Goal: Task Accomplishment & Management: Manage account settings

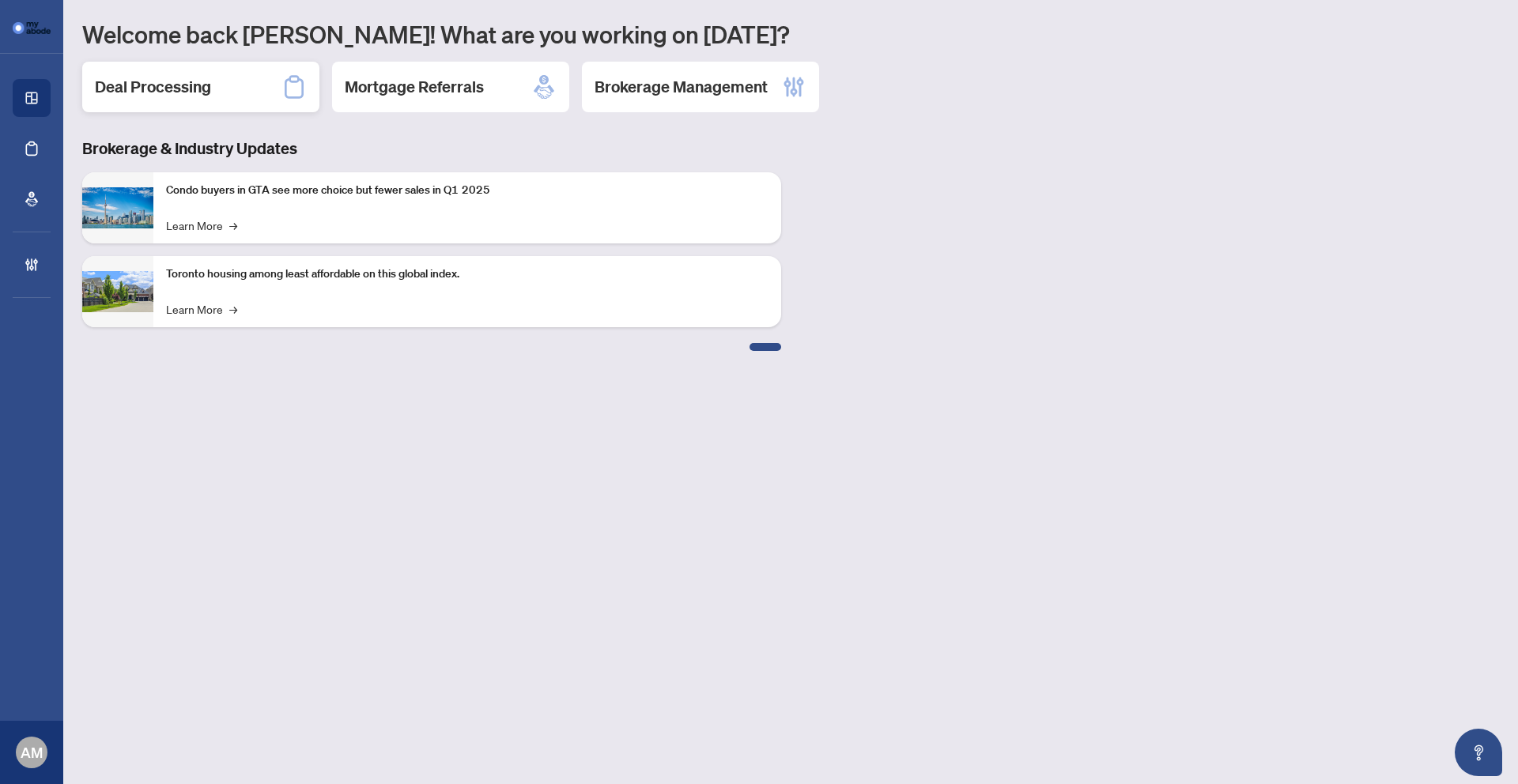
click at [233, 102] on div "Deal Processing" at bounding box center [201, 87] width 237 height 51
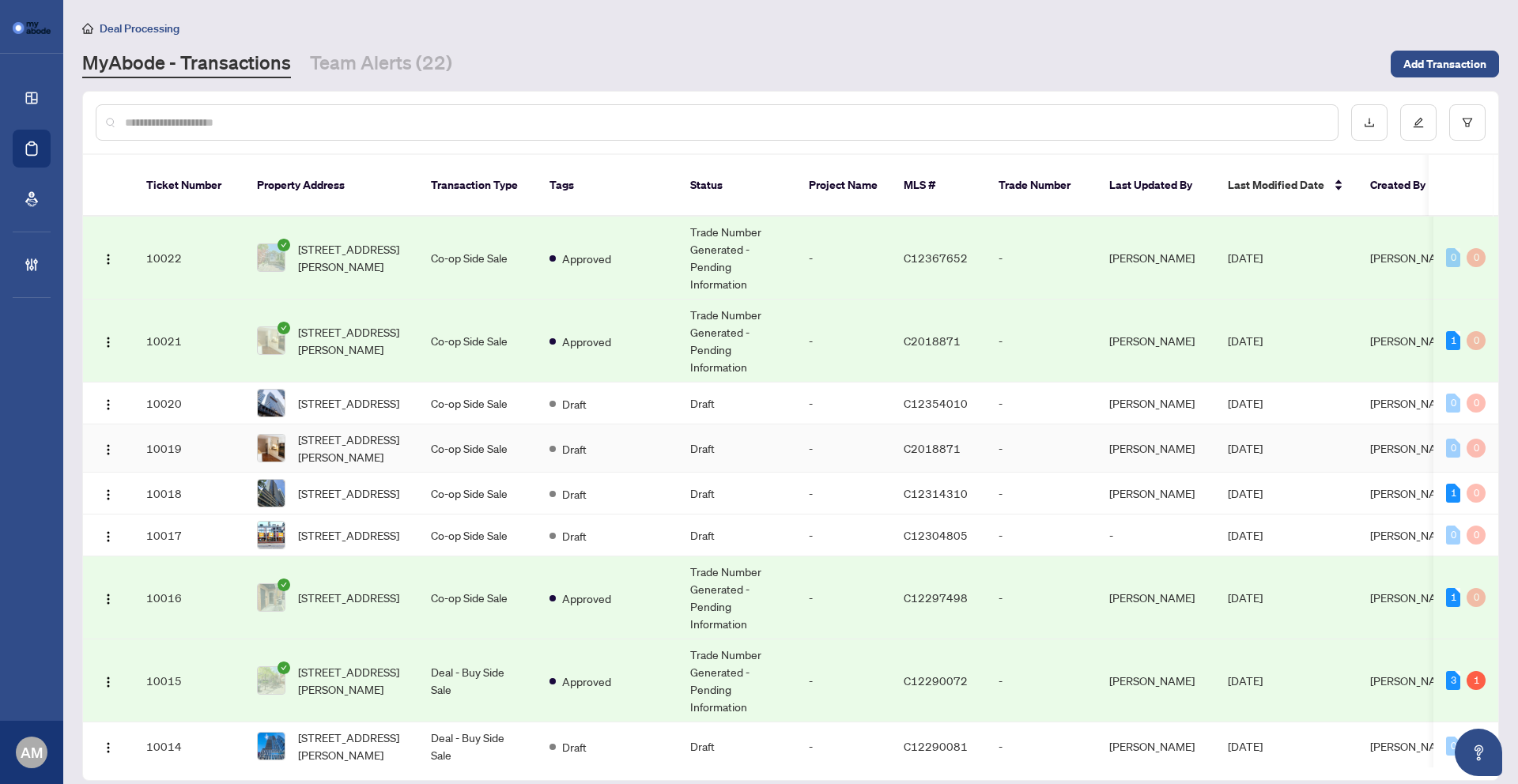
click at [453, 390] on td "Co-op Side Sale" at bounding box center [477, 403] width 118 height 42
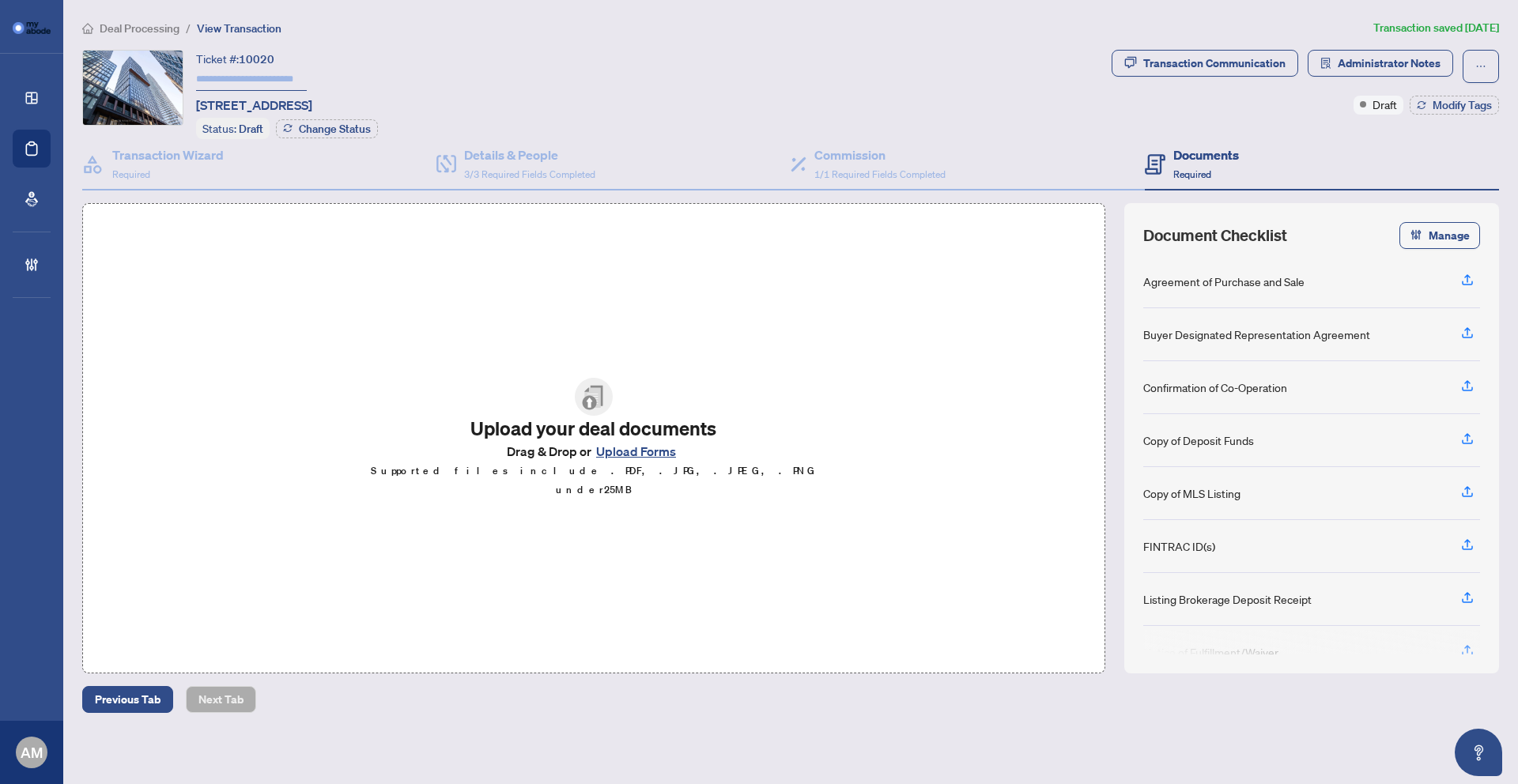
click at [662, 460] on button "Upload Forms" at bounding box center [636, 452] width 90 height 21
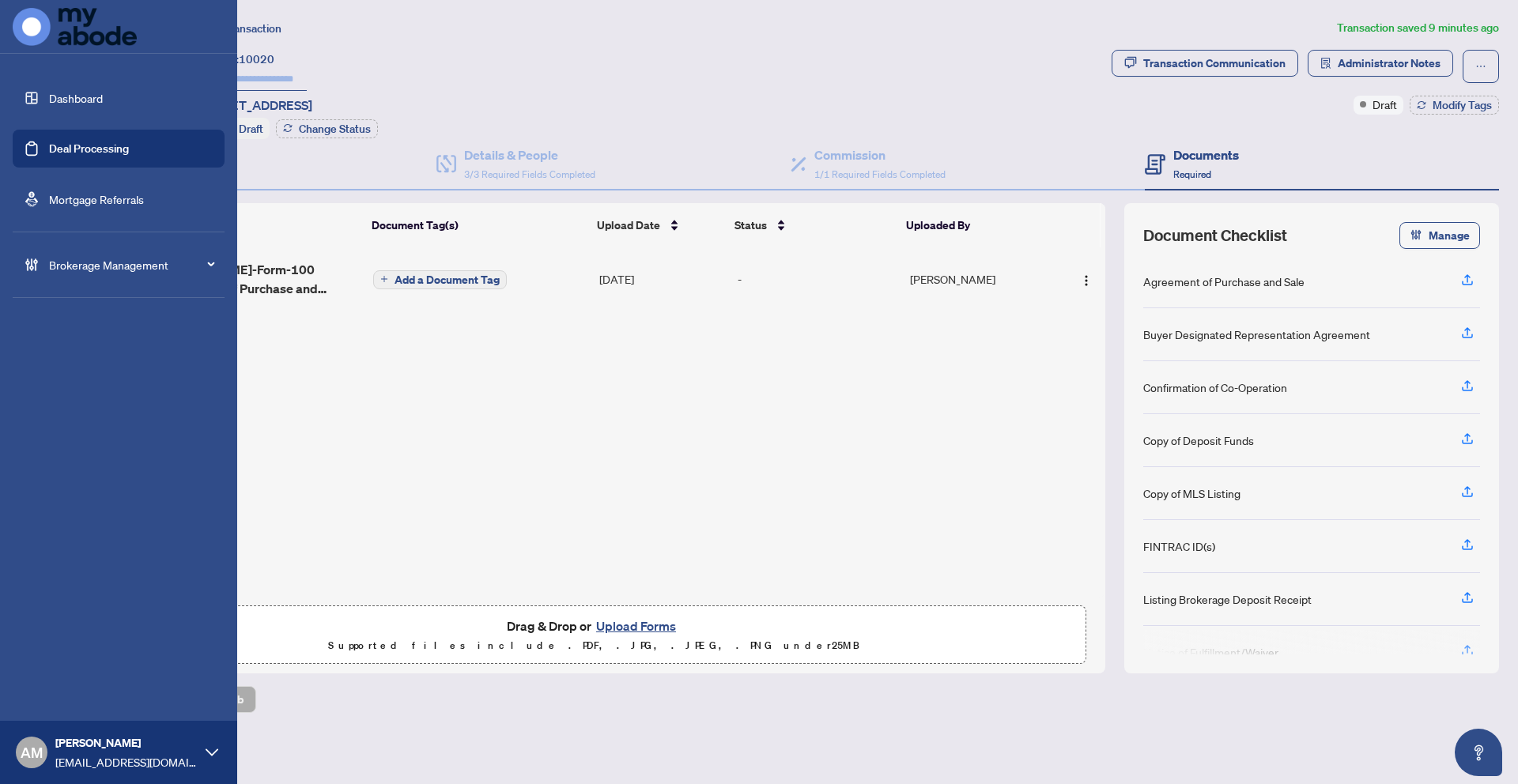
click at [49, 106] on link "Dashboard" at bounding box center [76, 98] width 54 height 14
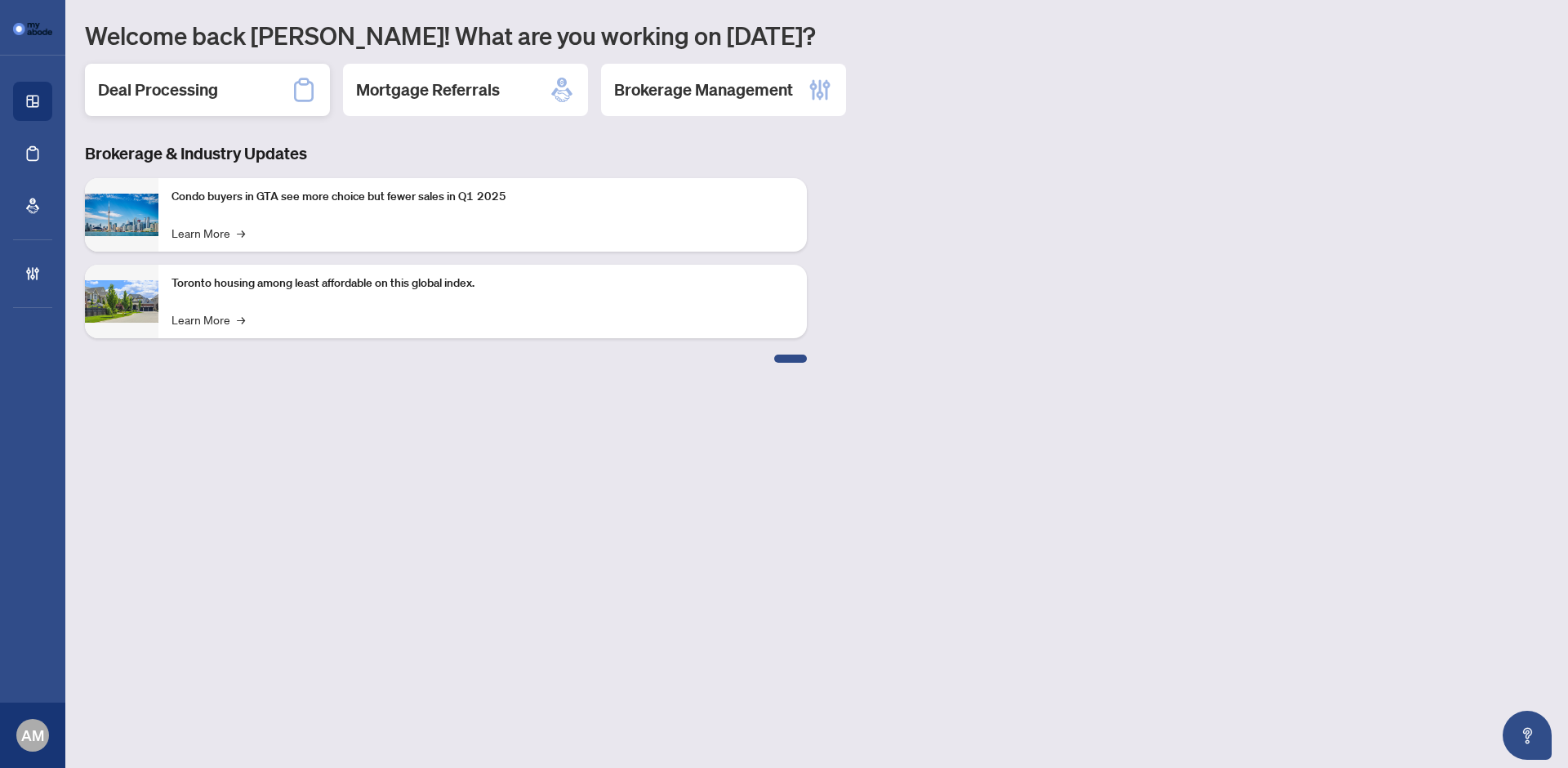
click at [198, 103] on div "Deal Processing" at bounding box center [207, 90] width 245 height 52
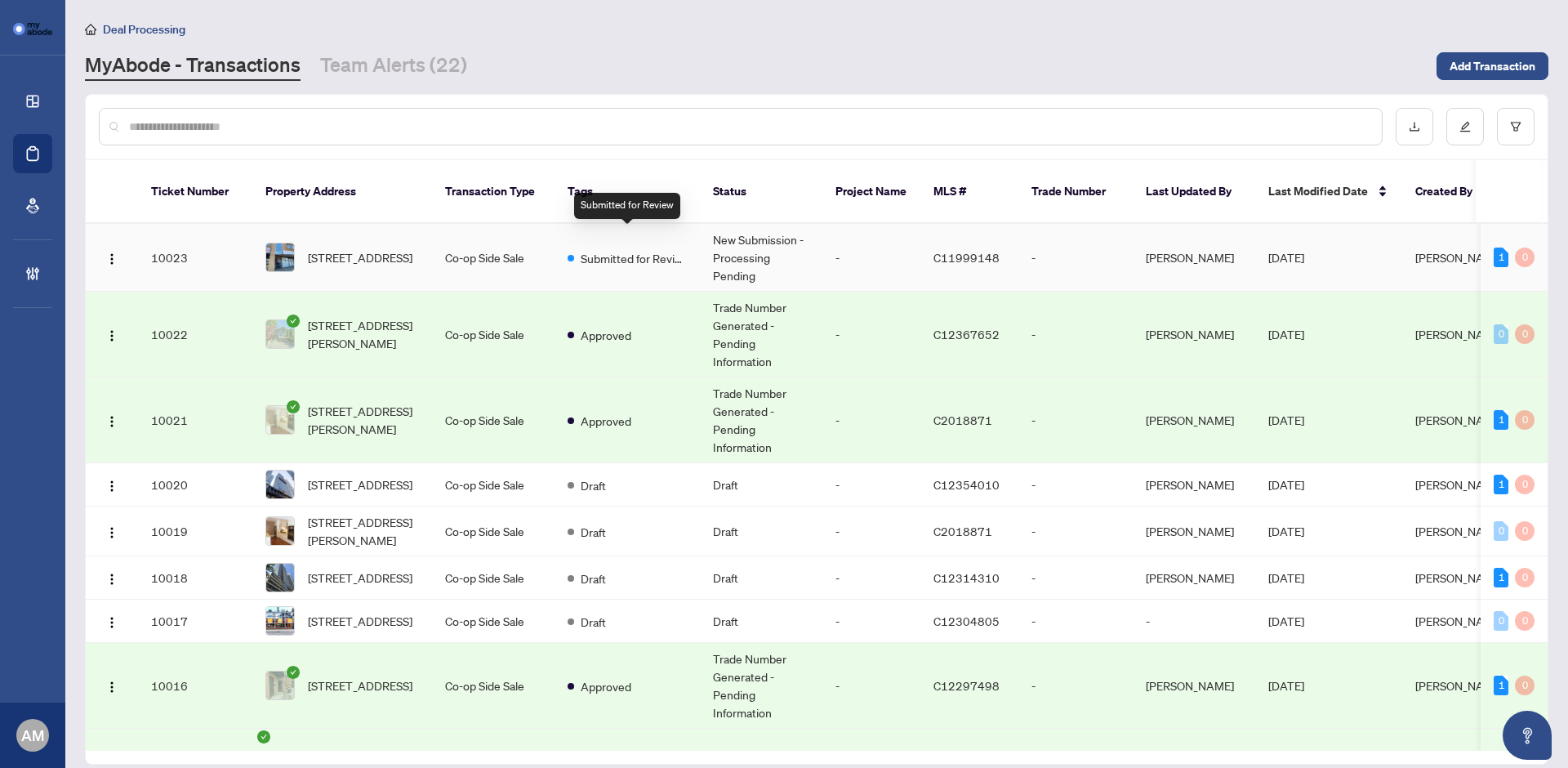
click at [600, 249] on span "Submitted for Review" at bounding box center [634, 258] width 107 height 18
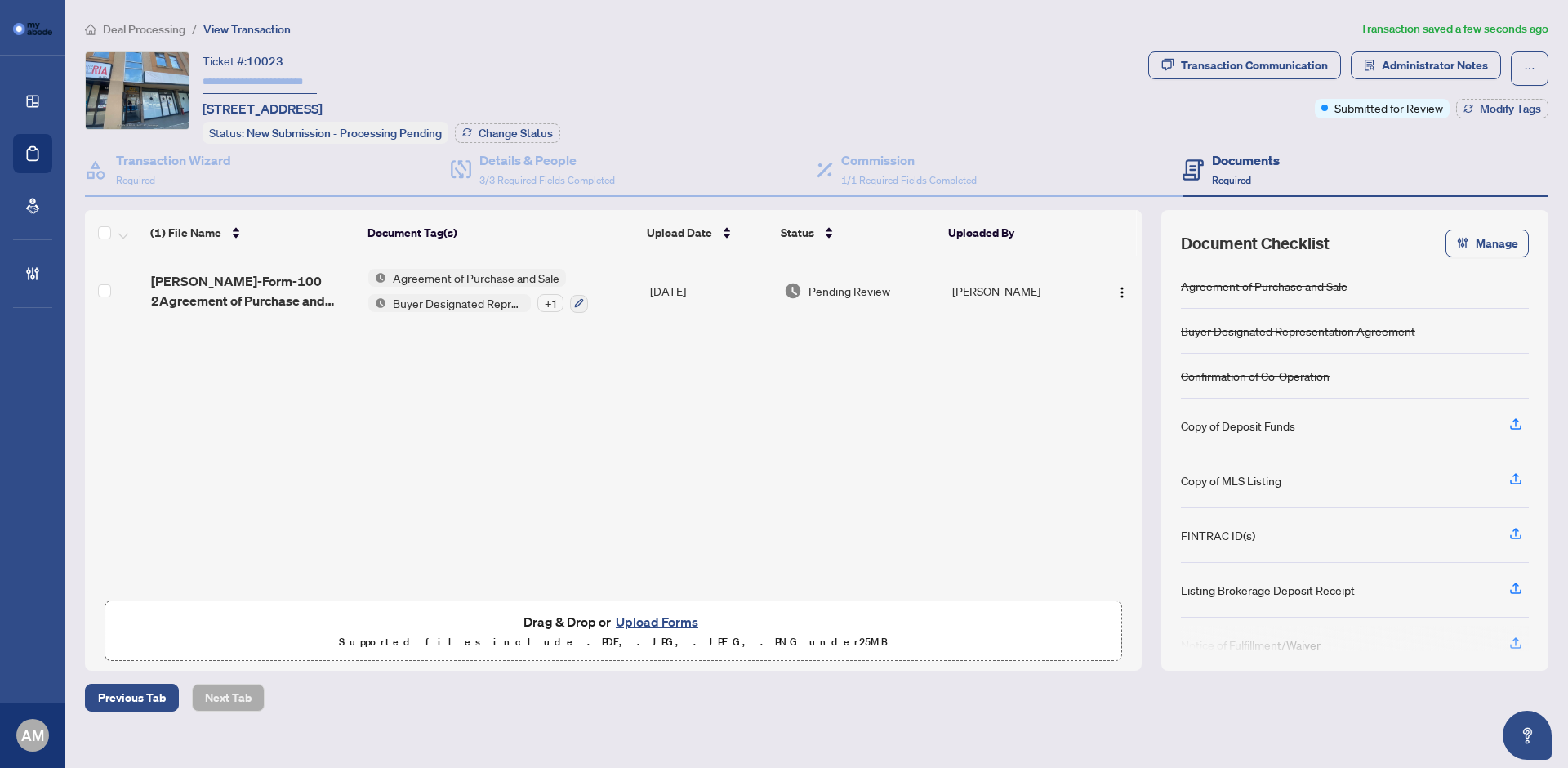
click at [655, 296] on td "[DATE]" at bounding box center [711, 291] width 134 height 70
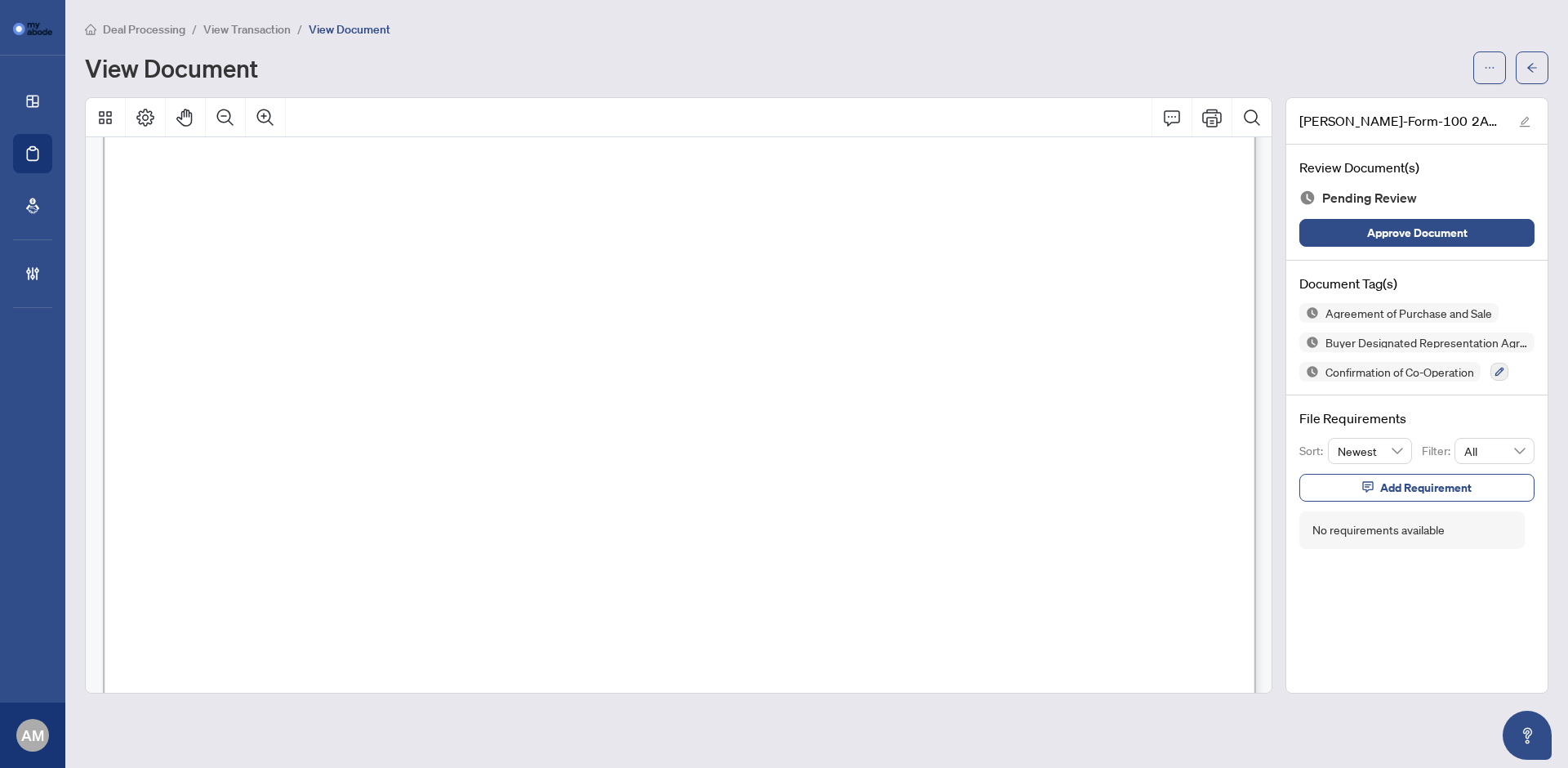
scroll to position [6, 0]
click at [1393, 498] on span "Add Requirement" at bounding box center [1426, 488] width 92 height 26
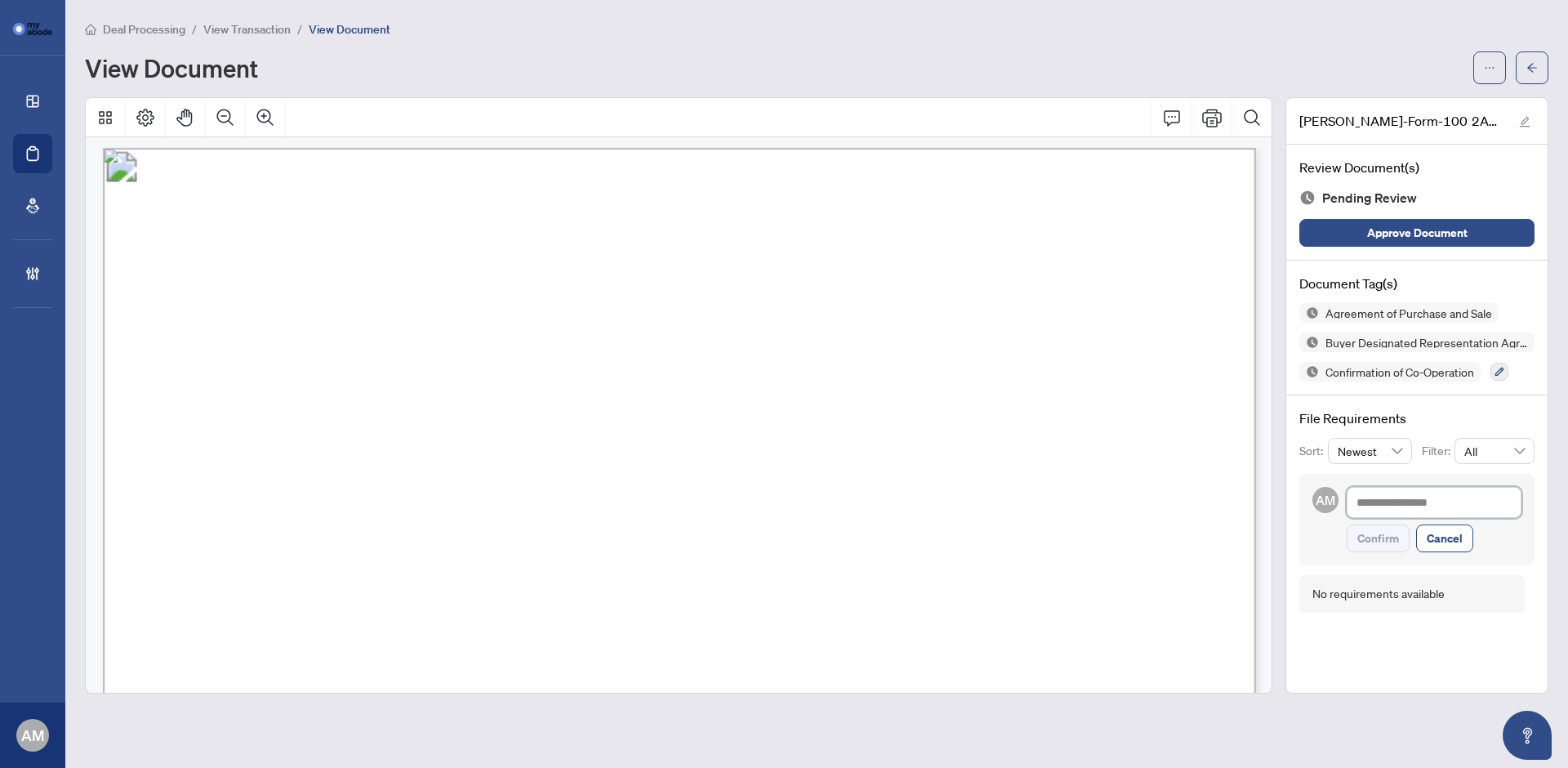
click at [1390, 506] on textarea at bounding box center [1434, 502] width 175 height 31
type textarea "*"
type textarea "**"
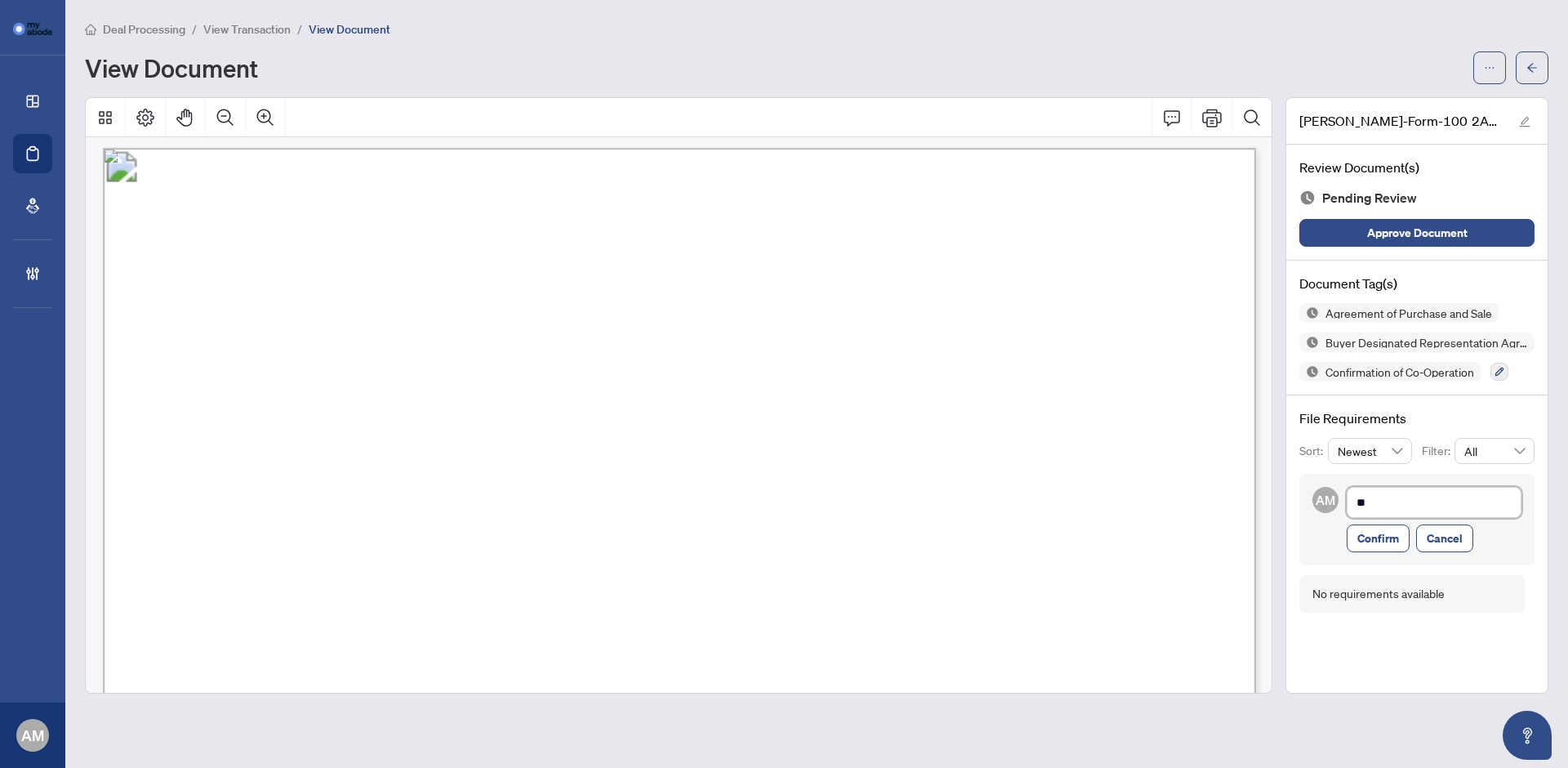
type textarea "***"
type textarea "****"
type textarea "*****"
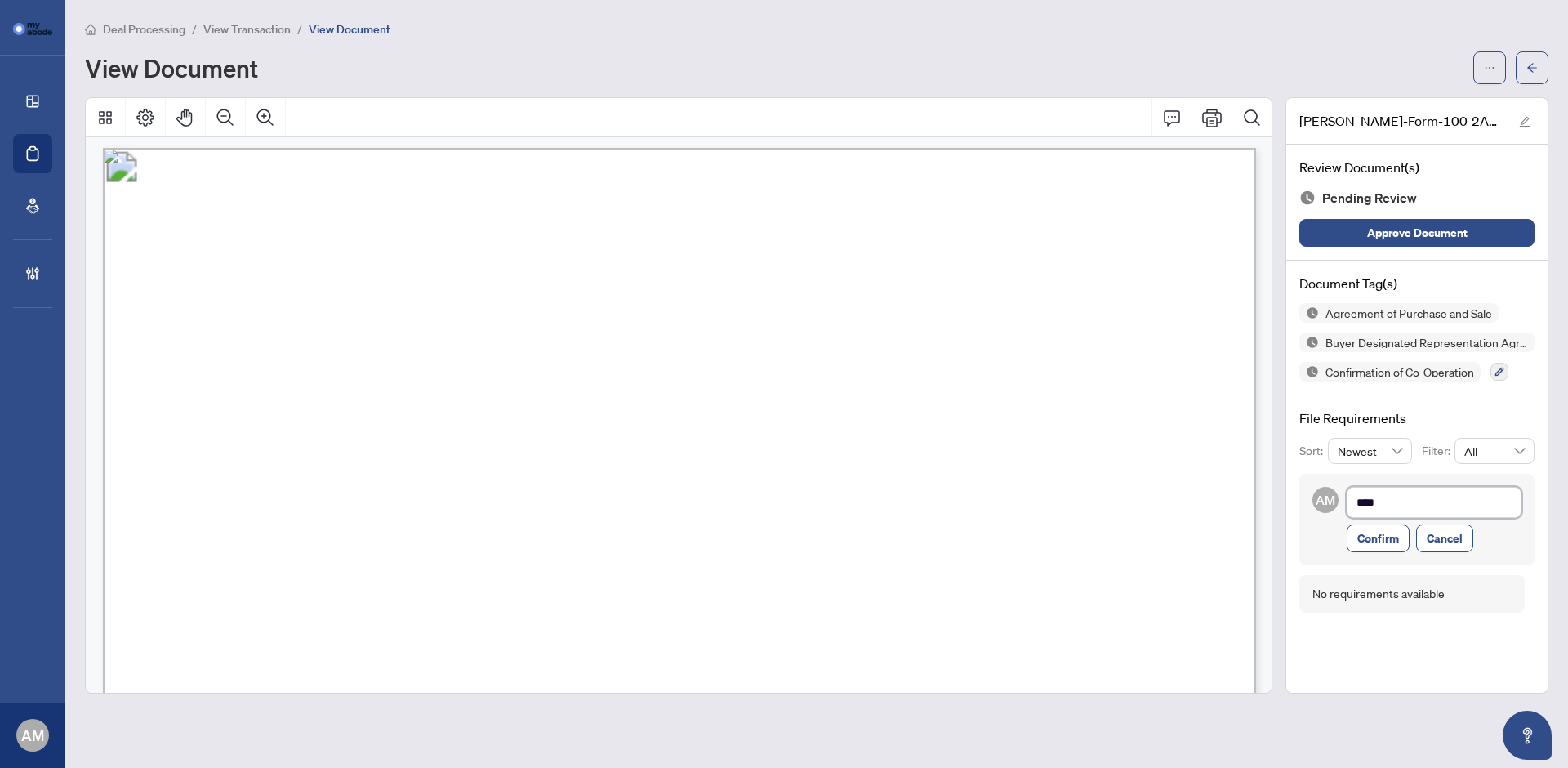
type textarea "*****"
type textarea "******"
type textarea "*******"
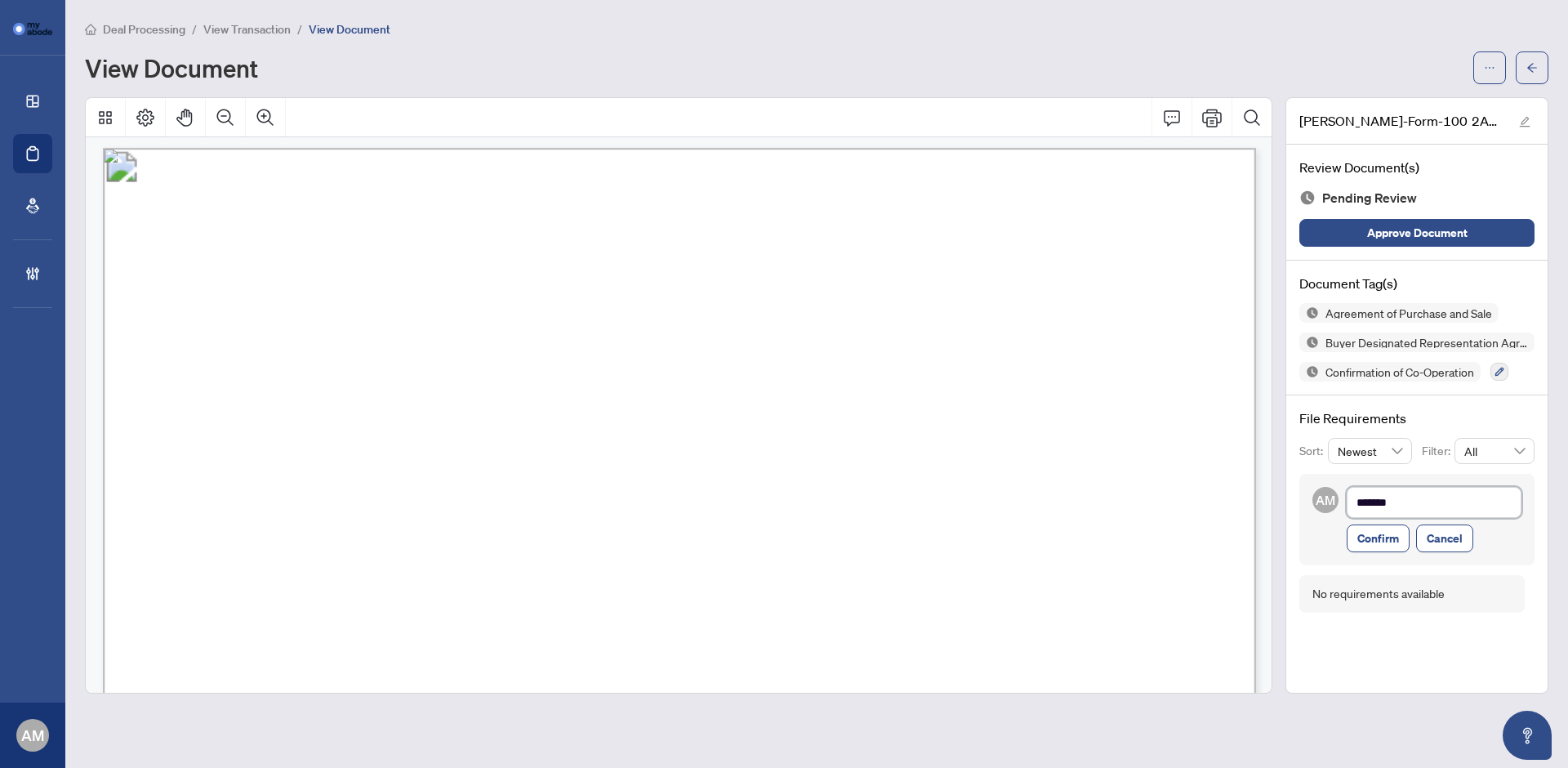
type textarea "*******"
type textarea "*********"
type textarea "**********"
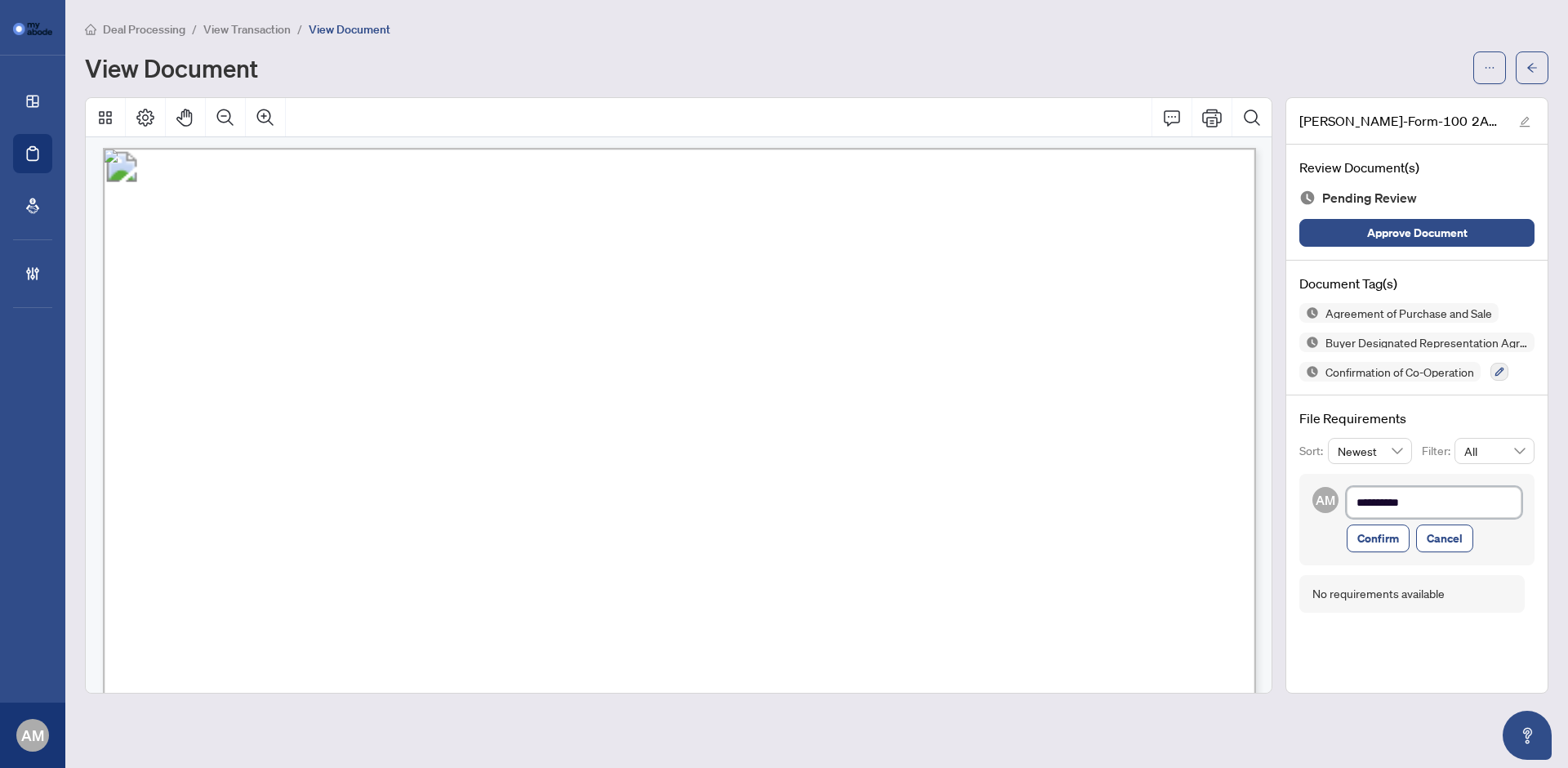
type textarea "**********"
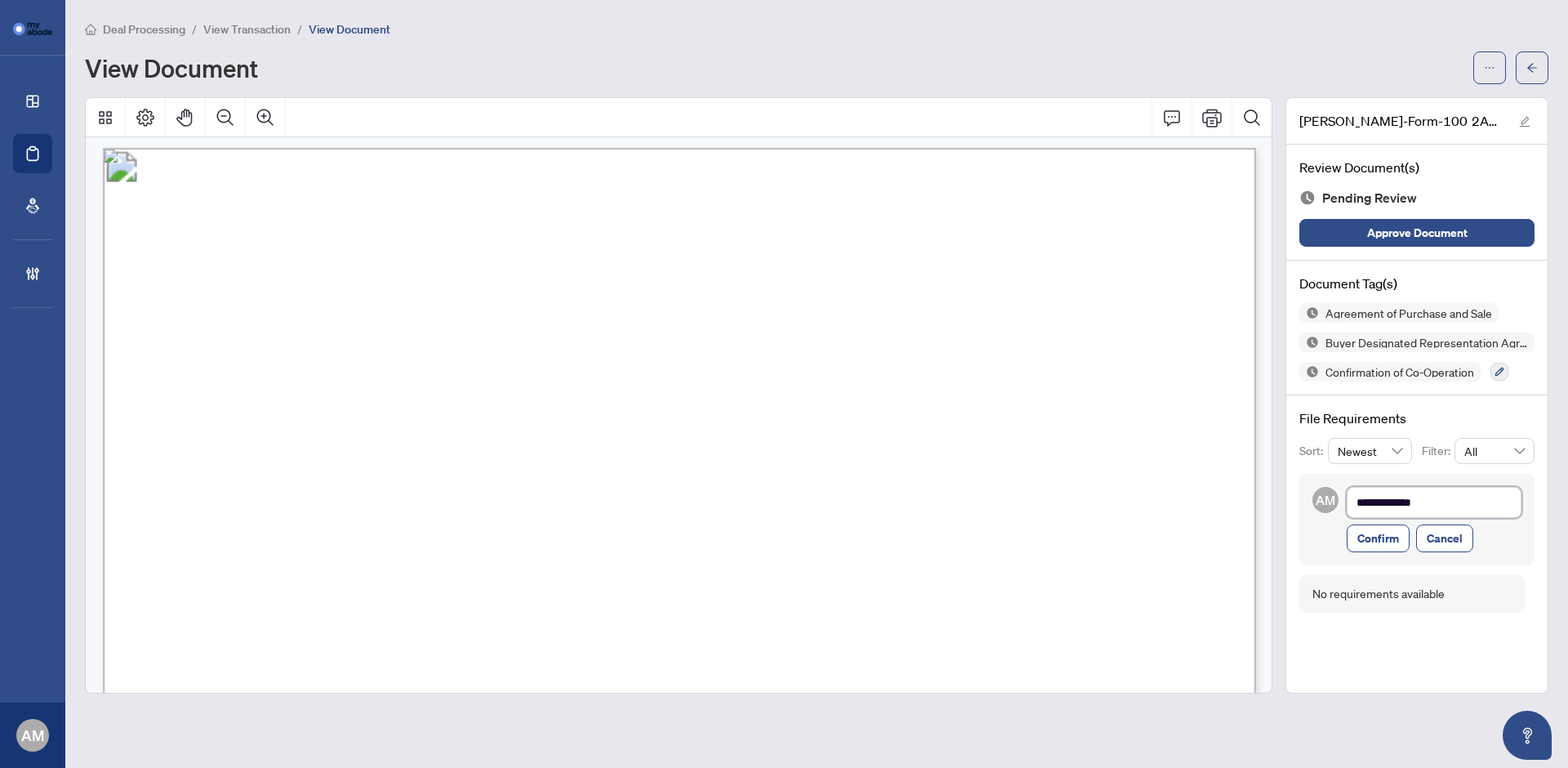
type textarea "**********"
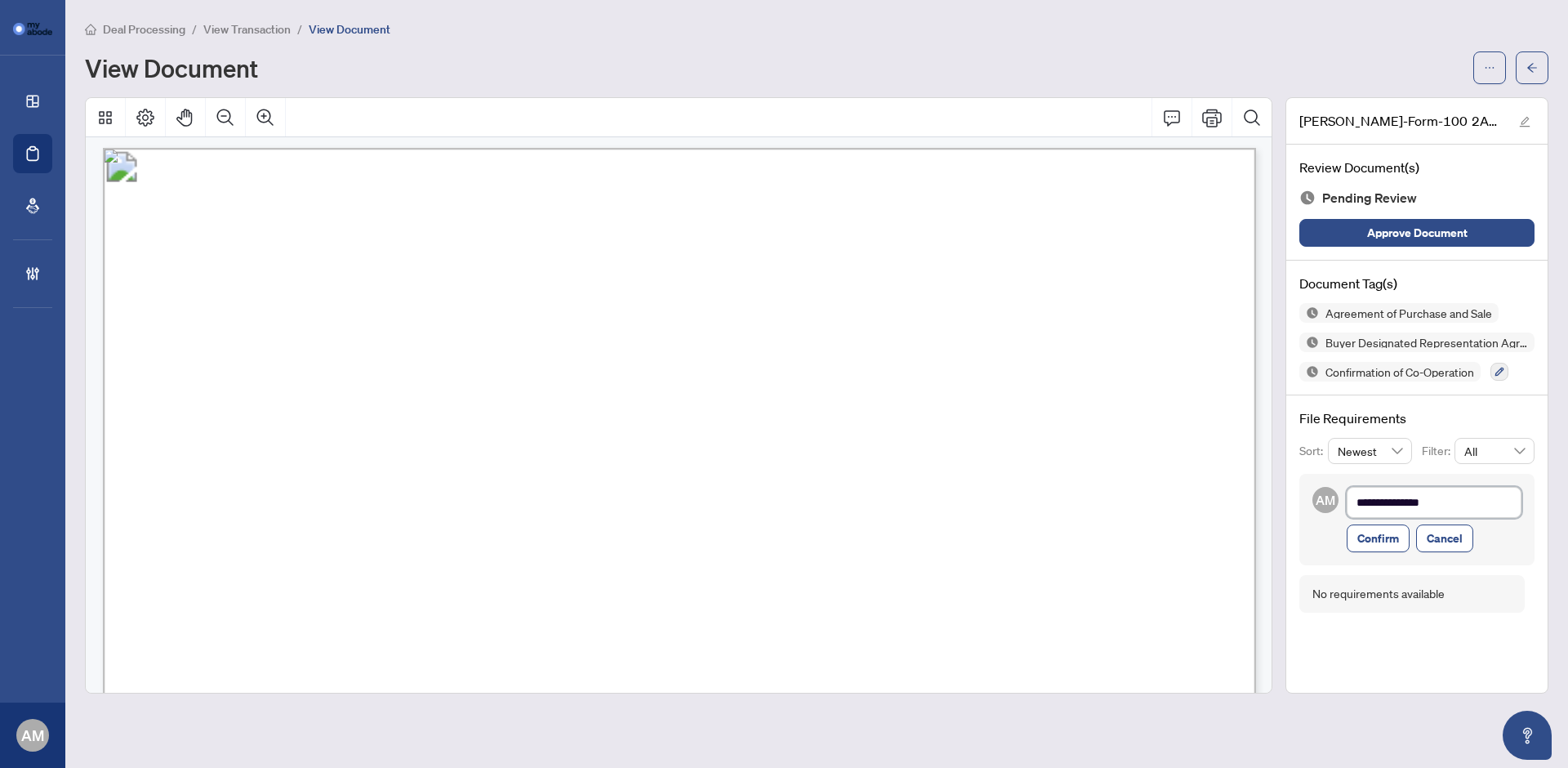
type textarea "**********"
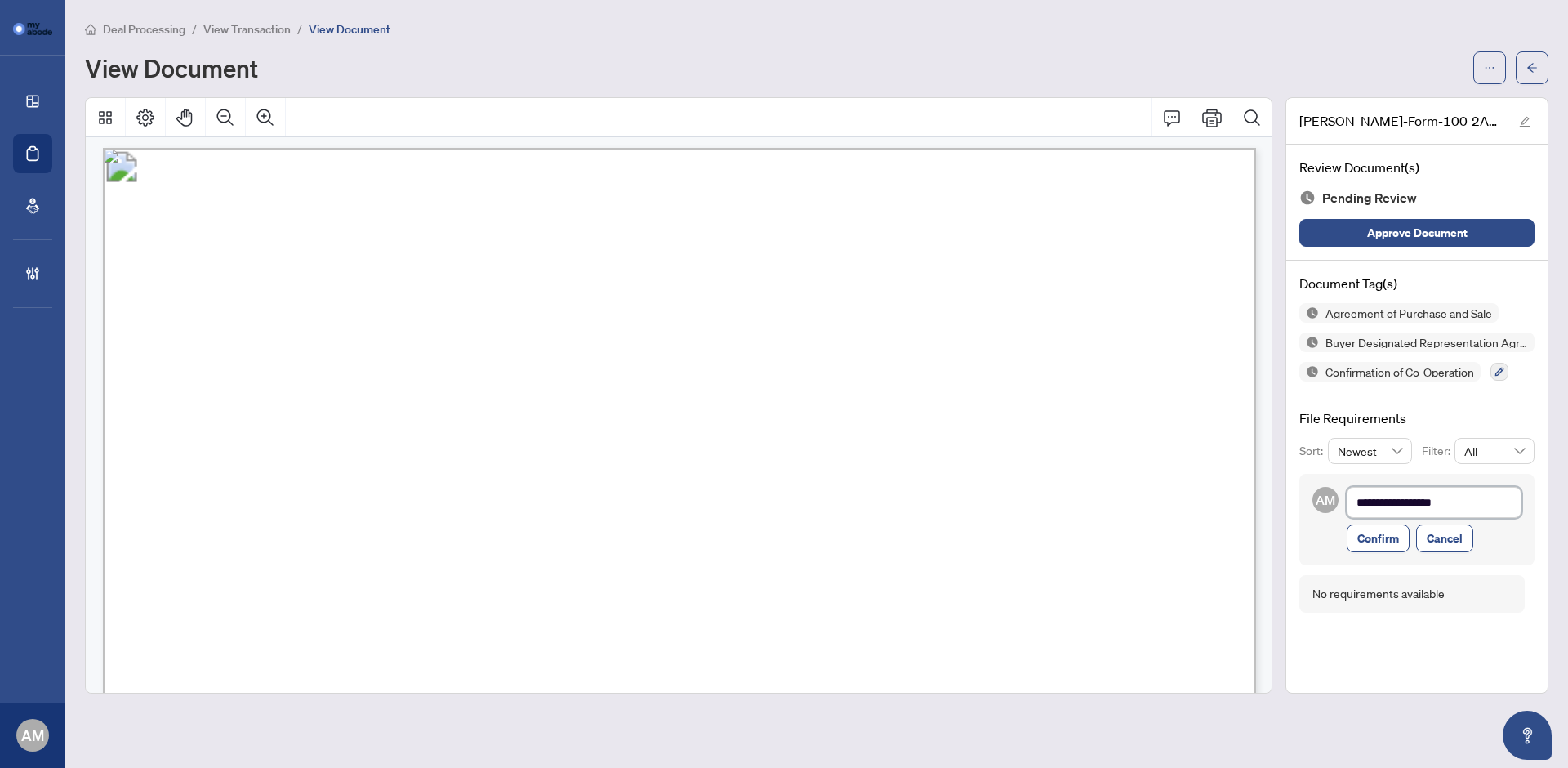
type textarea "**********"
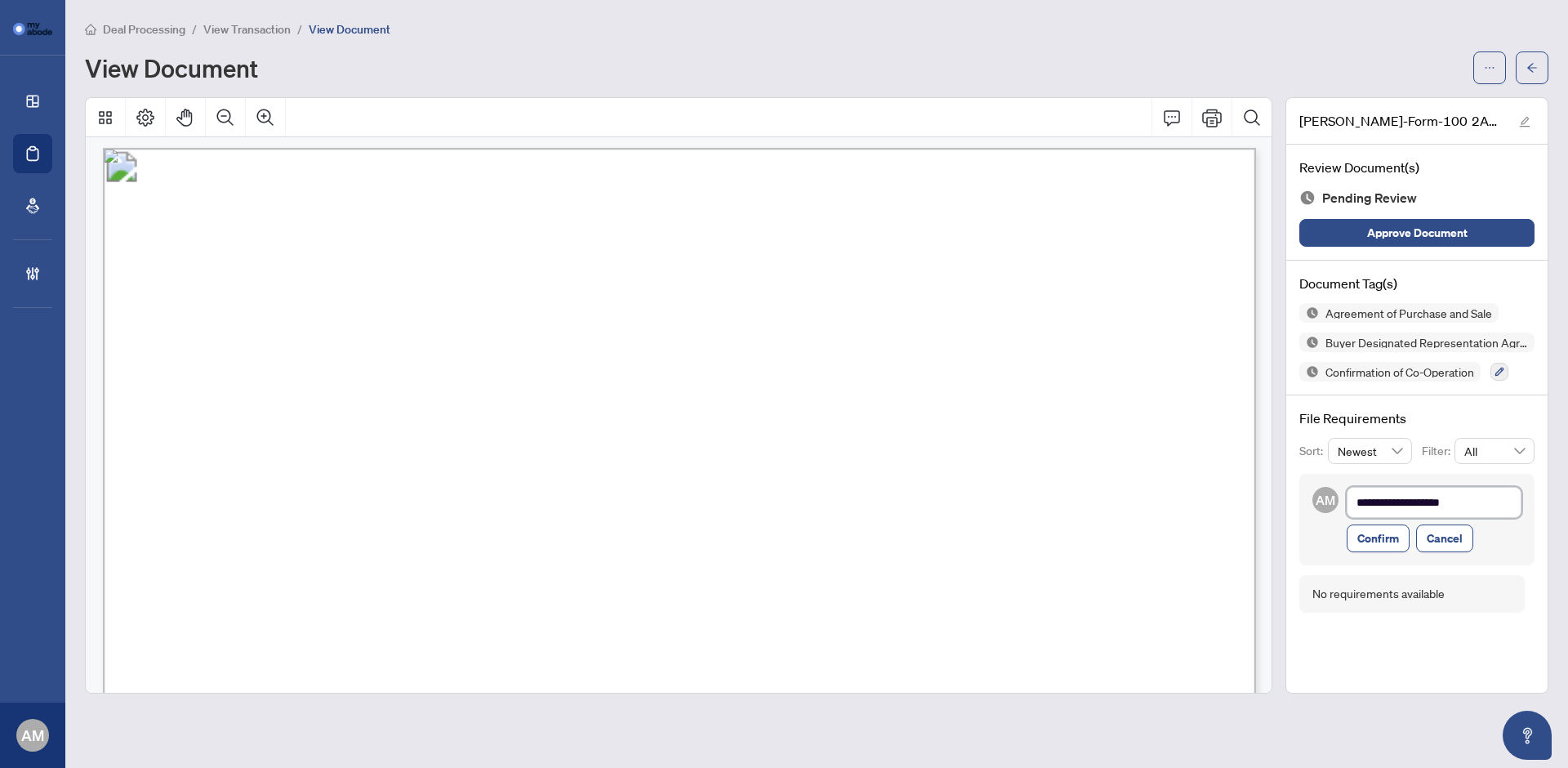
type textarea "**********"
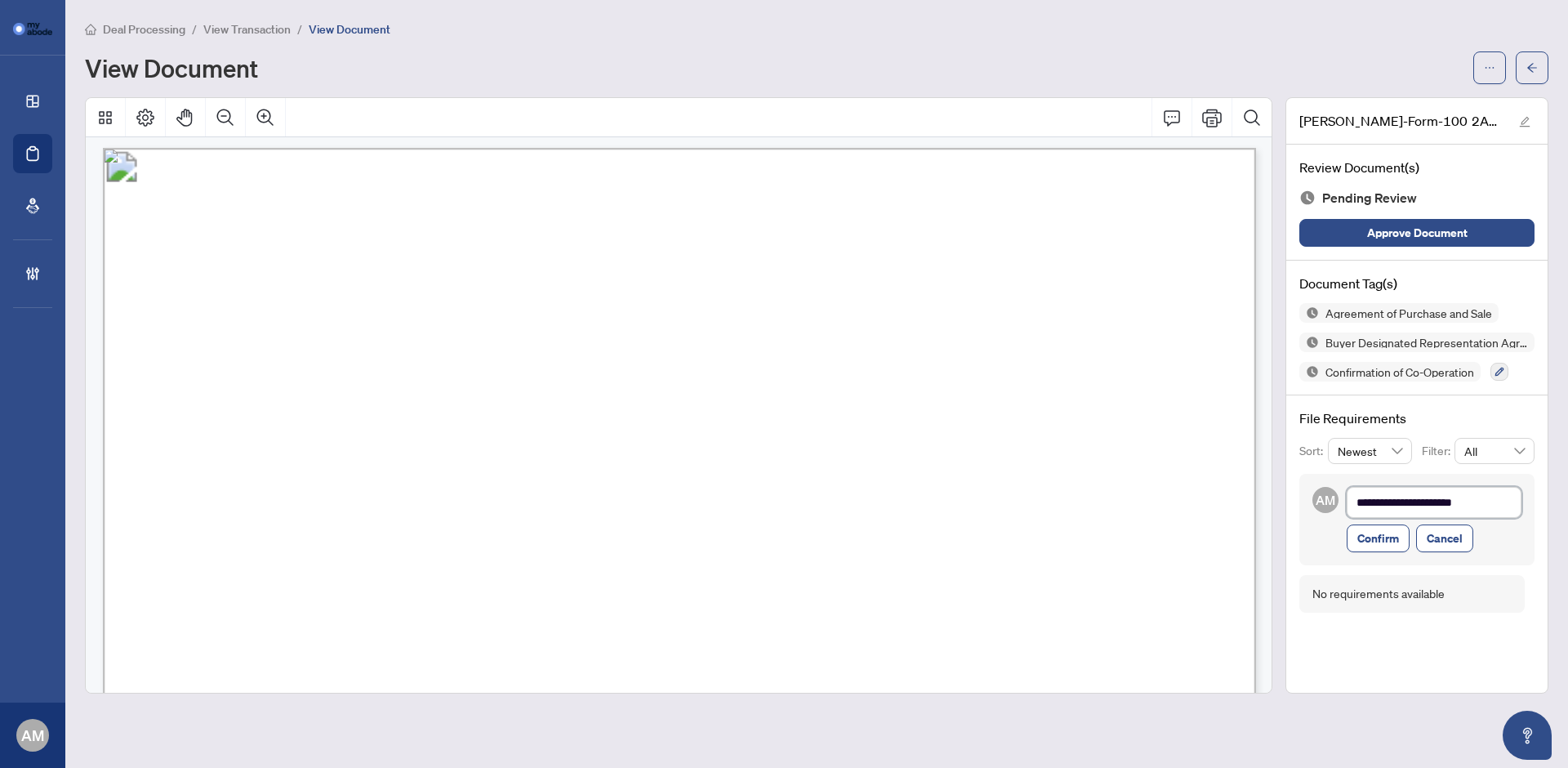
type textarea "**********"
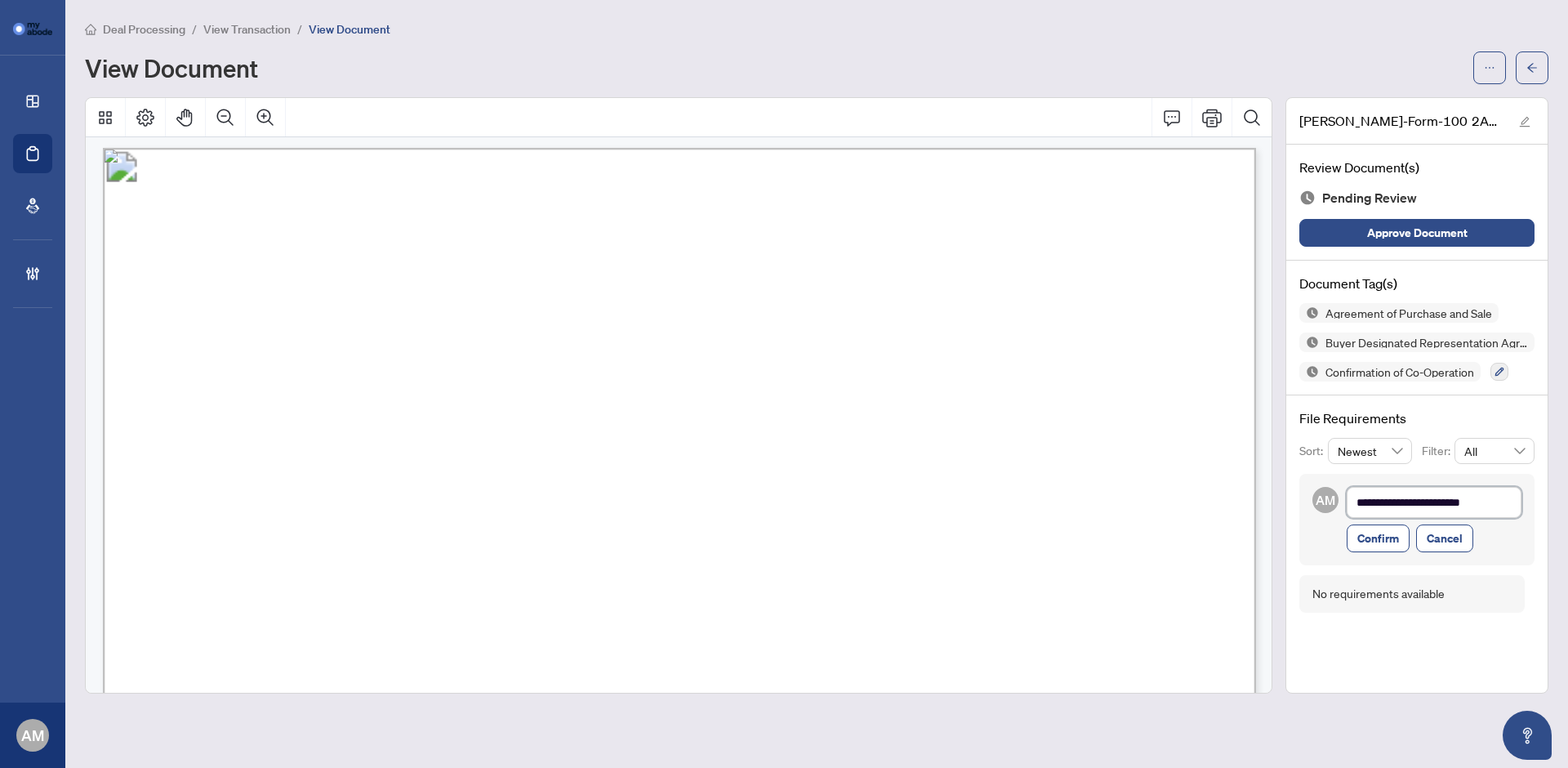
type textarea "**********"
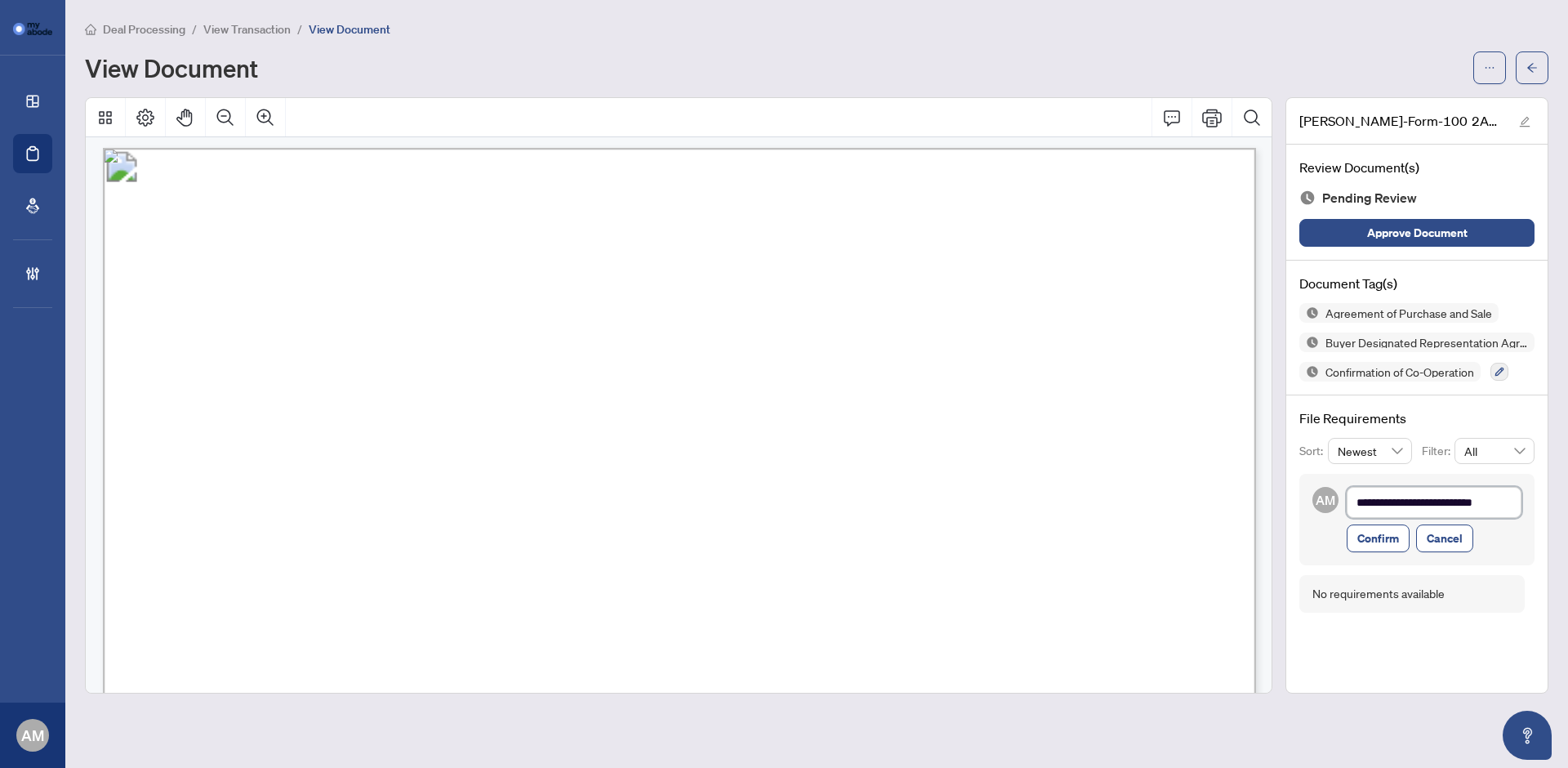
type textarea "**********"
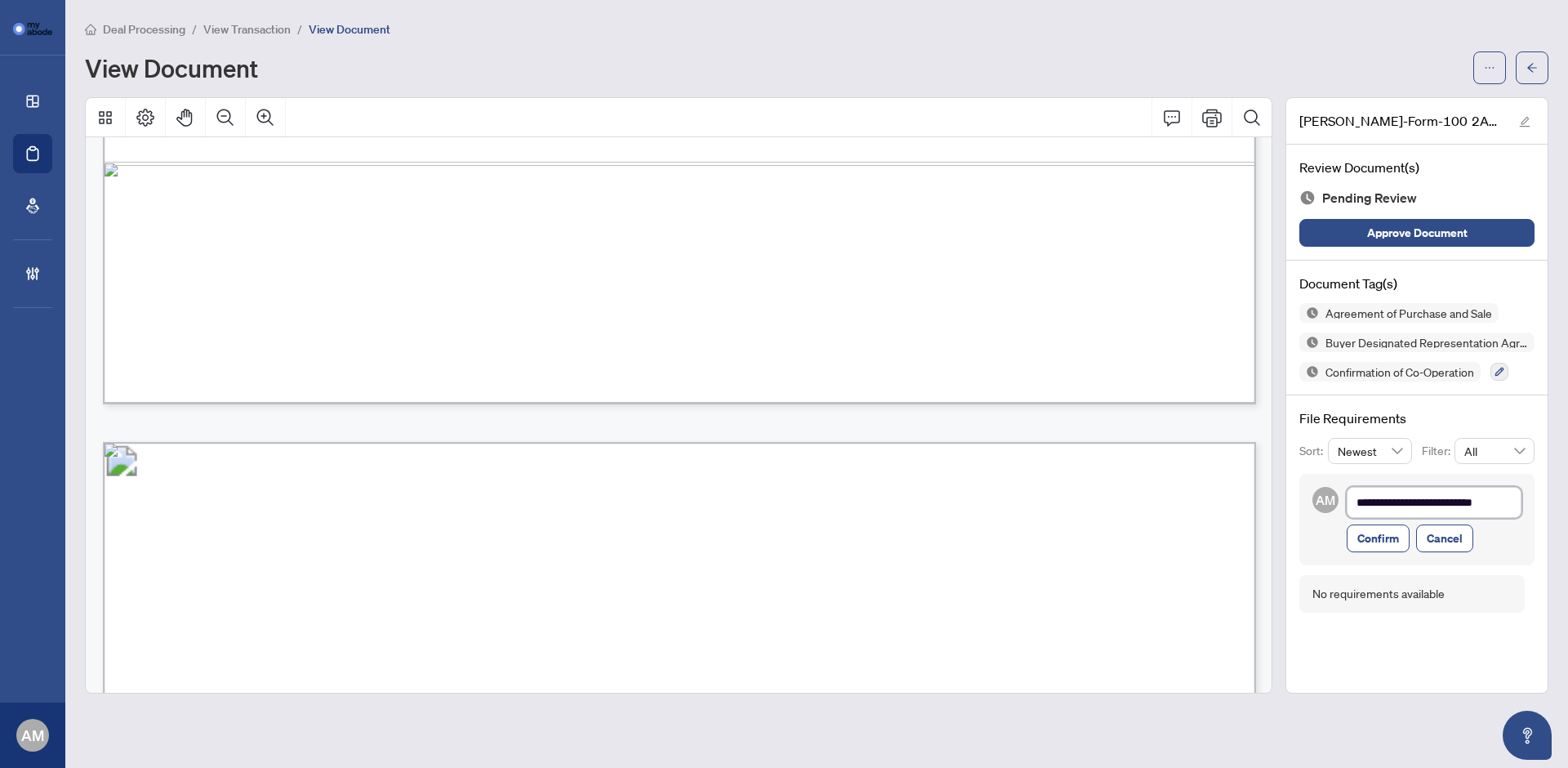
scroll to position [2548, 0]
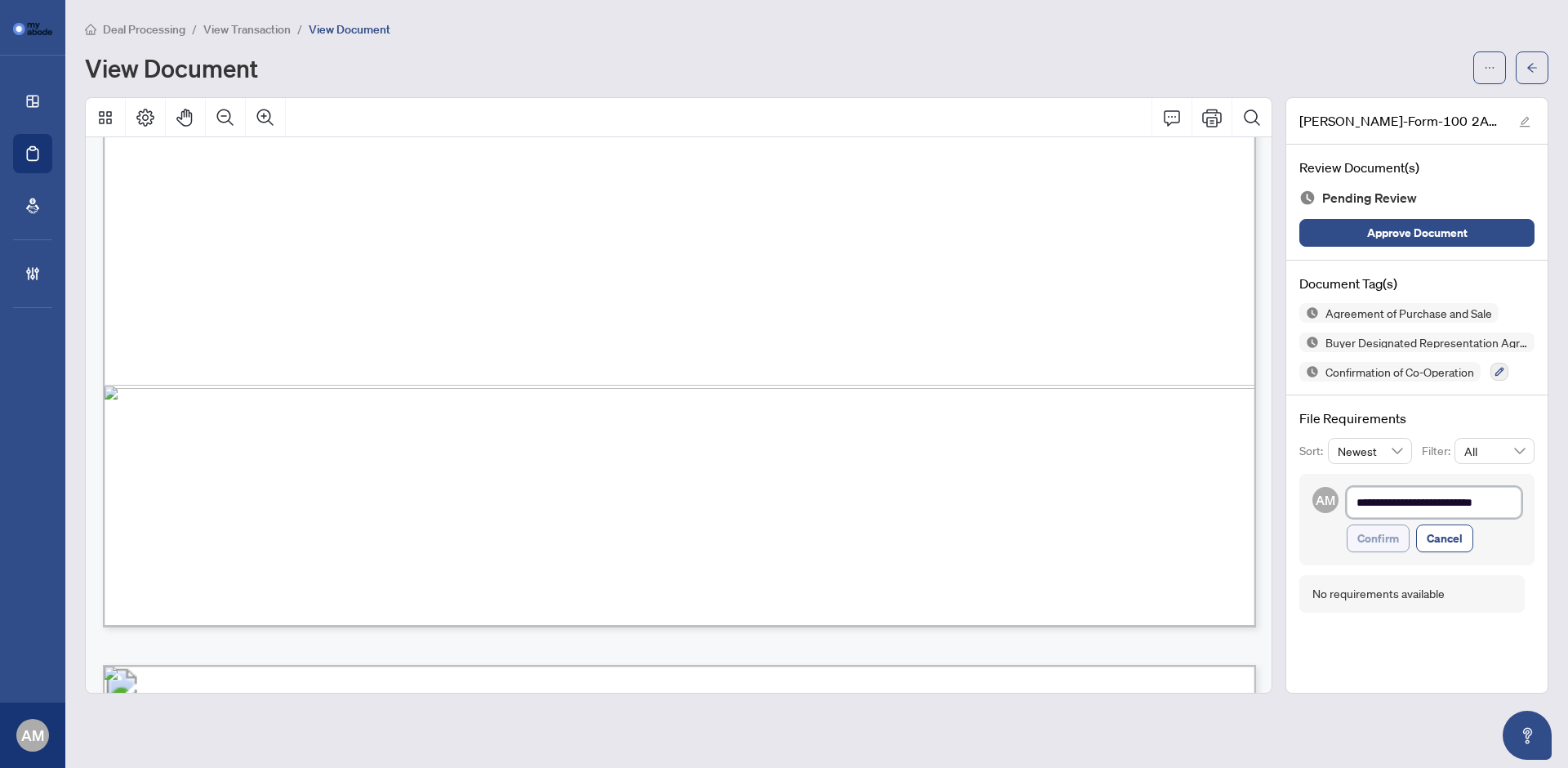
type textarea "**********"
click at [1390, 539] on span "Confirm" at bounding box center [1378, 539] width 42 height 26
type textarea "**********"
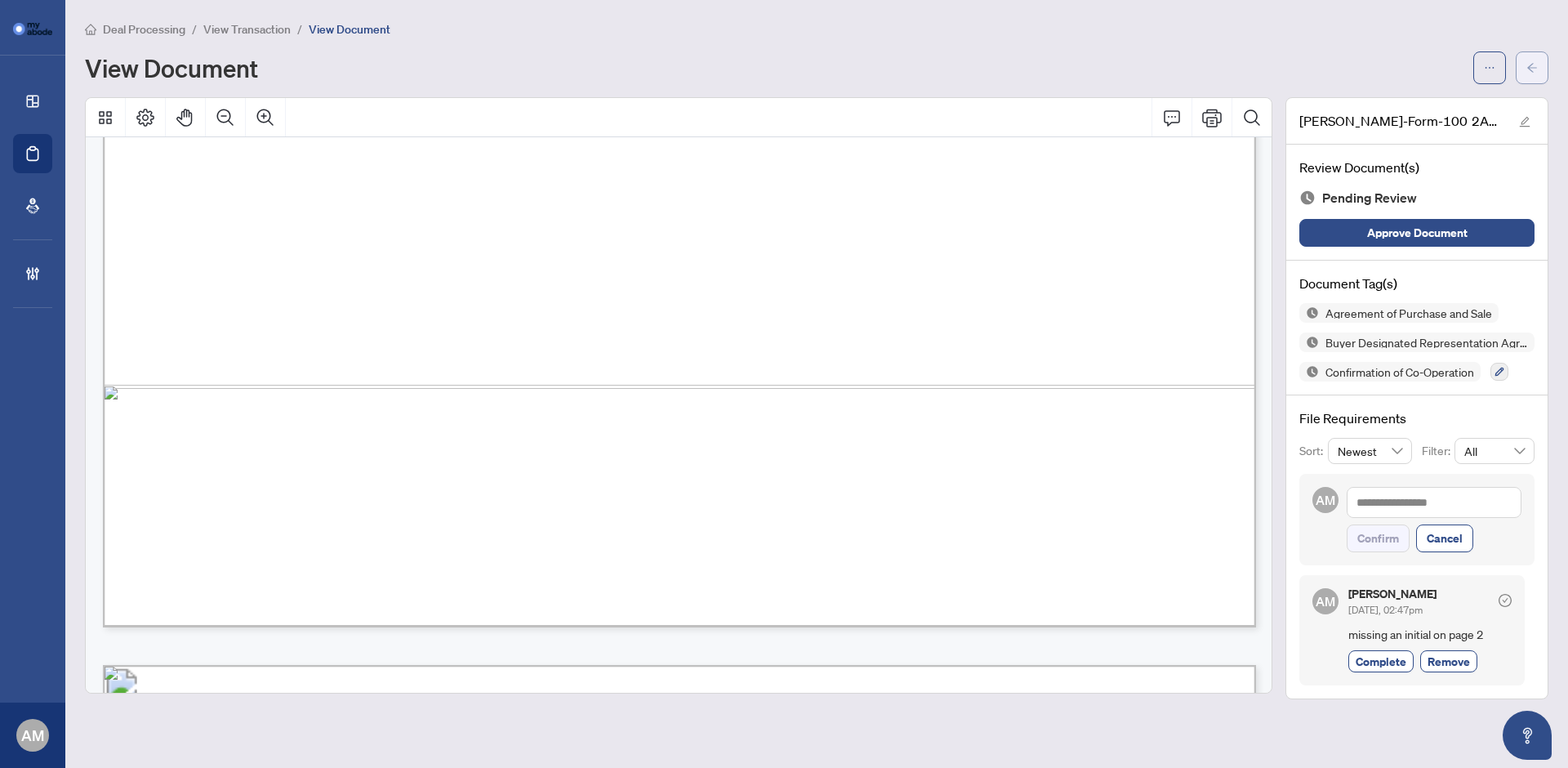
click at [1529, 70] on icon "arrow-left" at bounding box center [1532, 68] width 11 height 11
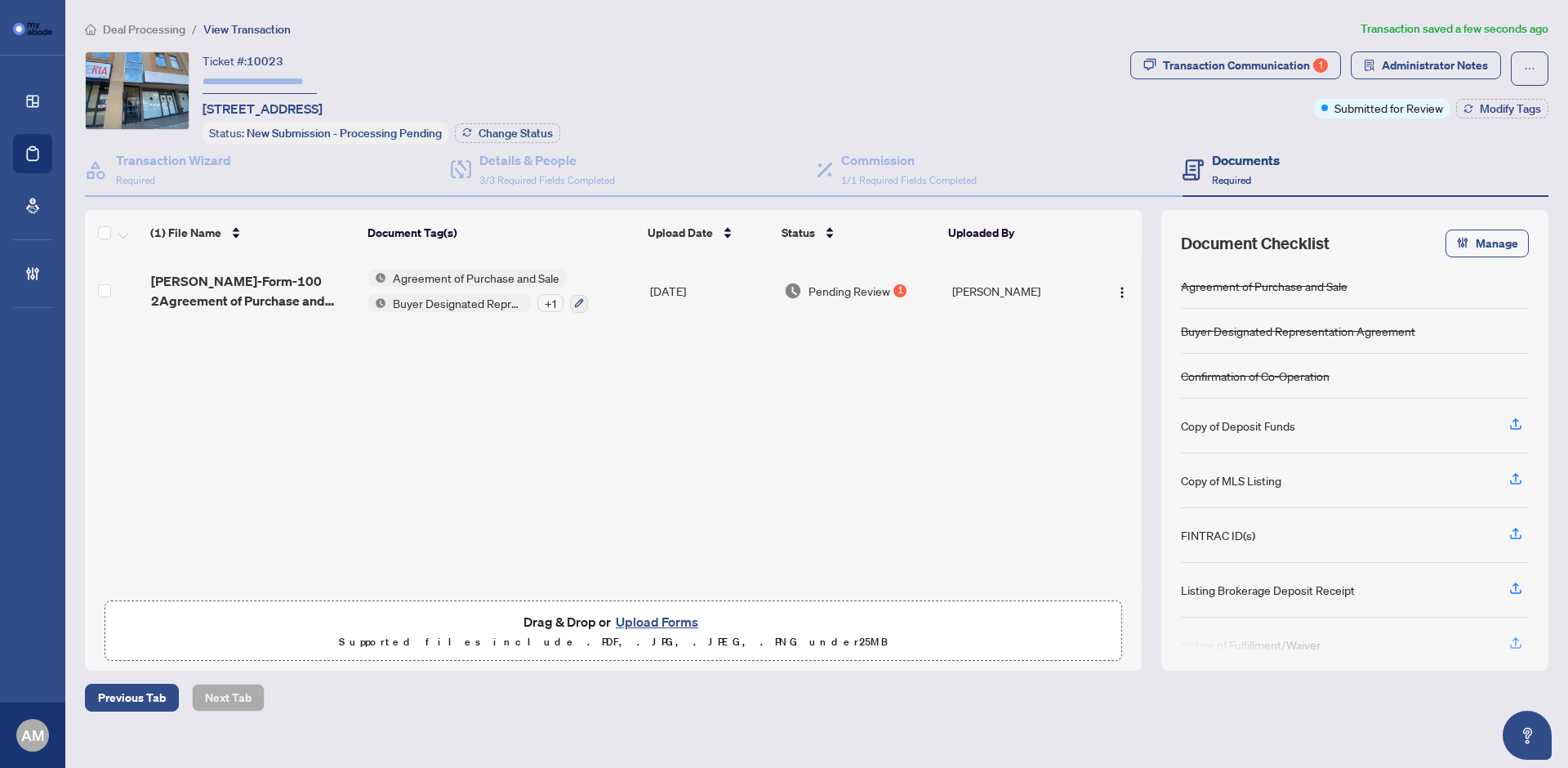
click at [440, 42] on div "Deal Processing / View Transaction Transaction saved a few seconds ago Ticket #…" at bounding box center [816, 366] width 1476 height 692
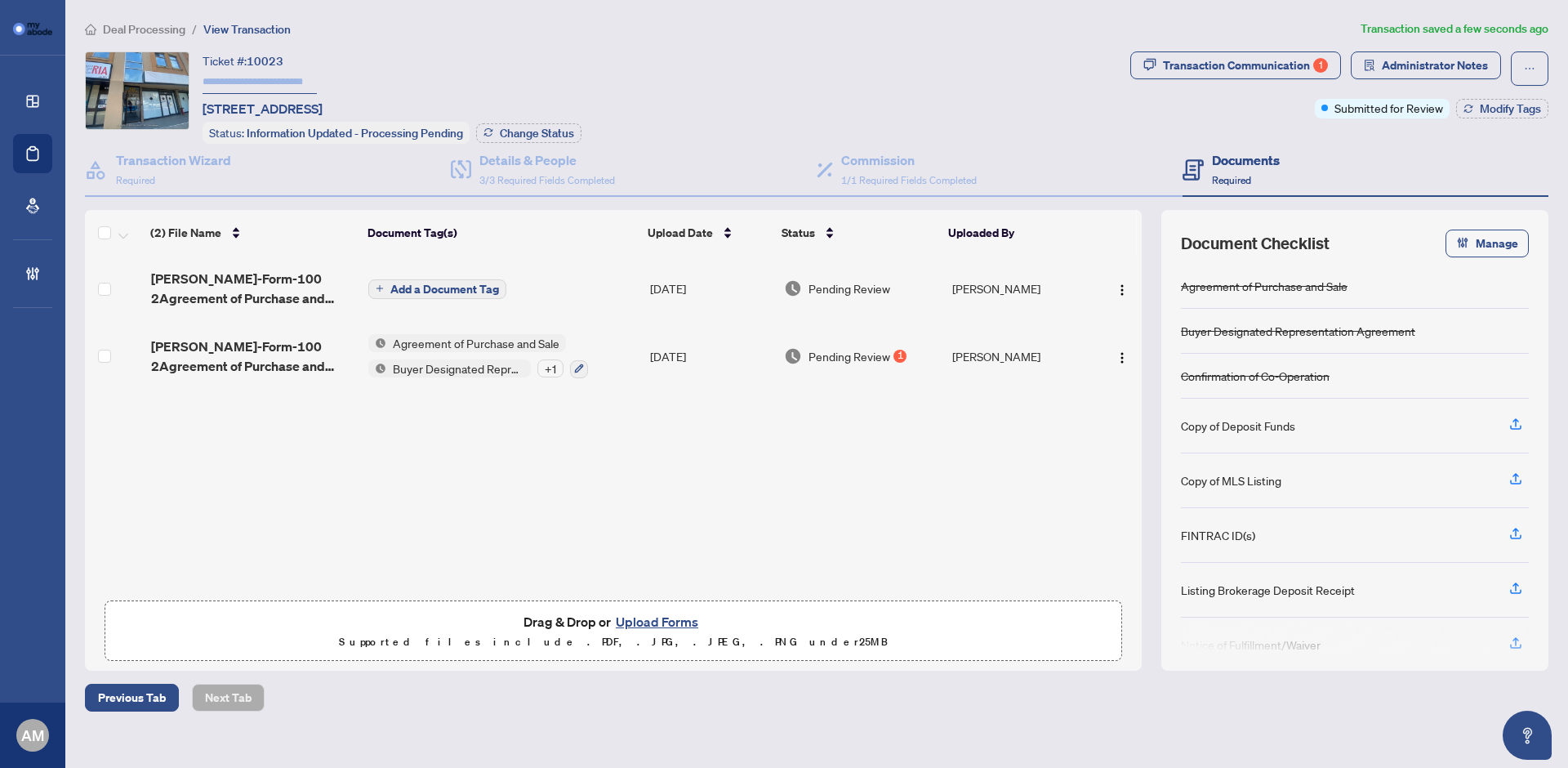
click at [763, 293] on td "[DATE]" at bounding box center [711, 289] width 134 height 66
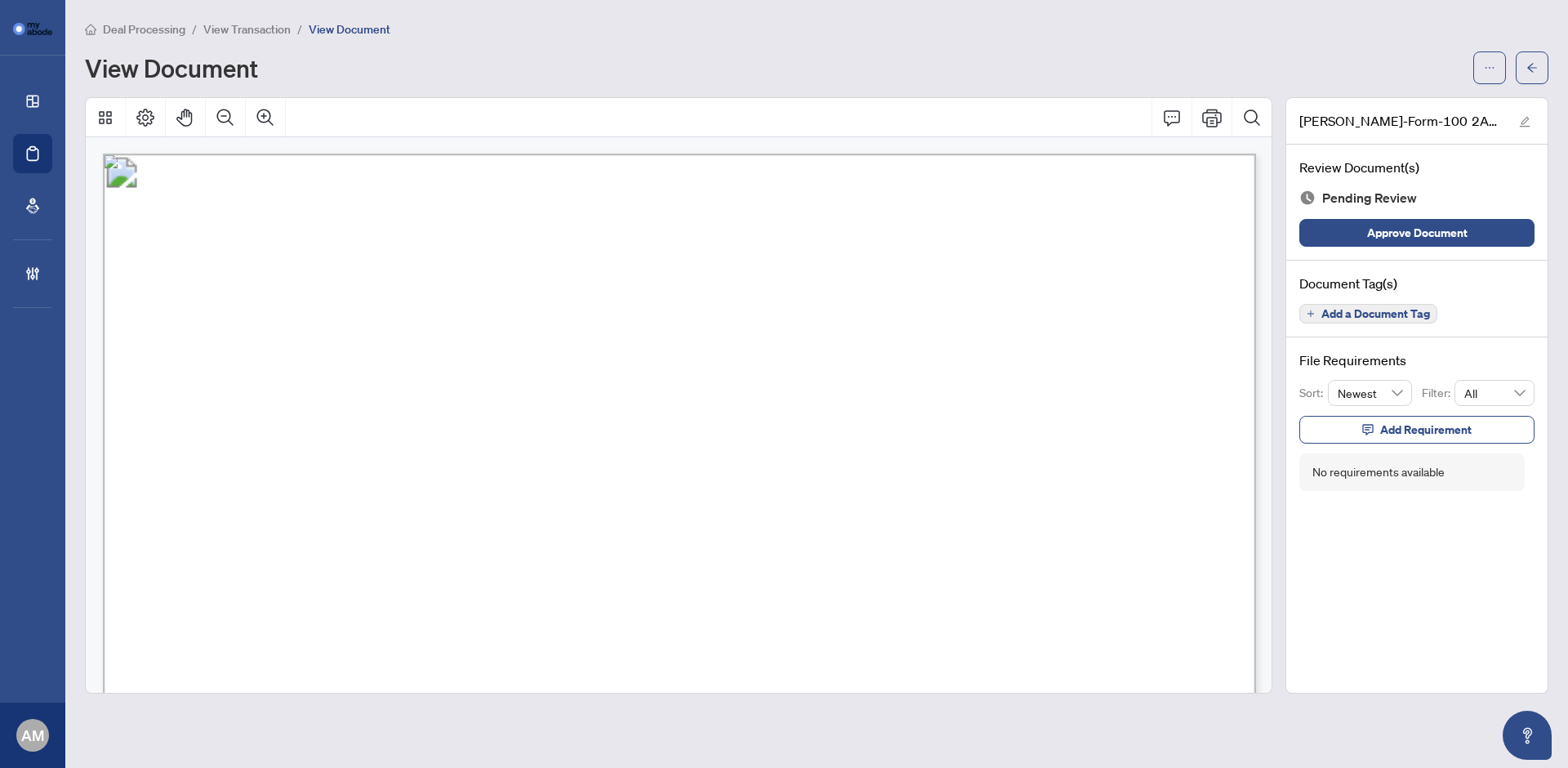
click at [276, 31] on span "View Transaction" at bounding box center [247, 30] width 88 height 15
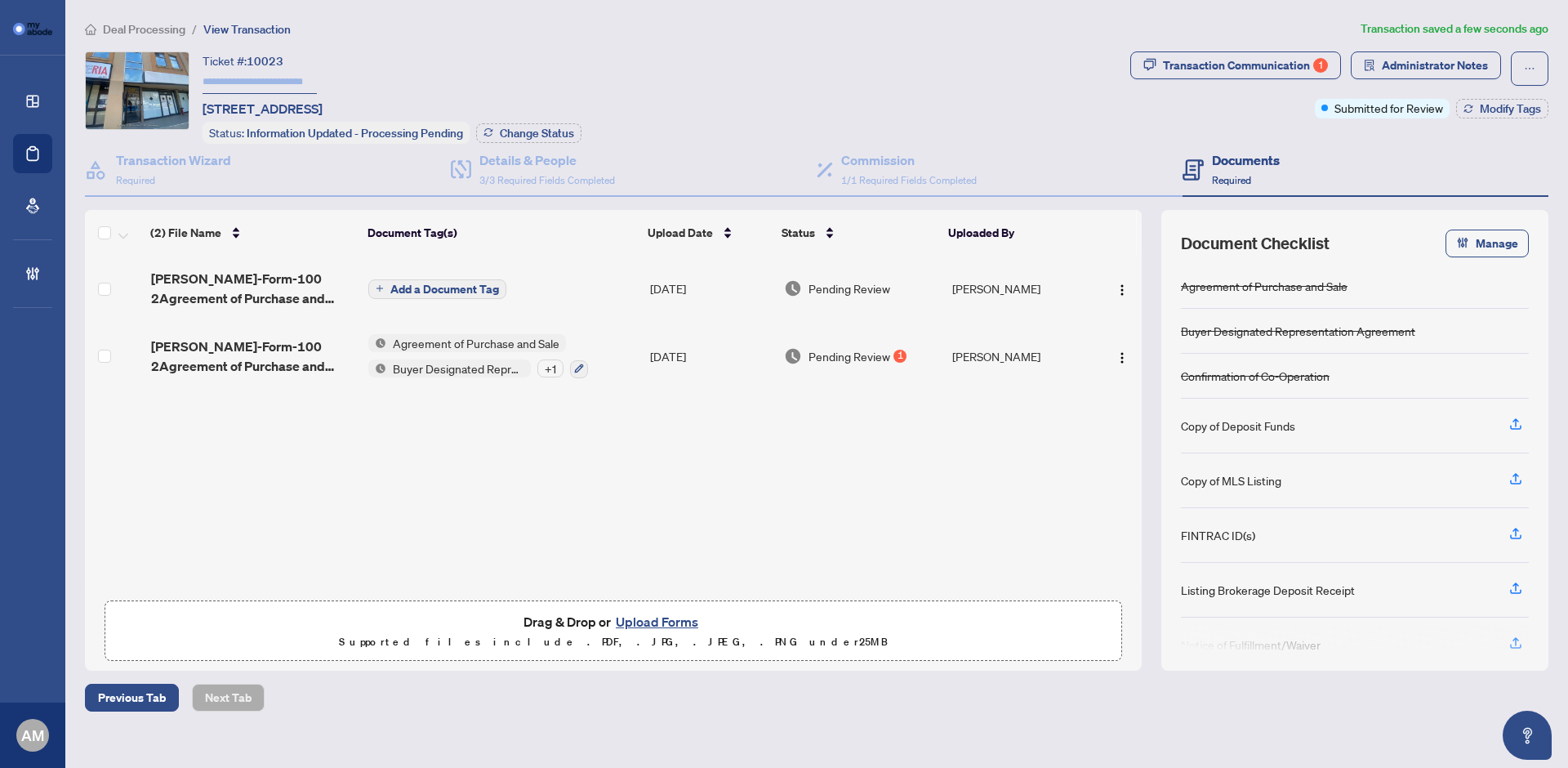
click at [748, 362] on td "[DATE]" at bounding box center [711, 357] width 134 height 70
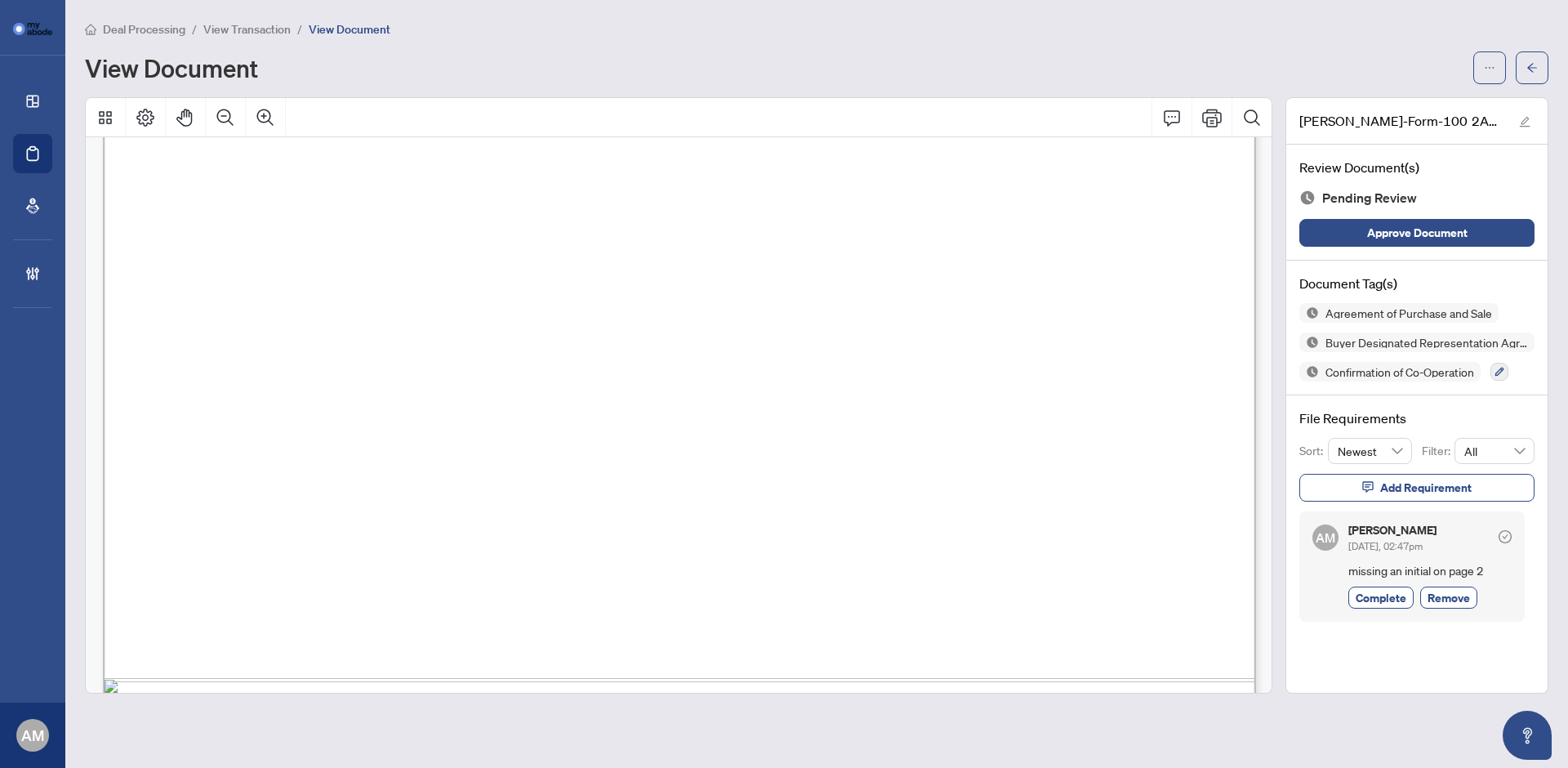
scroll to position [1020, 0]
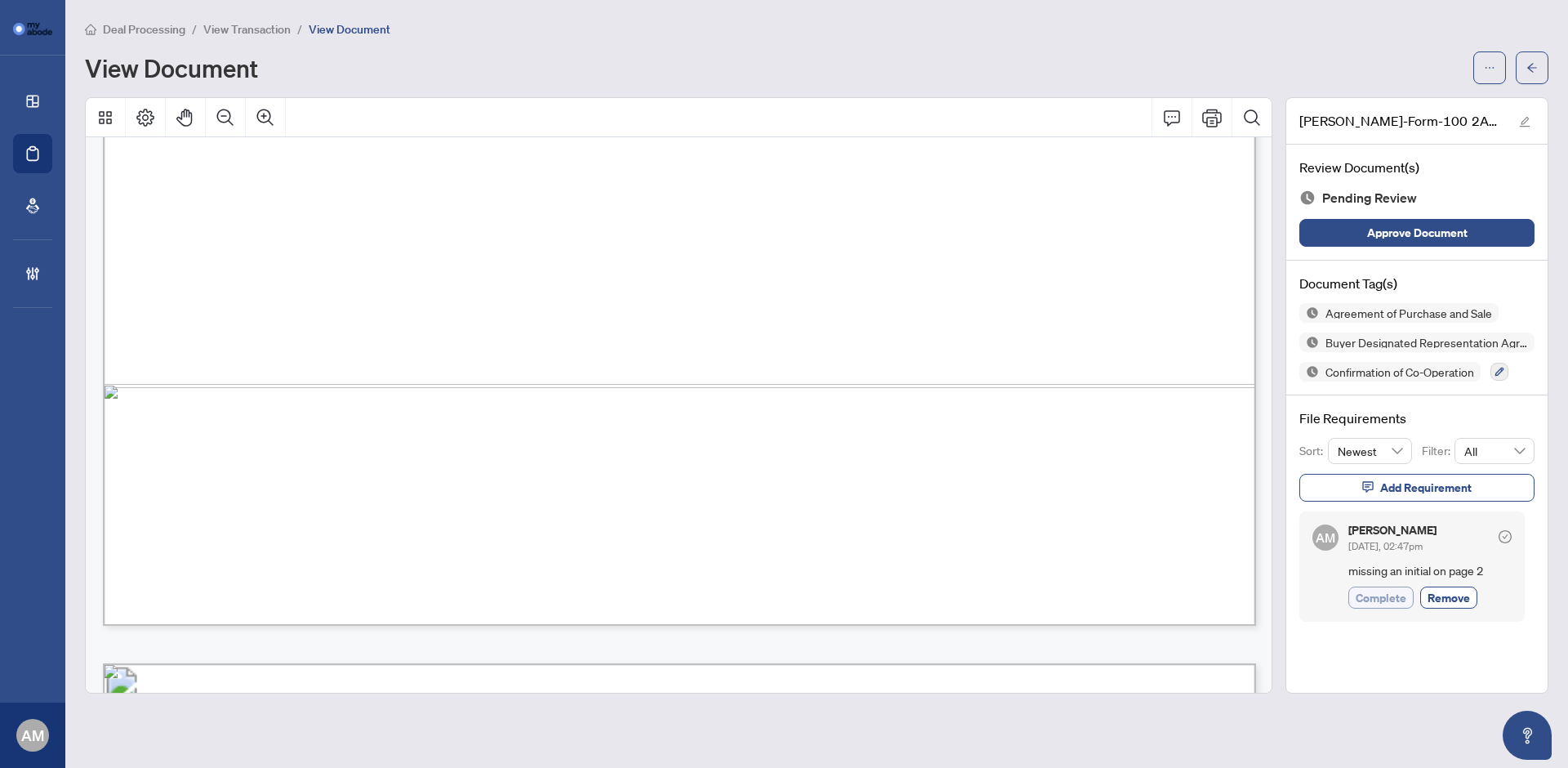
click at [1397, 599] on span "Complete" at bounding box center [1381, 597] width 51 height 17
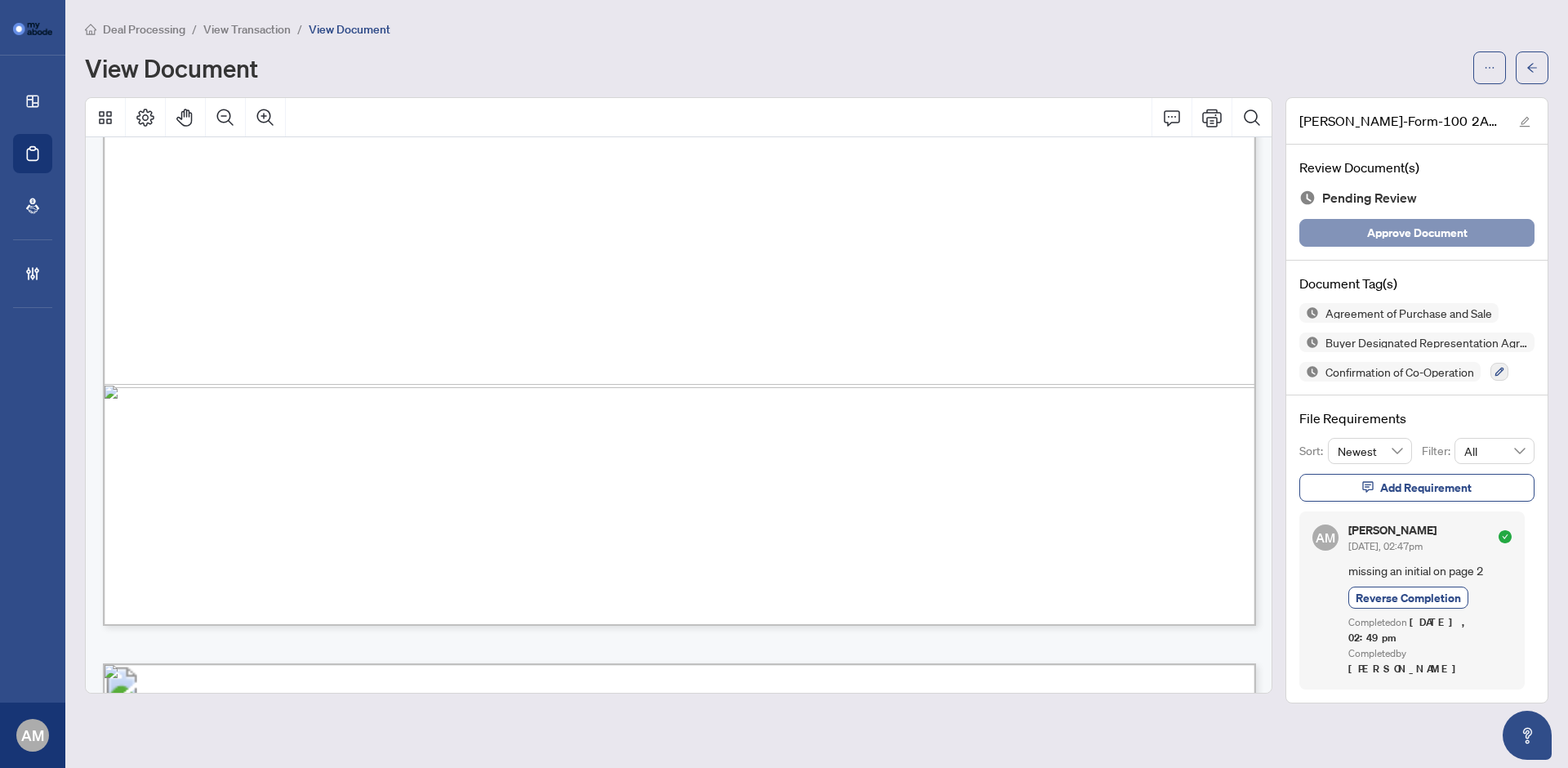
click at [1403, 226] on span "Approve Document" at bounding box center [1417, 233] width 101 height 26
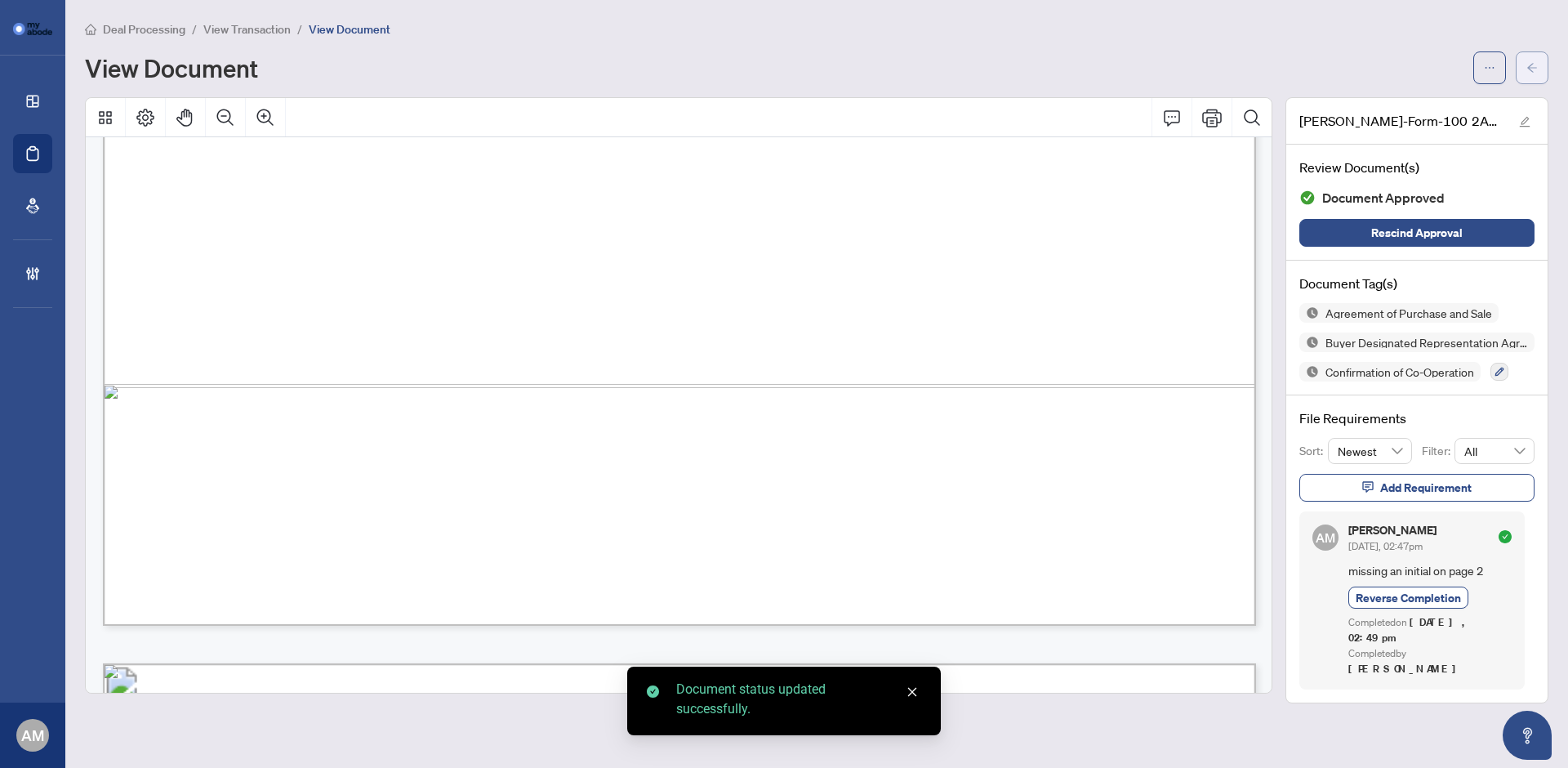
click at [1538, 79] on button "button" at bounding box center [1532, 68] width 33 height 33
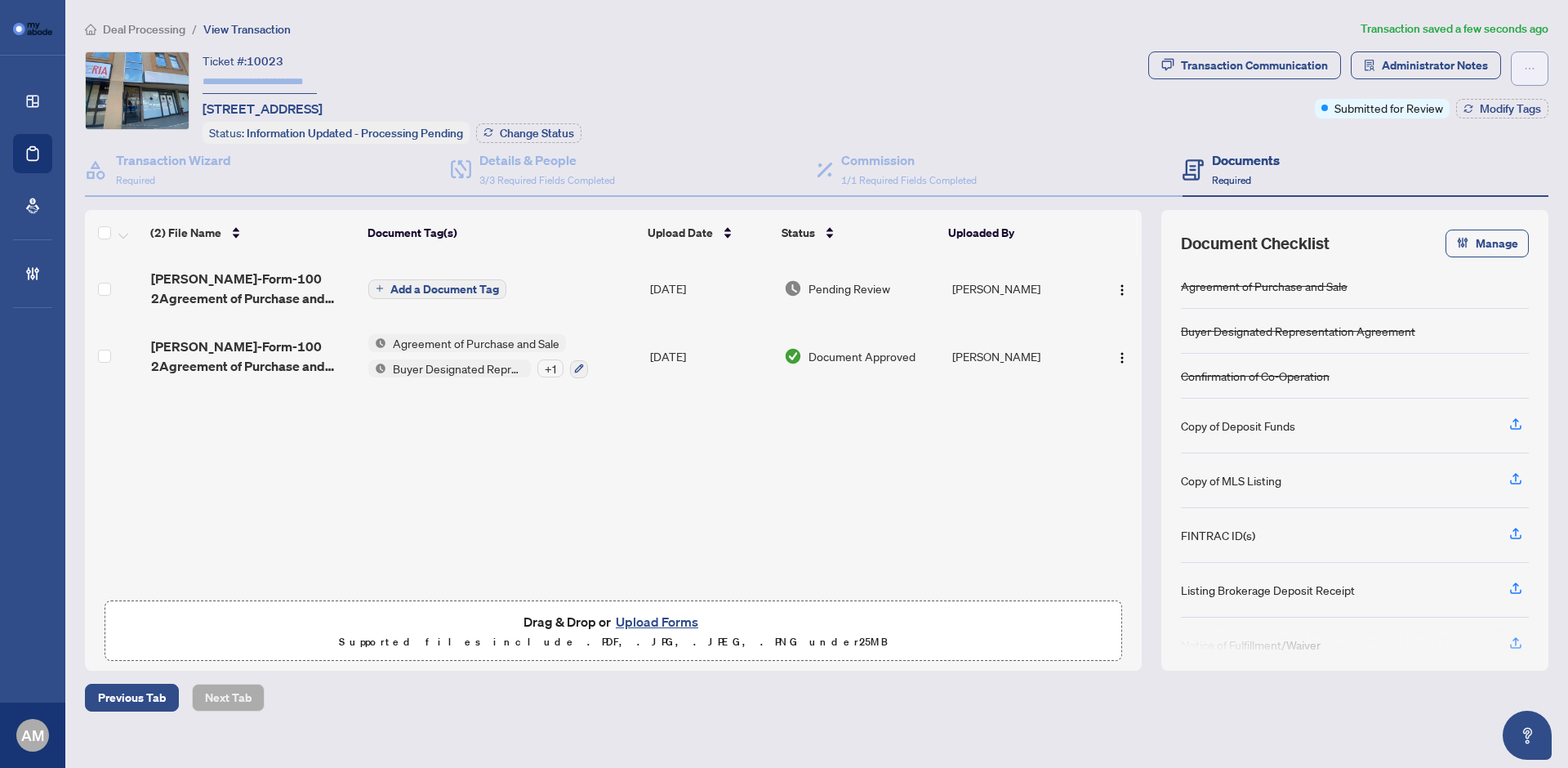
click at [1524, 77] on span "button" at bounding box center [1529, 69] width 11 height 26
click at [1473, 175] on span "Submit for Completion" at bounding box center [1473, 183] width 125 height 18
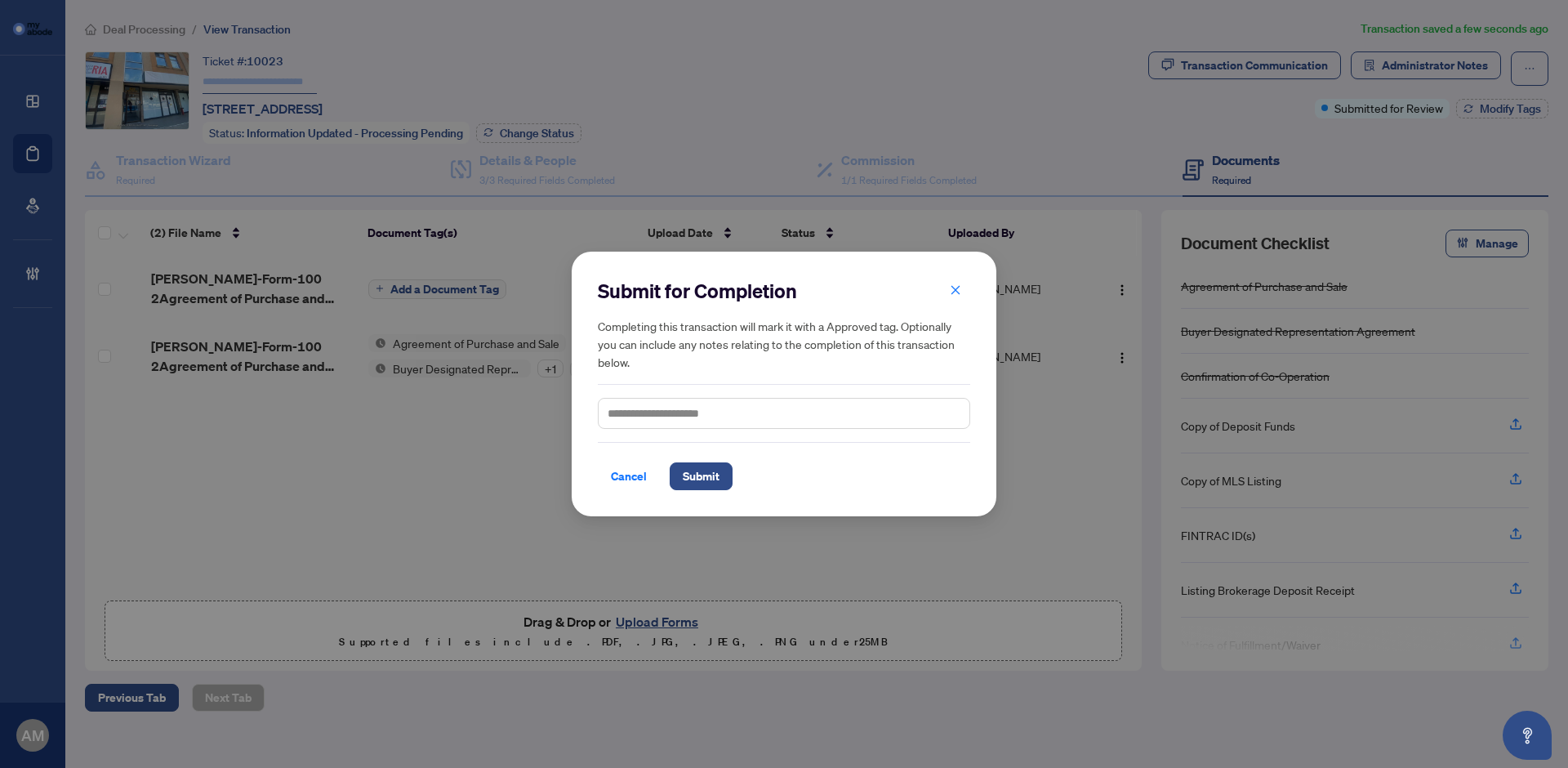
click at [699, 431] on div "Submit for Completion Completing this transaction will mark it with a Approved …" at bounding box center [784, 384] width 372 height 212
click at [705, 467] on span "Submit" at bounding box center [701, 476] width 37 height 26
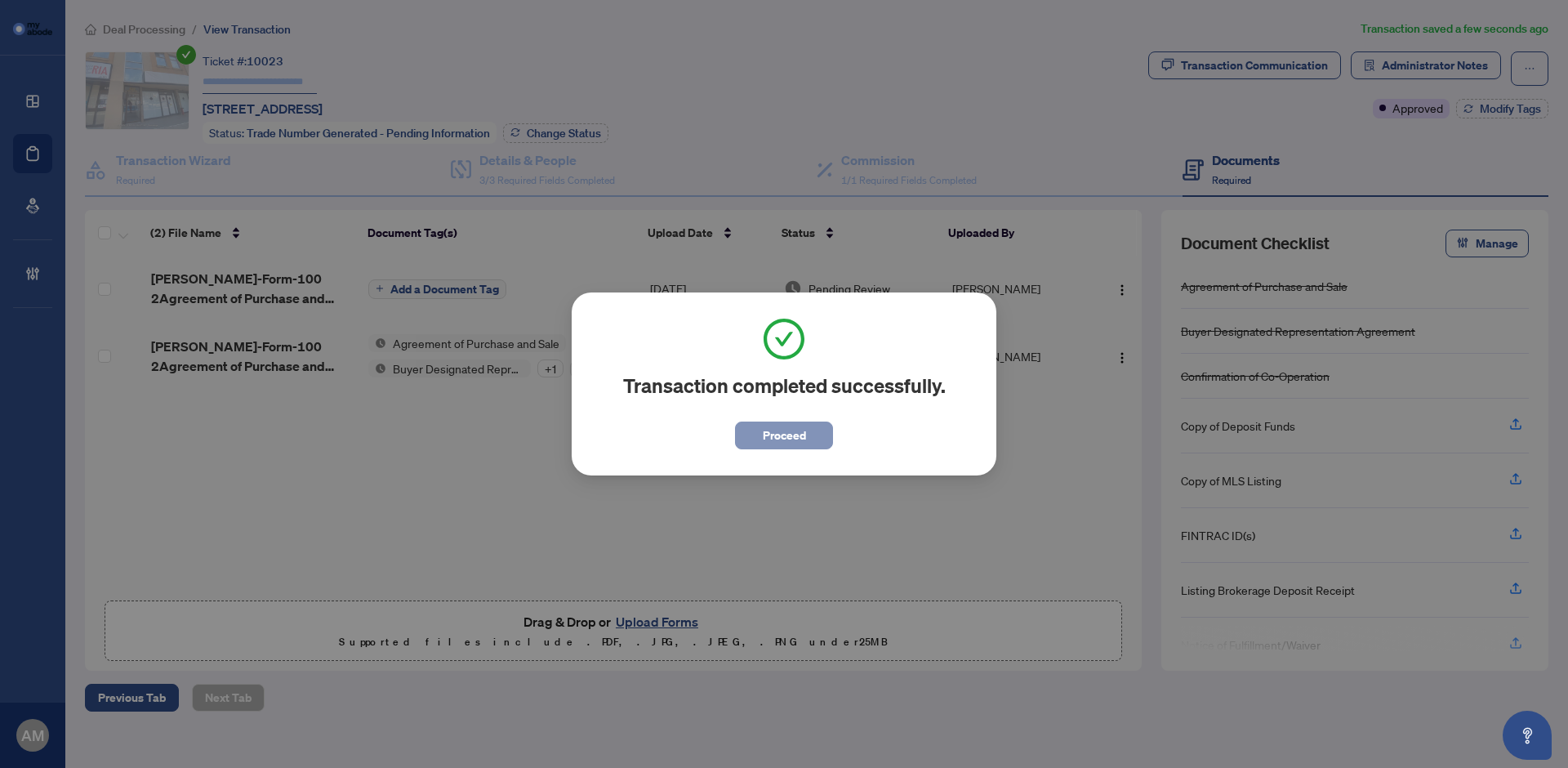
click at [744, 443] on button "Proceed" at bounding box center [784, 435] width 98 height 28
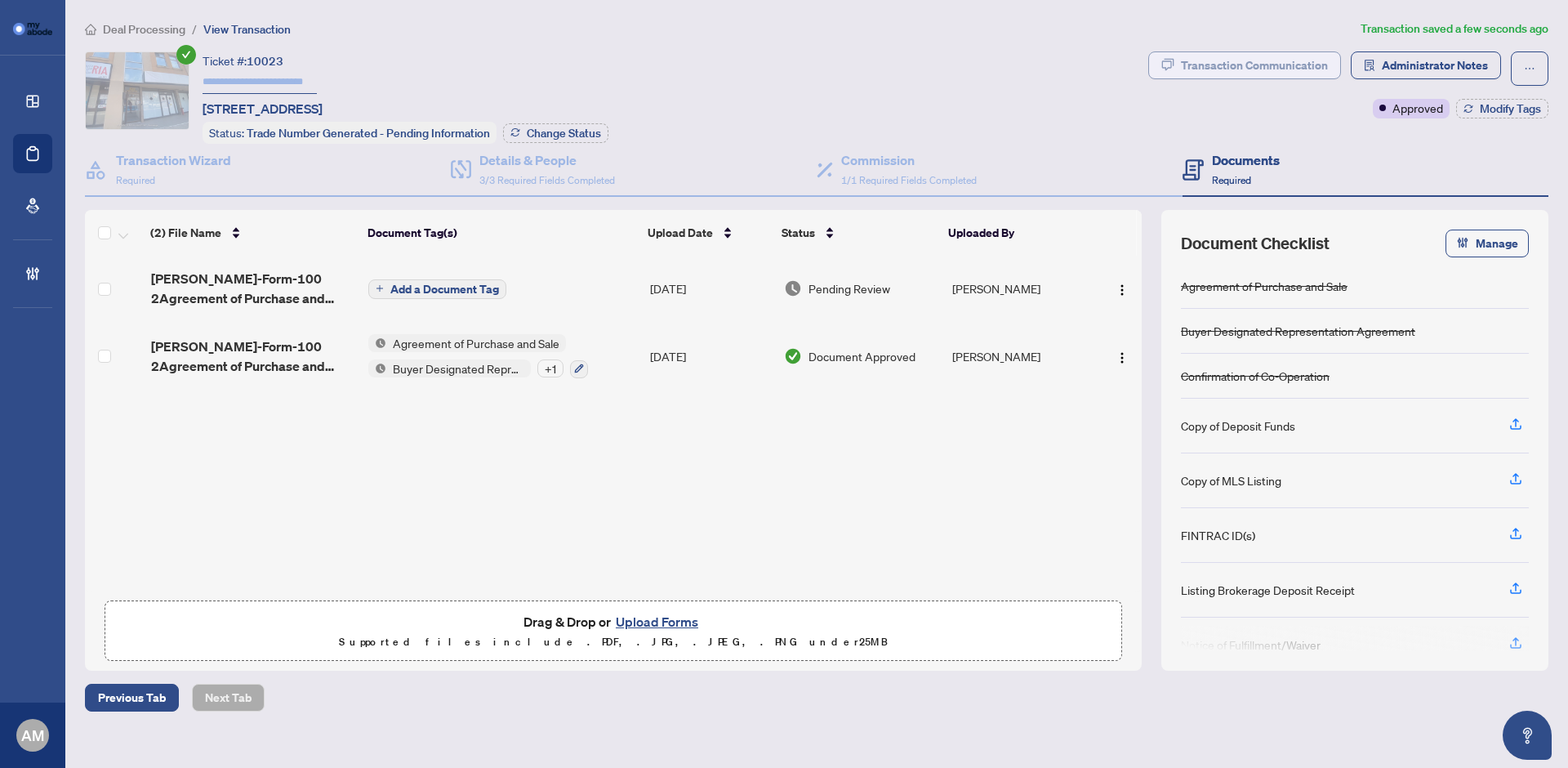
click at [1189, 63] on div "Transaction Communication" at bounding box center [1254, 66] width 147 height 26
type textarea "**********"
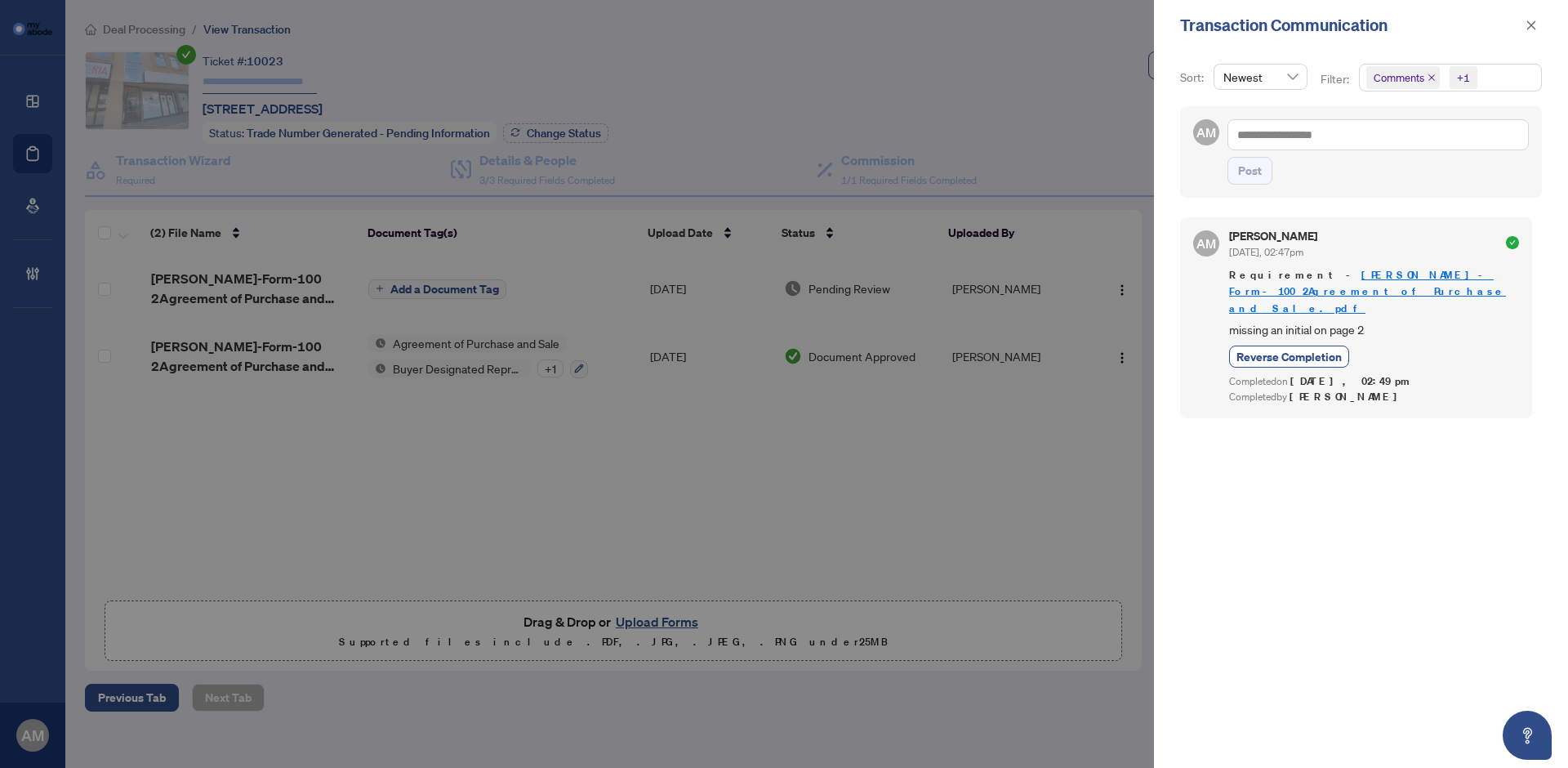
click at [1429, 80] on icon "close" at bounding box center [1432, 78] width 8 height 8
click at [1443, 80] on icon "close" at bounding box center [1446, 78] width 7 height 7
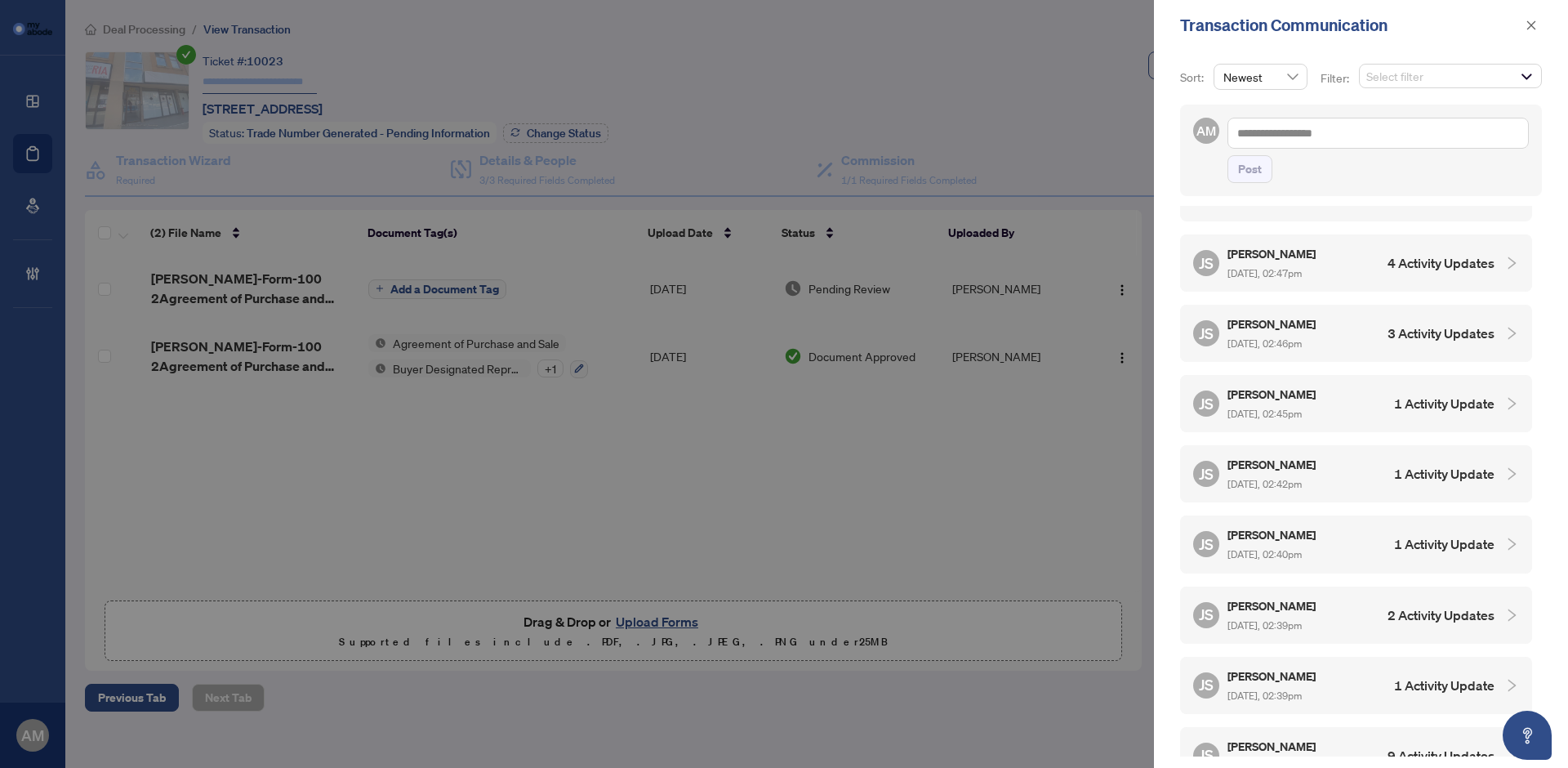
scroll to position [2, 0]
click at [1343, 735] on div "JS Jim Smith Sep/02/2025, 02:38pm 9 Activity Updates" at bounding box center [1344, 754] width 302 height 38
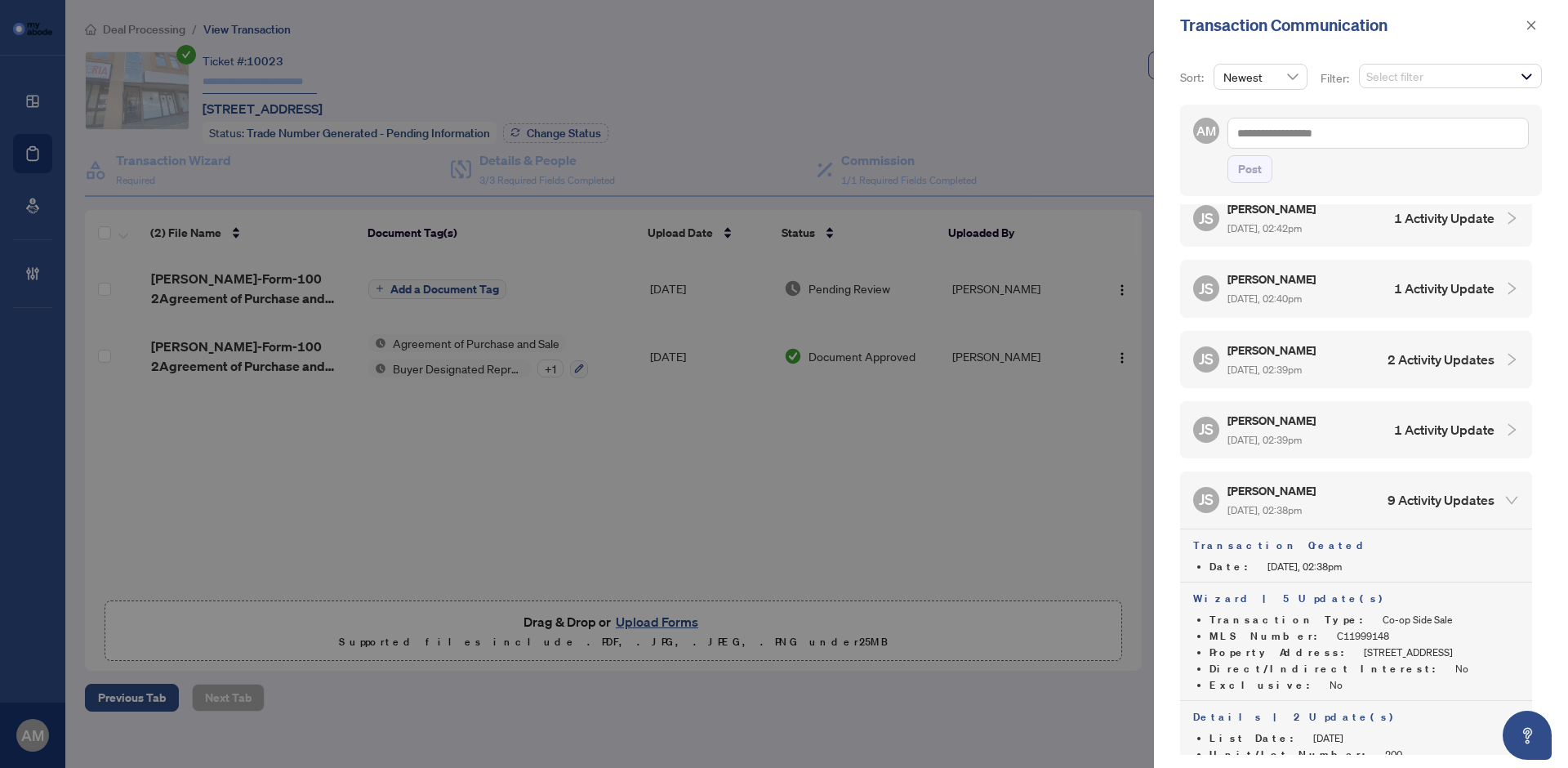
scroll to position [829, 0]
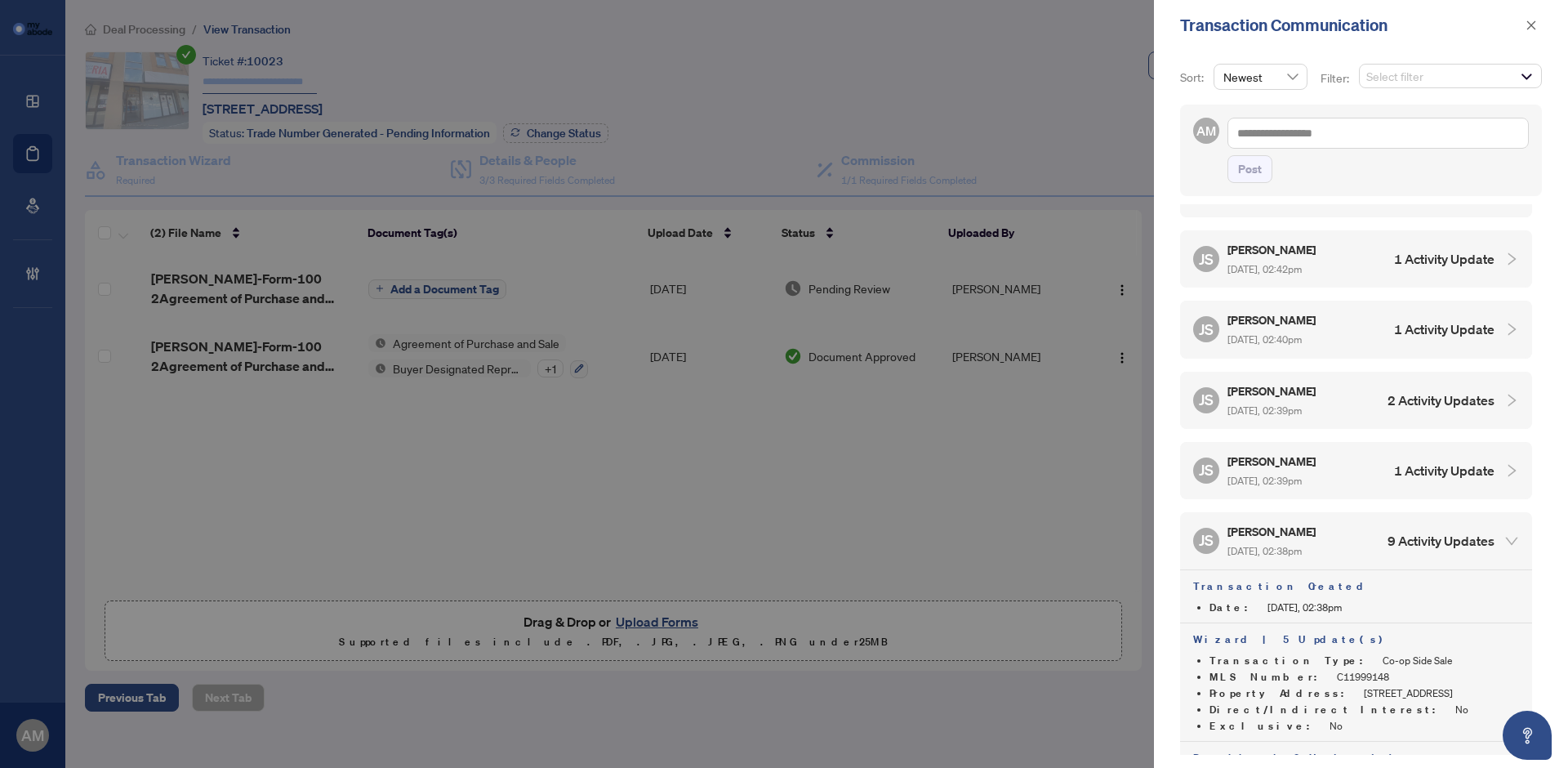
click at [1291, 545] on span "Sep/02/2025, 02:38pm" at bounding box center [1264, 551] width 75 height 12
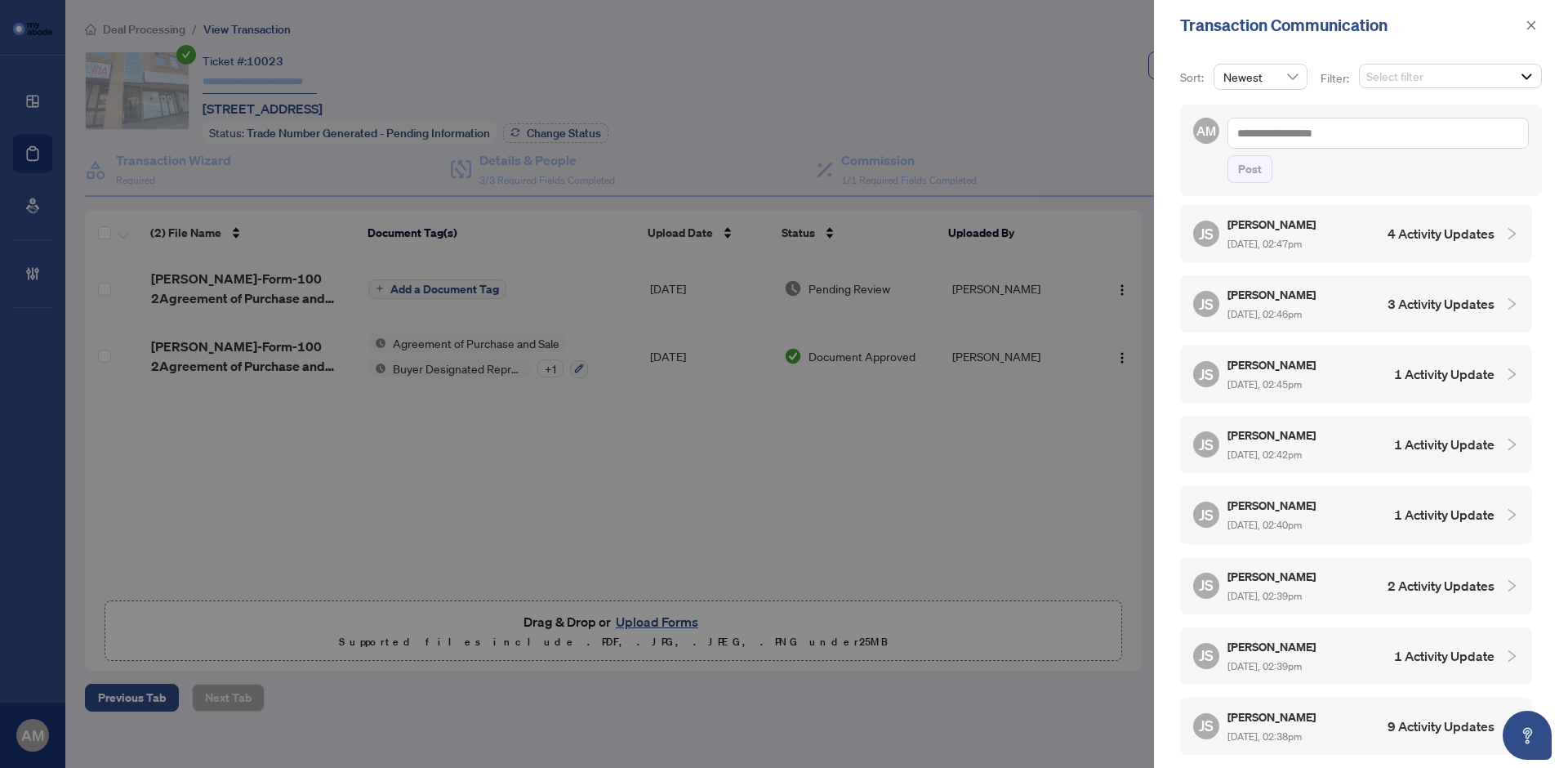
scroll to position [616, 0]
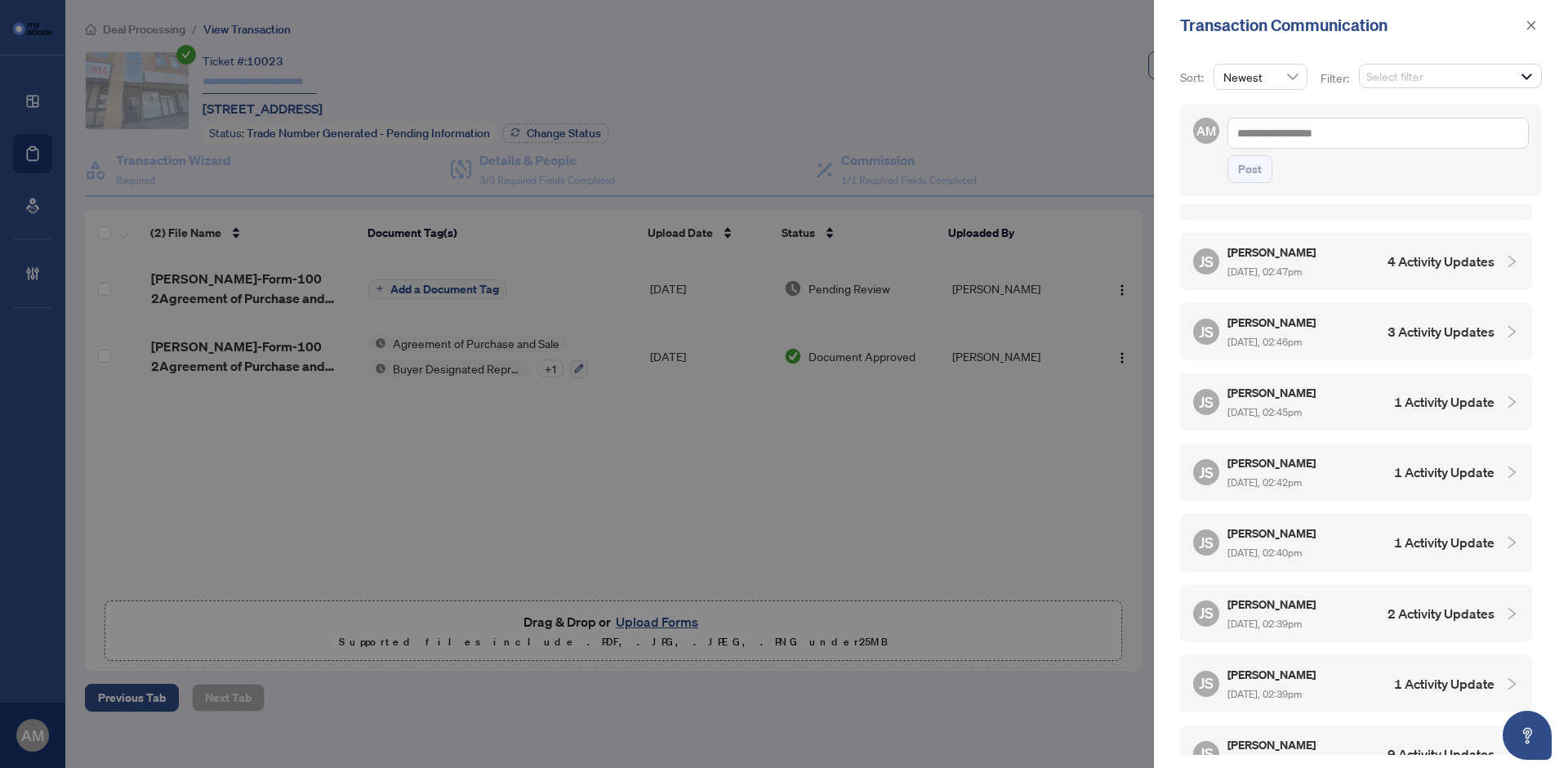
click at [1287, 665] on h5 "[PERSON_NAME]" at bounding box center [1272, 674] width 91 height 19
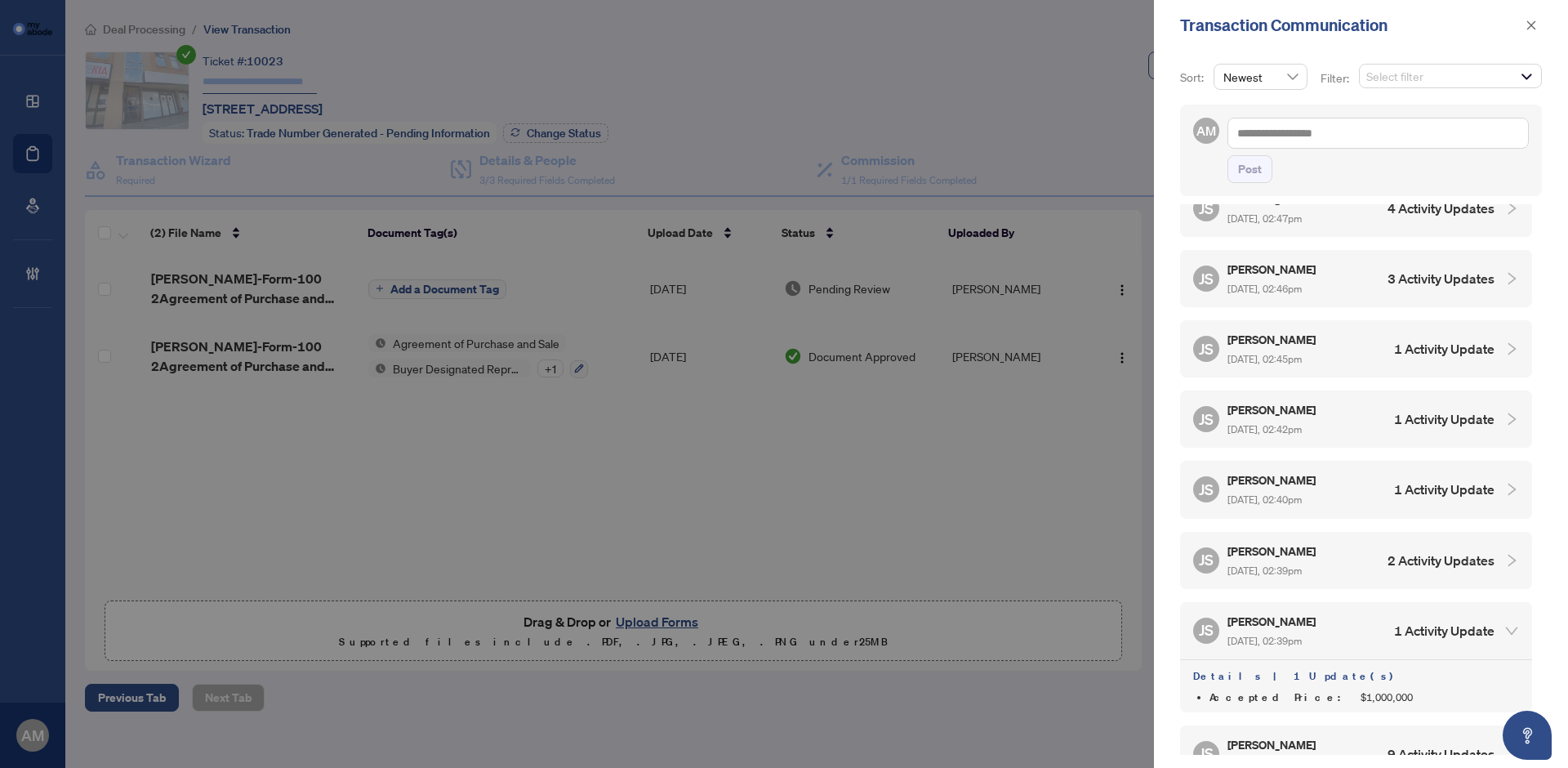
click at [1288, 564] on span "Sep/02/2025, 02:39pm" at bounding box center [1264, 570] width 75 height 12
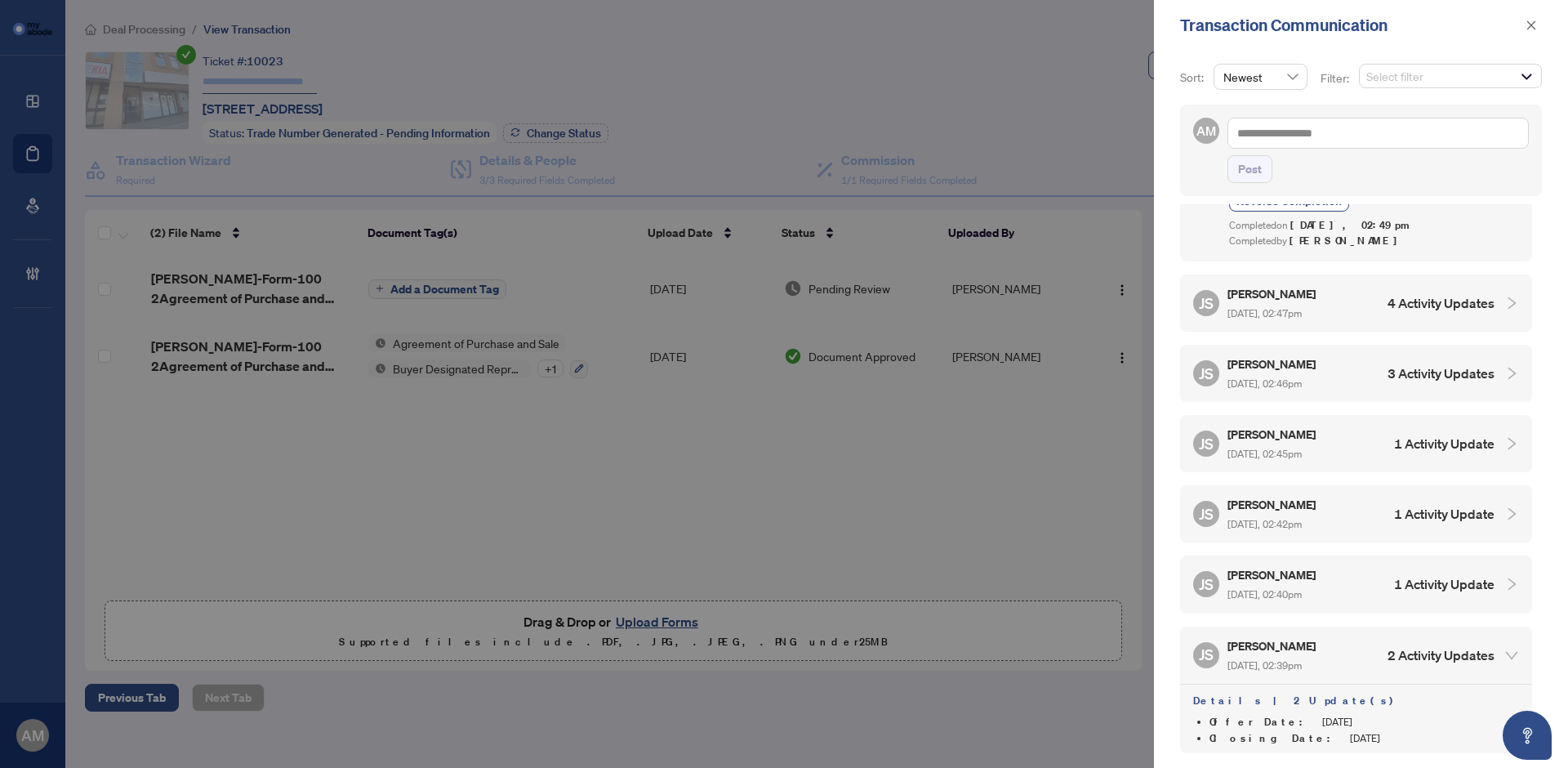
scroll to position [570, 0]
click at [1298, 357] on h5 "[PERSON_NAME]" at bounding box center [1272, 366] width 91 height 19
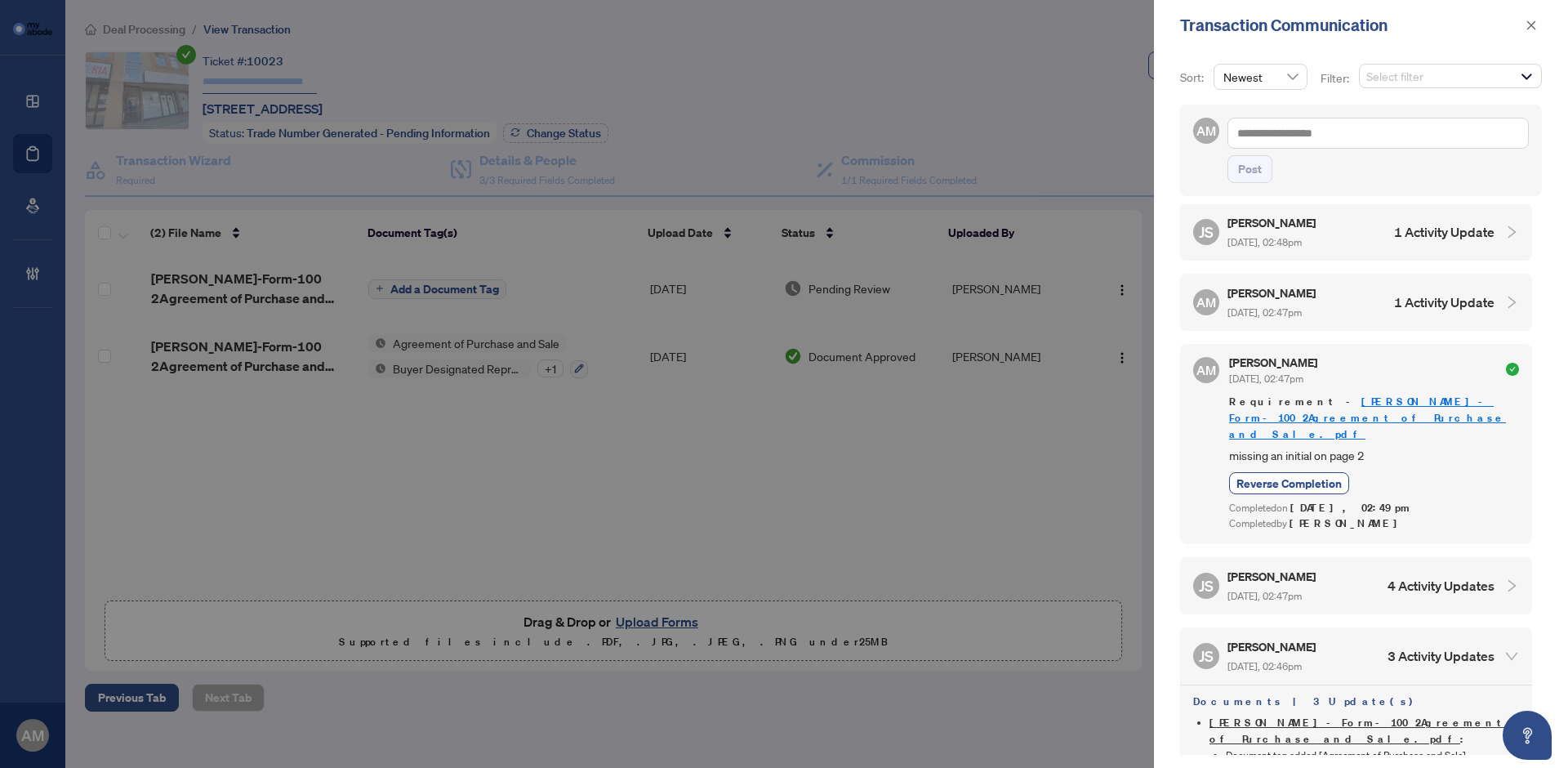
scroll to position [257, 0]
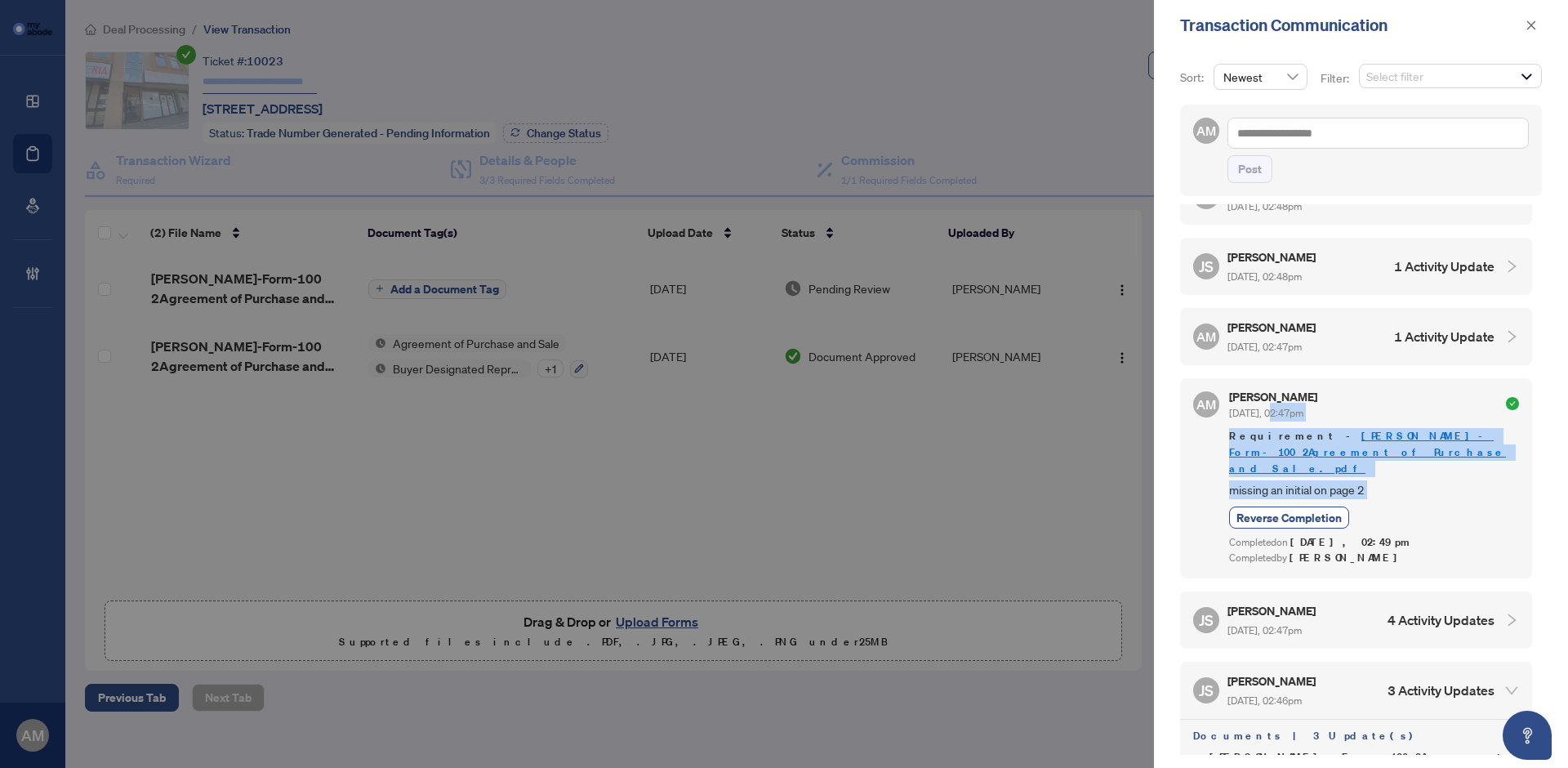
drag, startPoint x: 1352, startPoint y: 507, endPoint x: 1275, endPoint y: 400, distance: 131.8
click at [1275, 400] on div "Alex m Sep/02/2025, 02:47pm Requirement - OREA-Form-100 2Agreement of Purchase …" at bounding box center [1374, 478] width 290 height 174
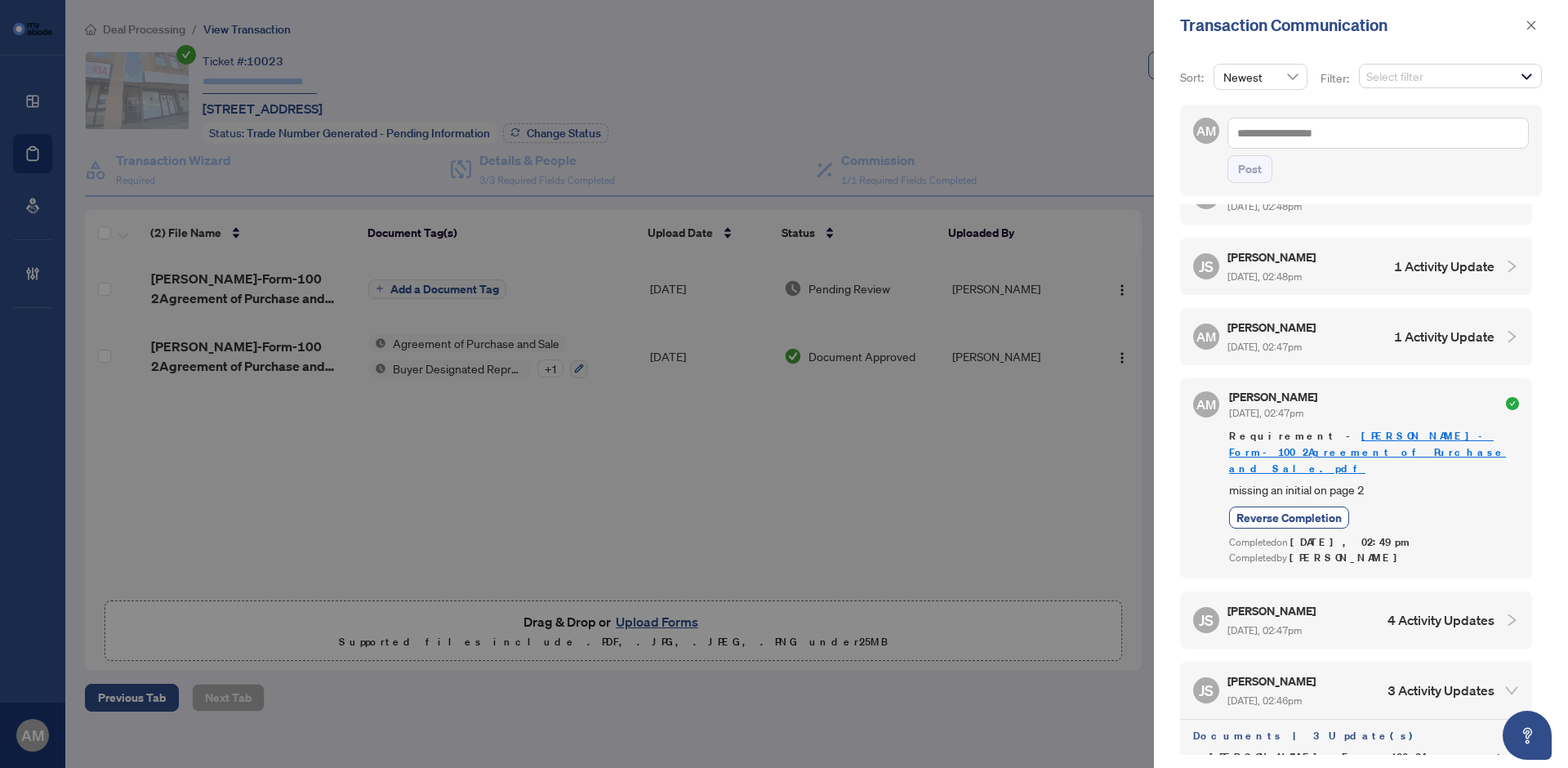
click at [1425, 550] on div "Completed by Alex m" at bounding box center [1374, 557] width 290 height 16
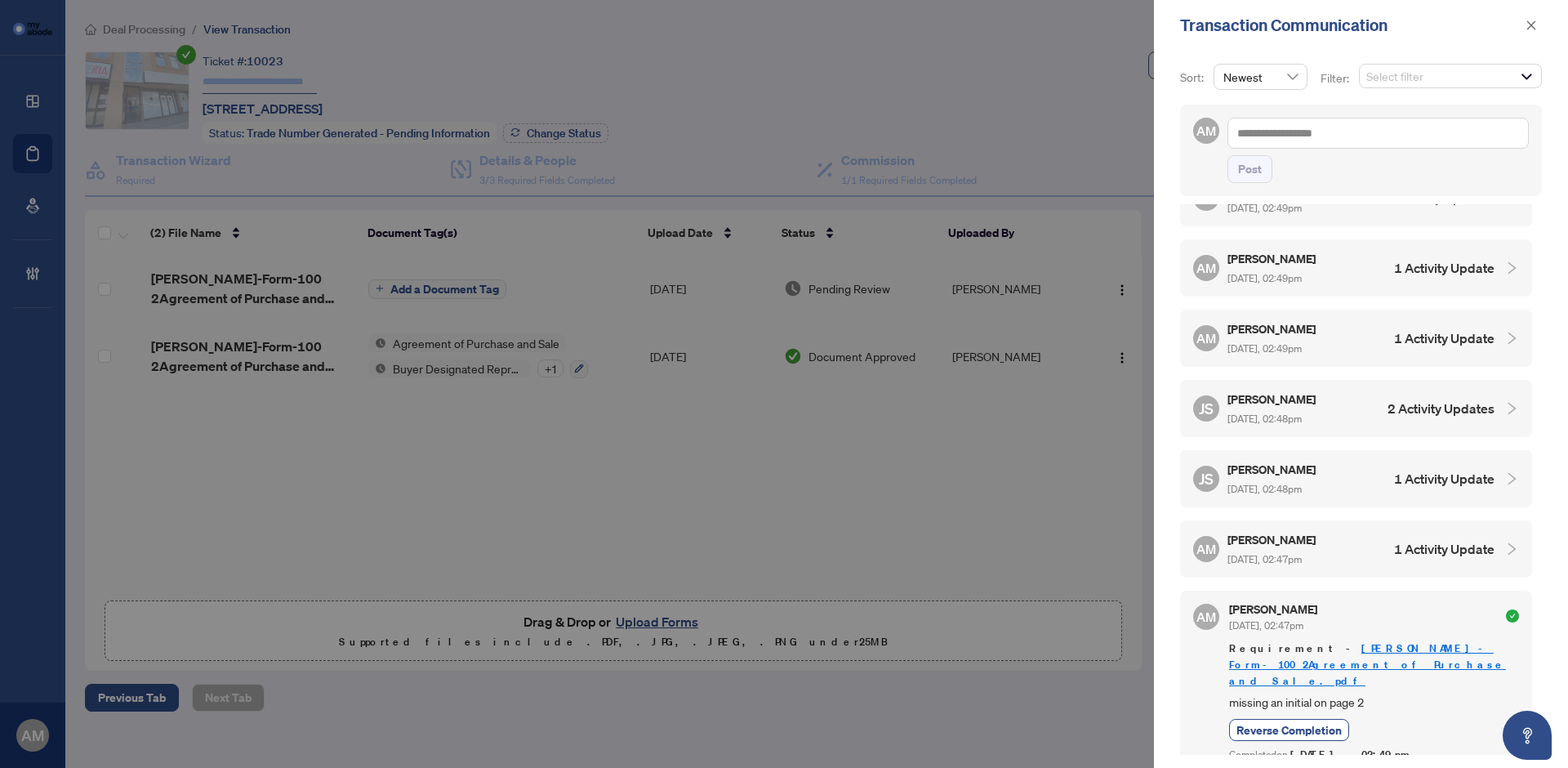
scroll to position [0, 0]
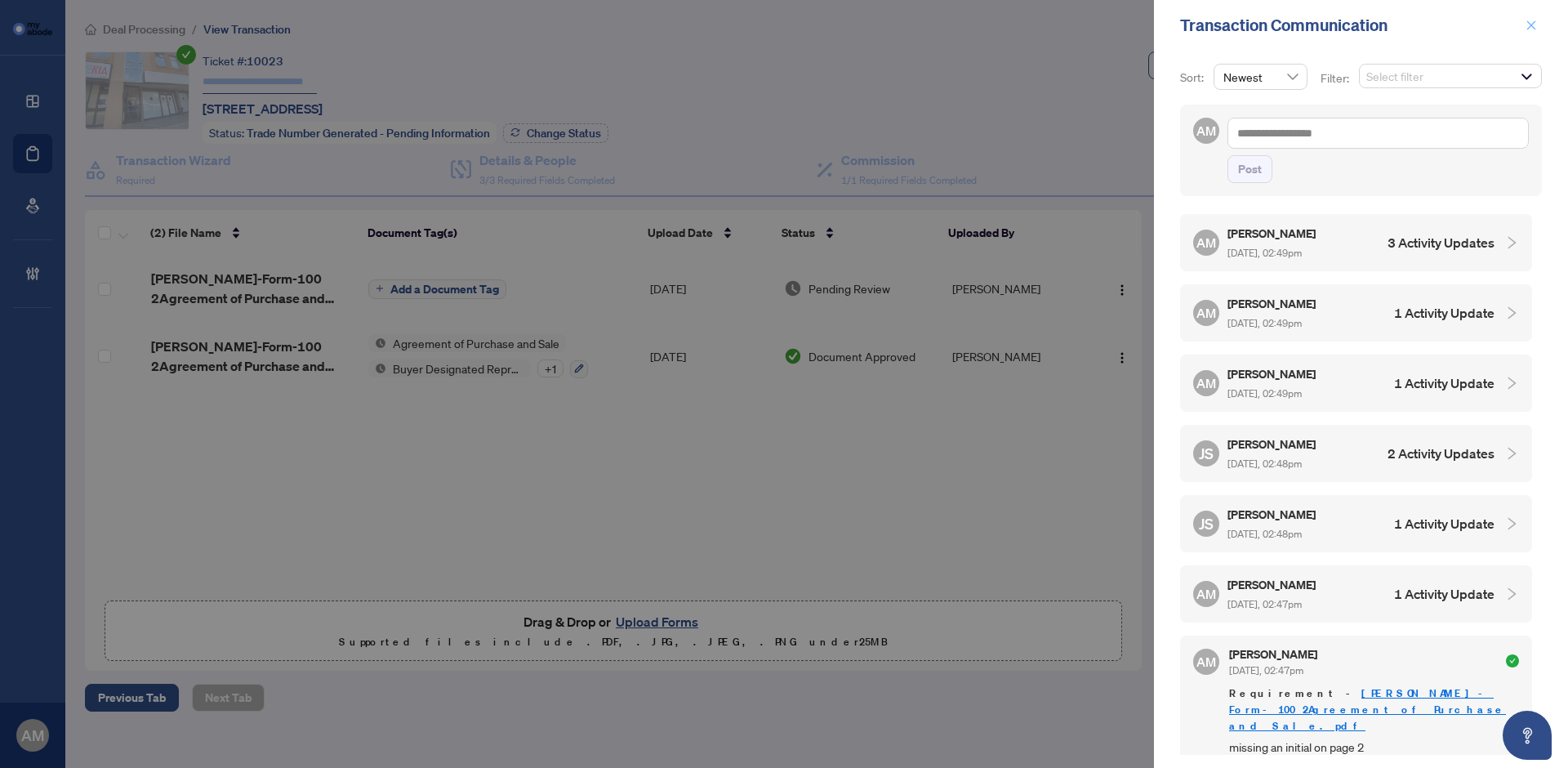
click at [1536, 21] on icon "close" at bounding box center [1531, 25] width 11 height 11
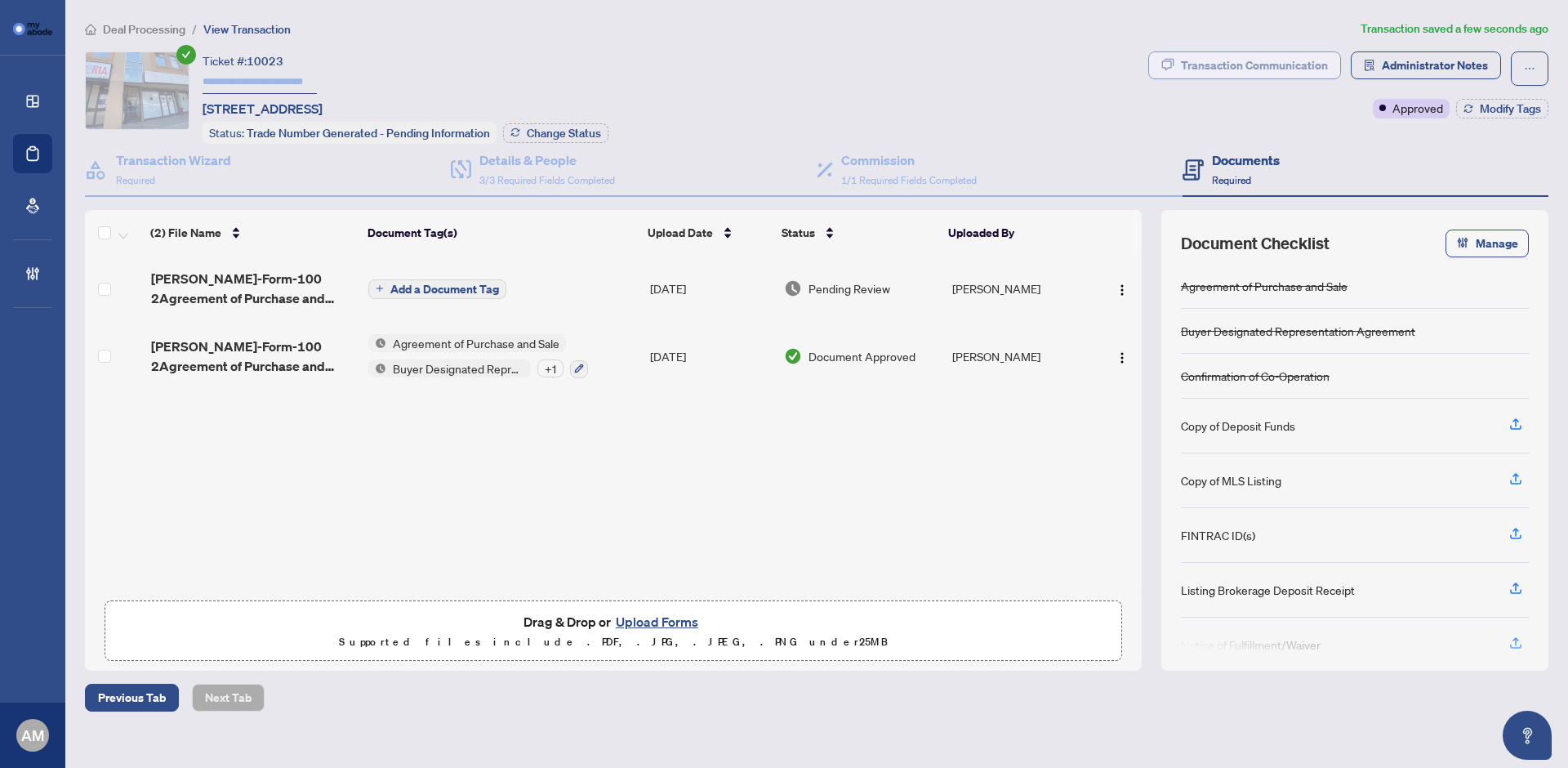
click at [1295, 57] on div "Transaction Communication" at bounding box center [1254, 66] width 147 height 26
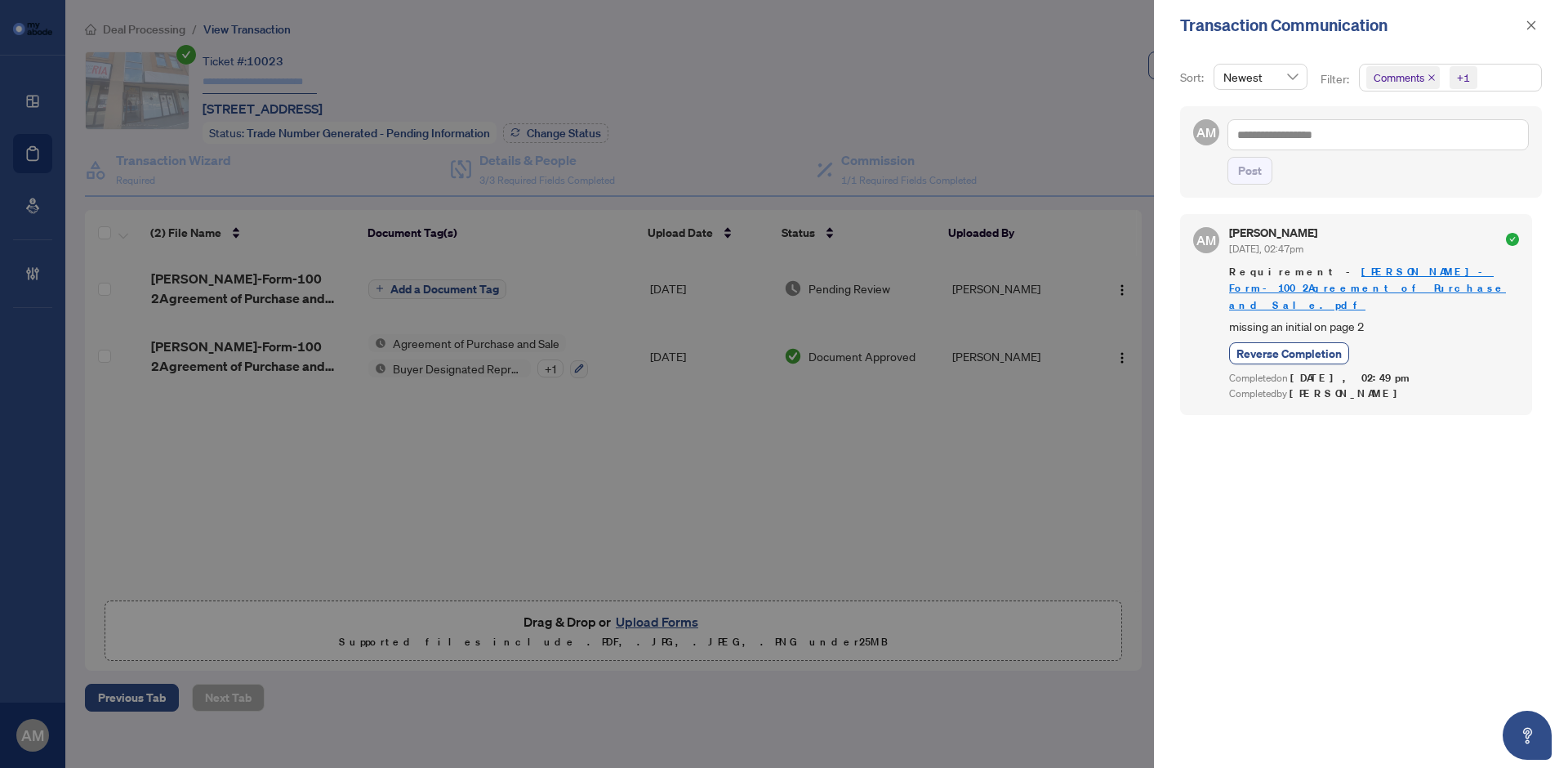
click at [1429, 75] on icon "close" at bounding box center [1432, 78] width 8 height 8
click at [1443, 79] on icon "close" at bounding box center [1446, 78] width 7 height 7
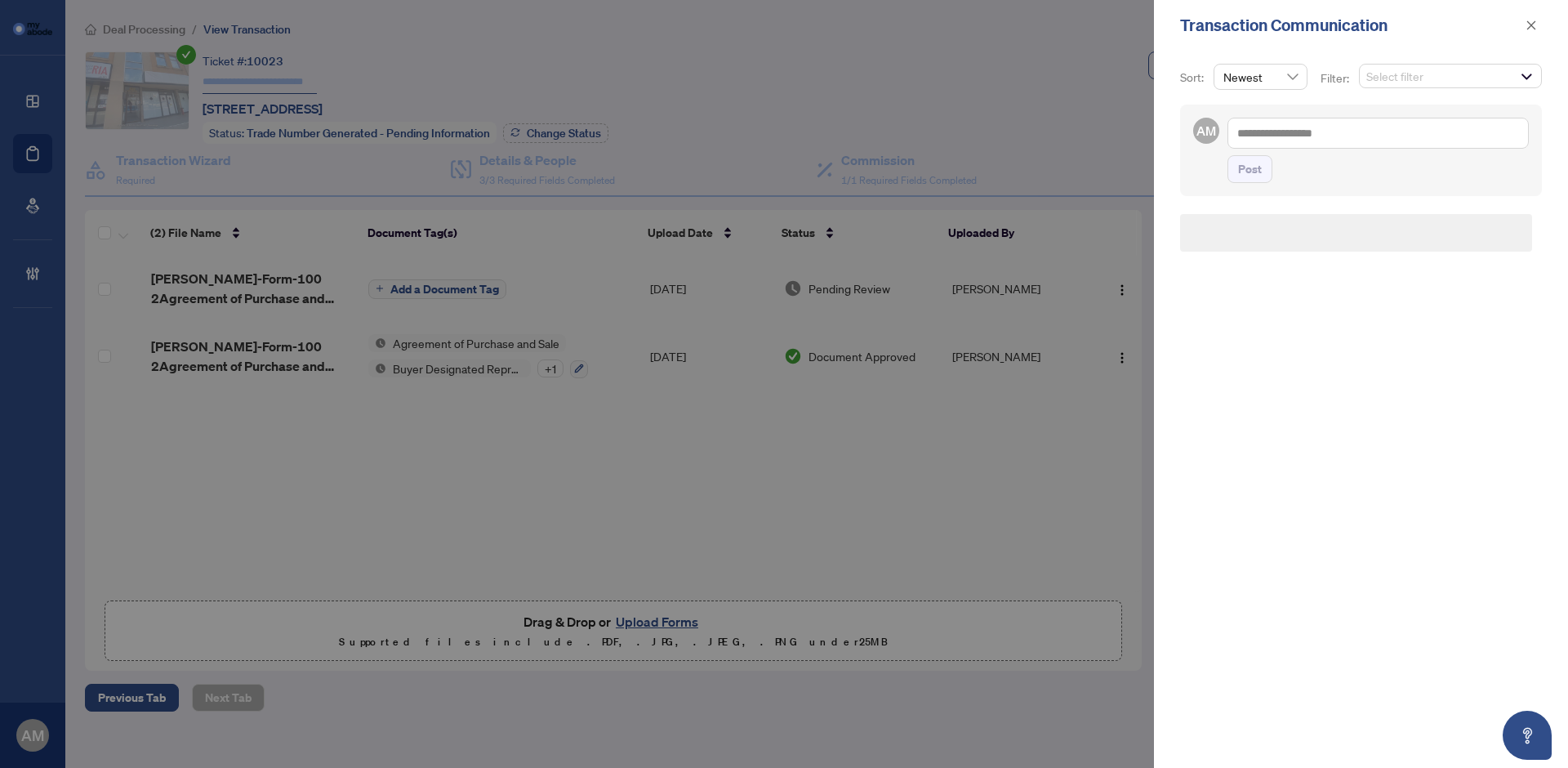
scroll to position [2, 0]
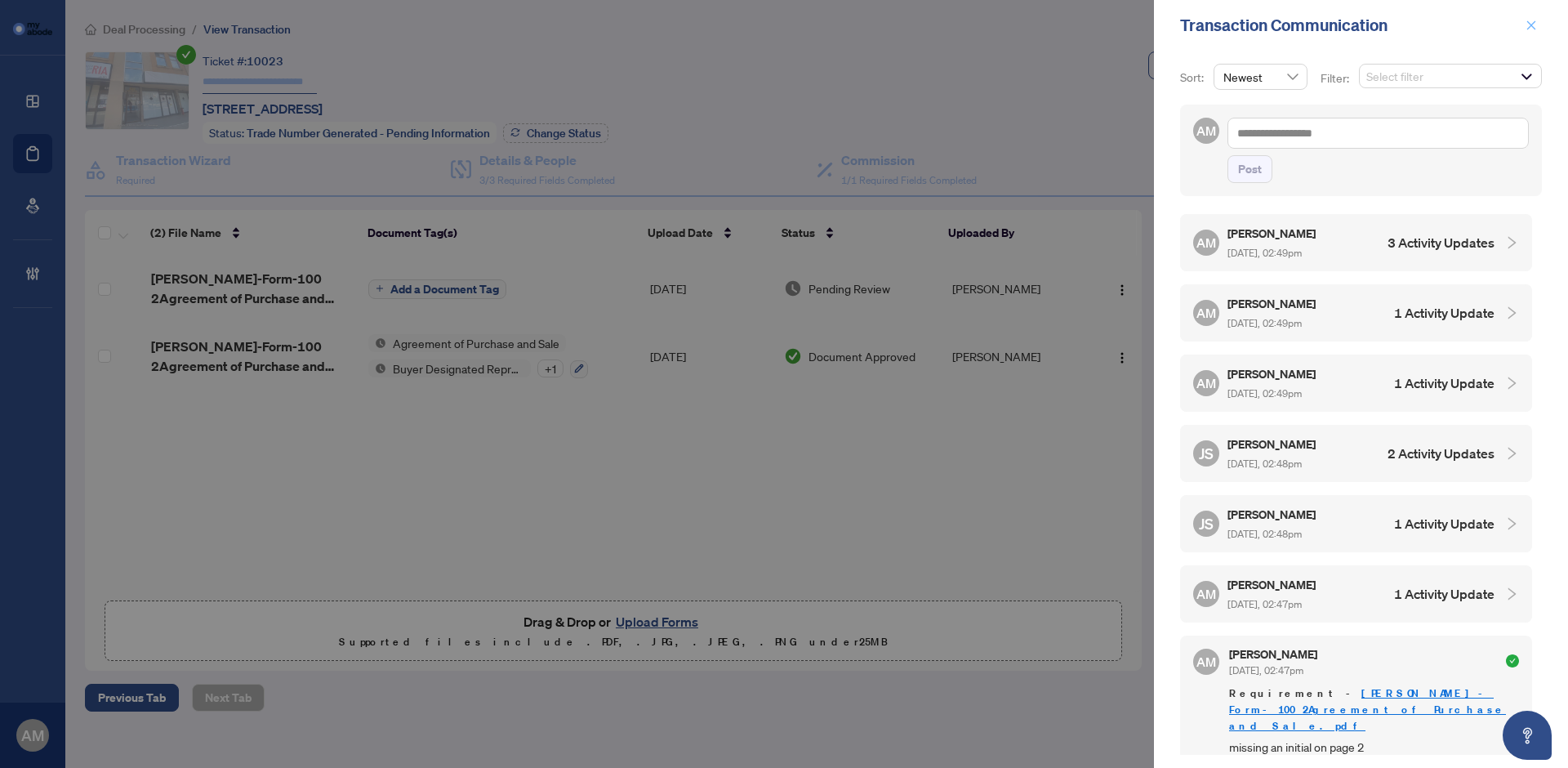
click at [1529, 34] on span "button" at bounding box center [1531, 25] width 11 height 26
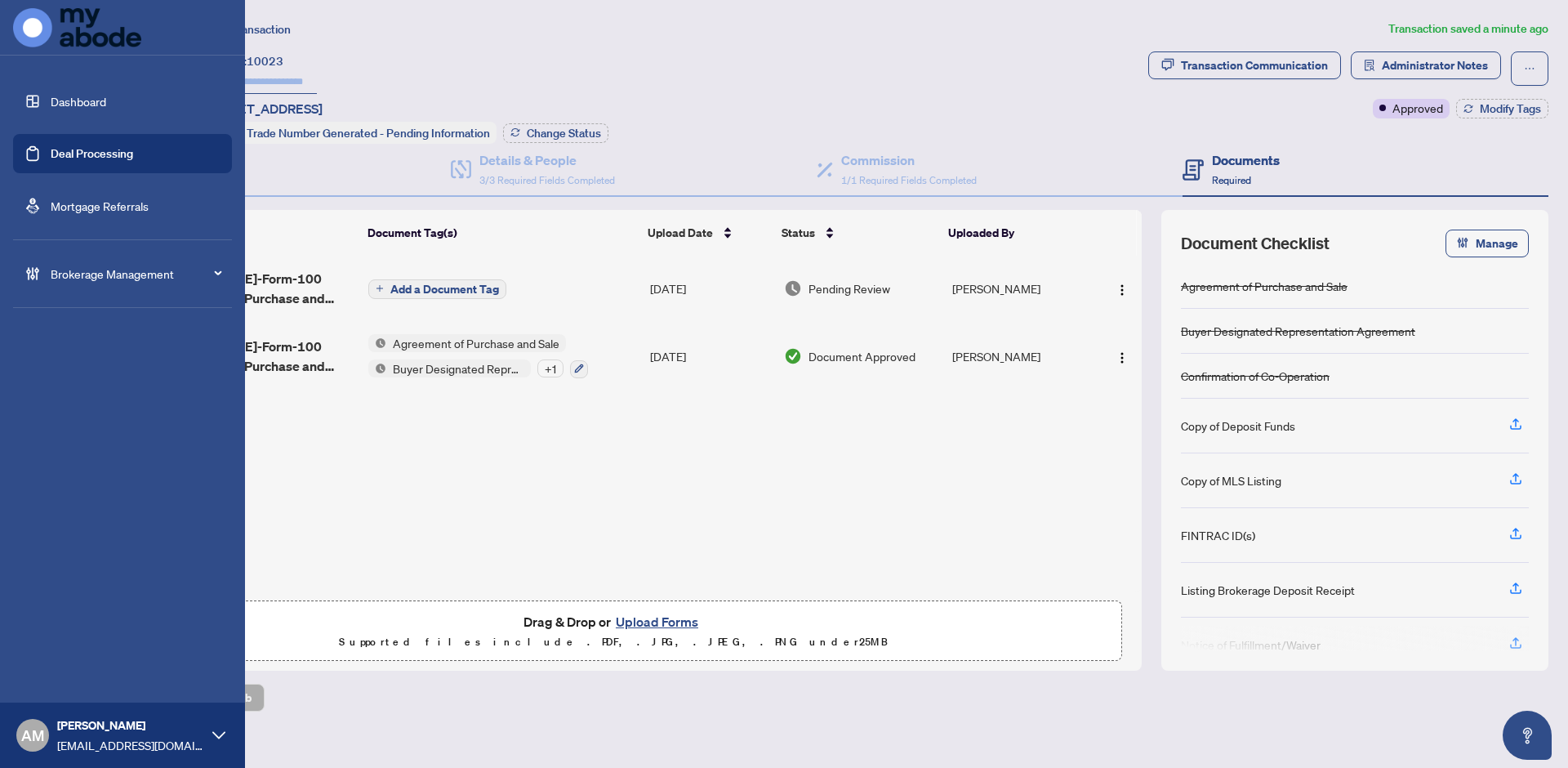
click at [51, 109] on link "Dashboard" at bounding box center [79, 102] width 56 height 15
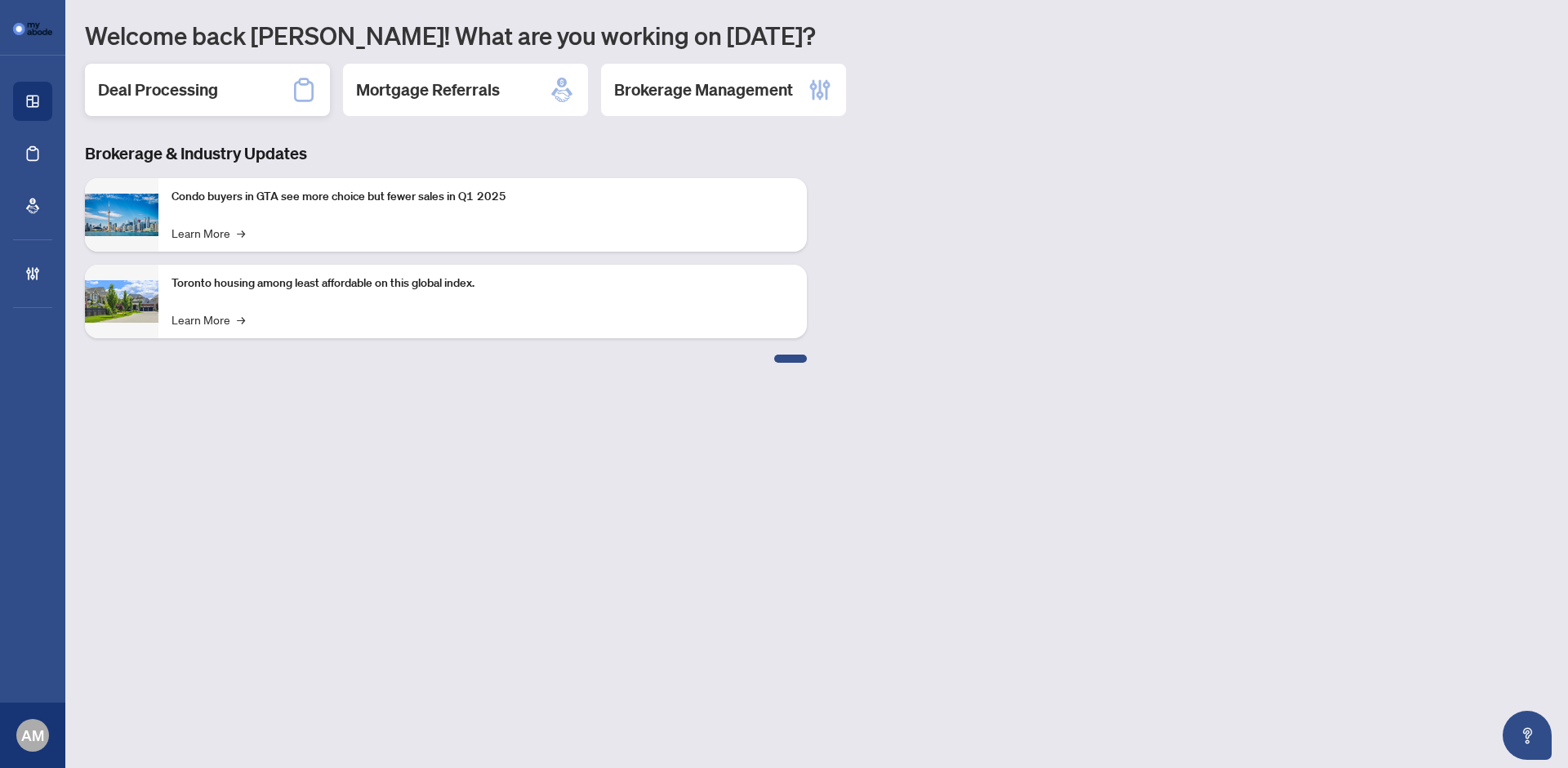
click at [229, 93] on div "Deal Processing" at bounding box center [207, 90] width 245 height 52
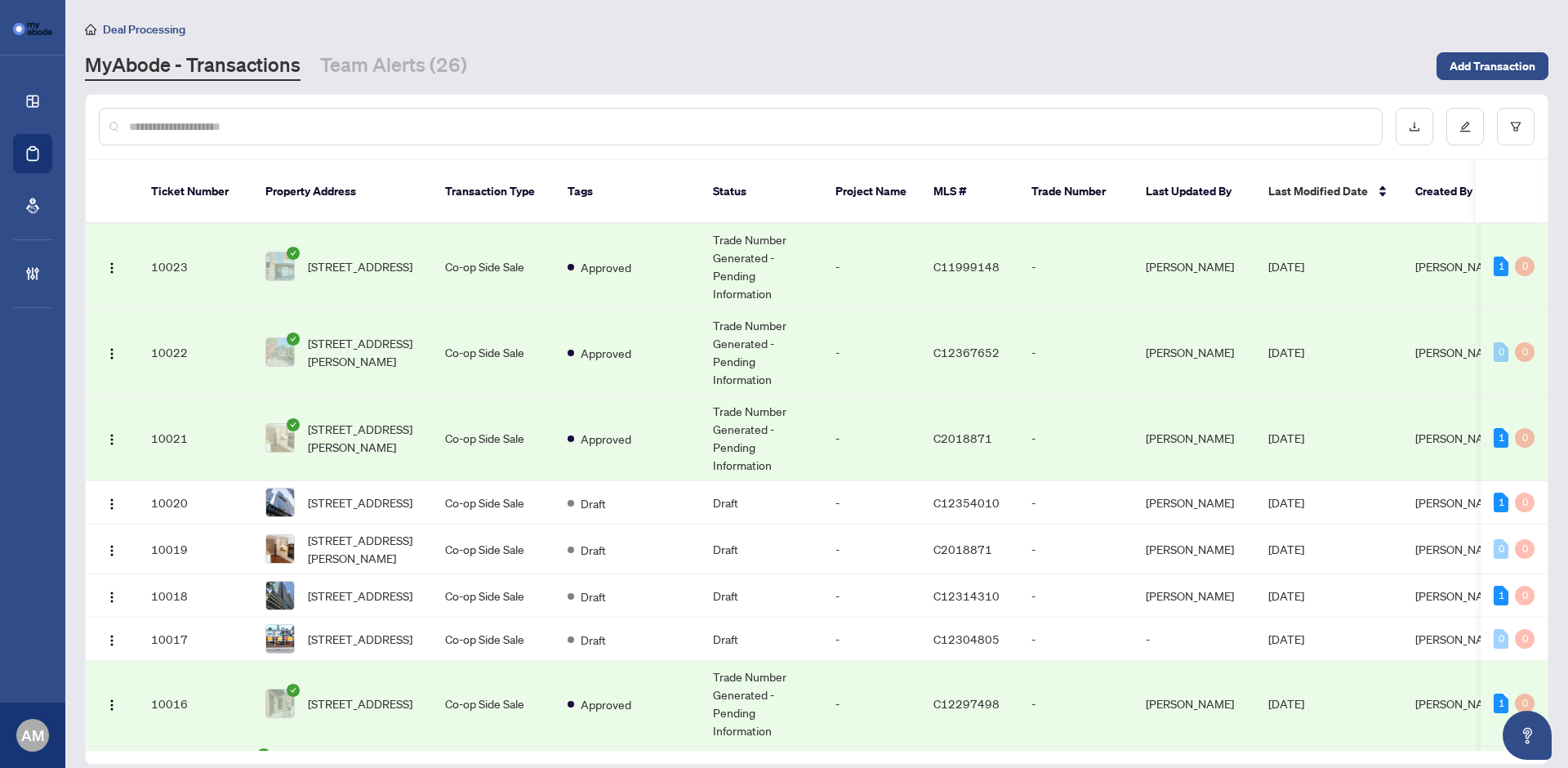
click at [457, 240] on td "Co-op Side Sale" at bounding box center [493, 266] width 122 height 86
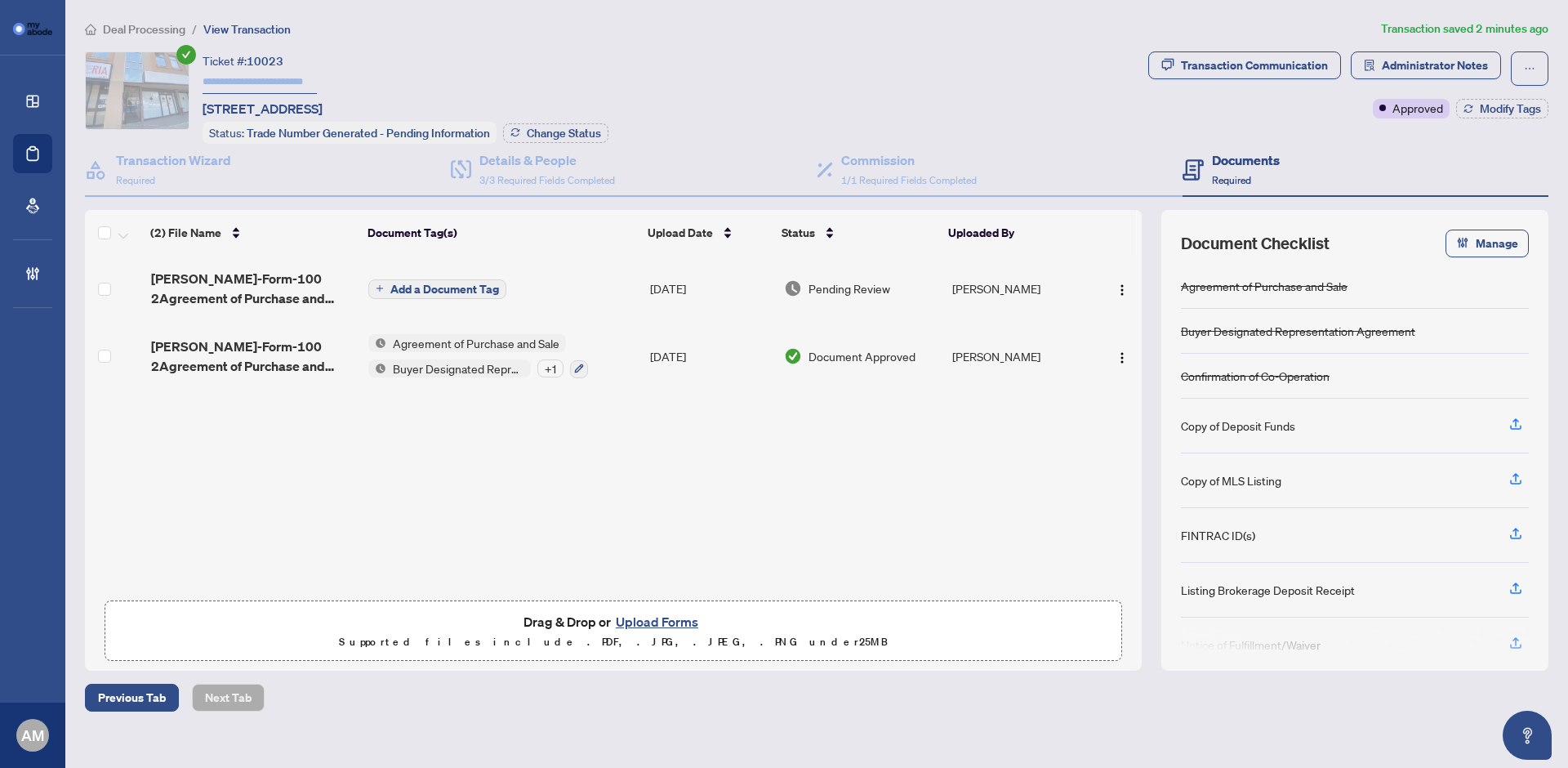
click at [461, 294] on button "Add a Document Tag" at bounding box center [437, 289] width 138 height 20
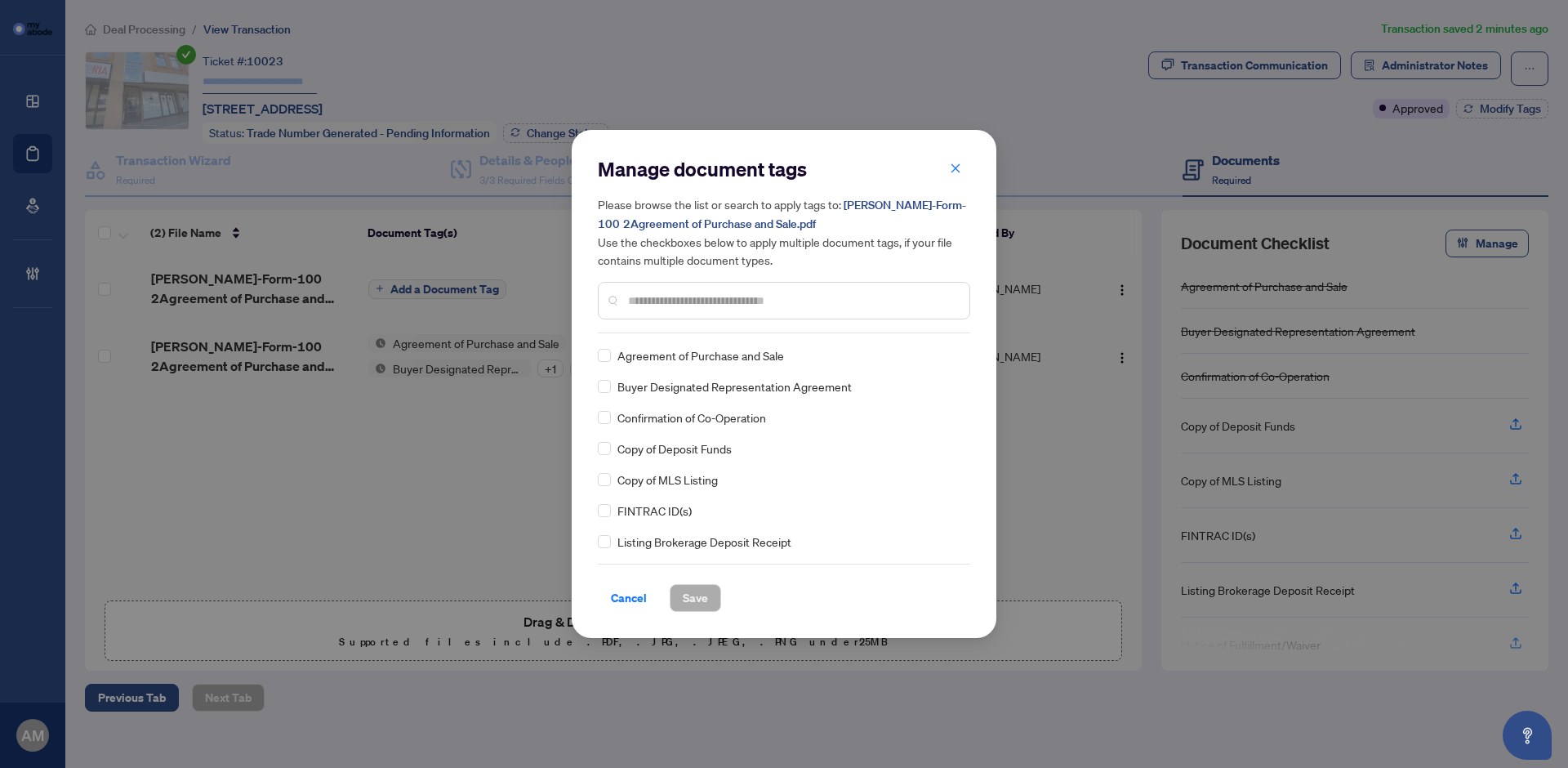
click at [616, 359] on div "Agreement of Purchase and Sale" at bounding box center [779, 355] width 362 height 18
click at [606, 377] on label at bounding box center [604, 386] width 13 height 18
click at [700, 591] on span "Save" at bounding box center [695, 598] width 25 height 26
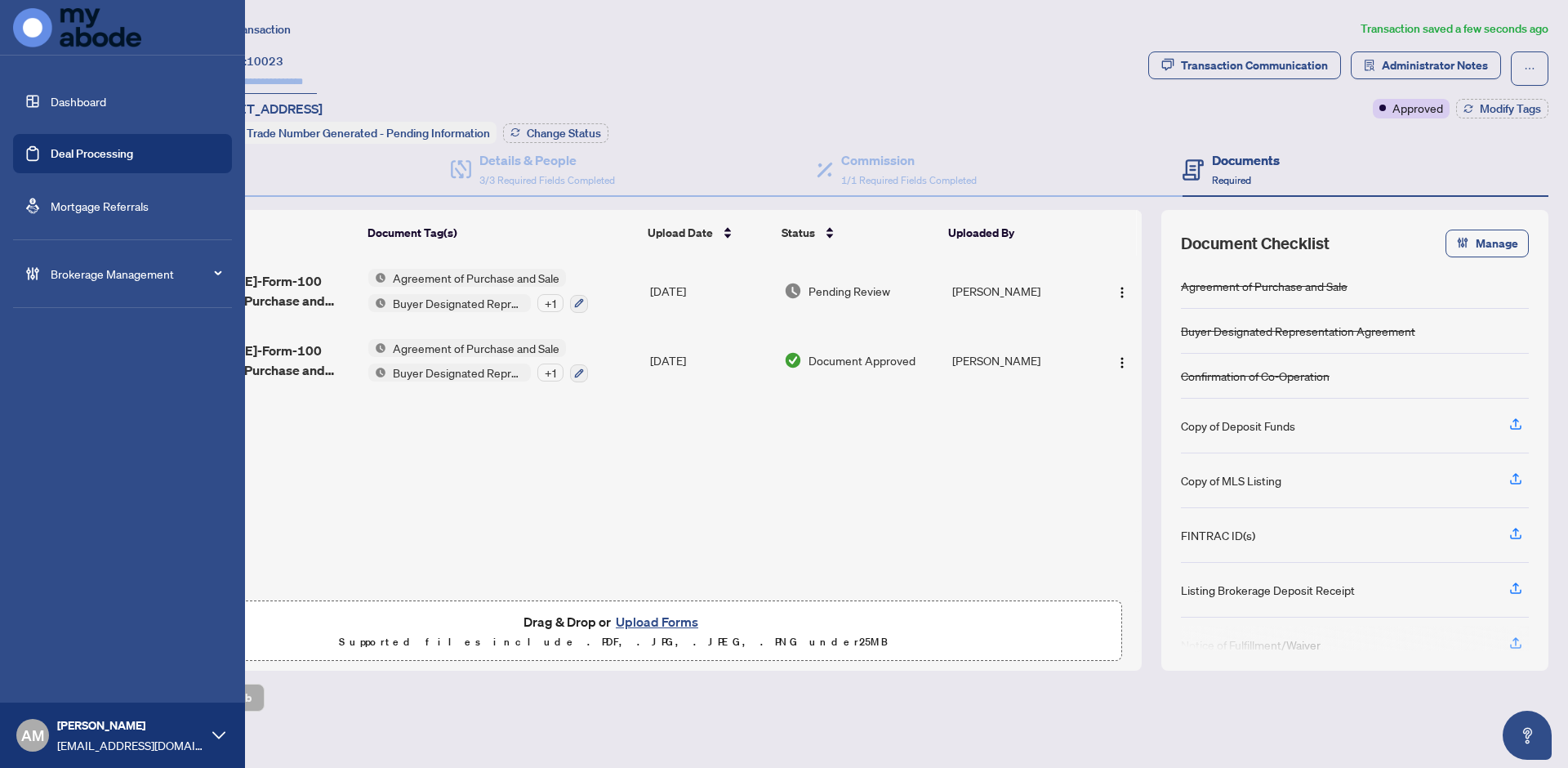
click at [51, 98] on link "Dashboard" at bounding box center [79, 102] width 56 height 15
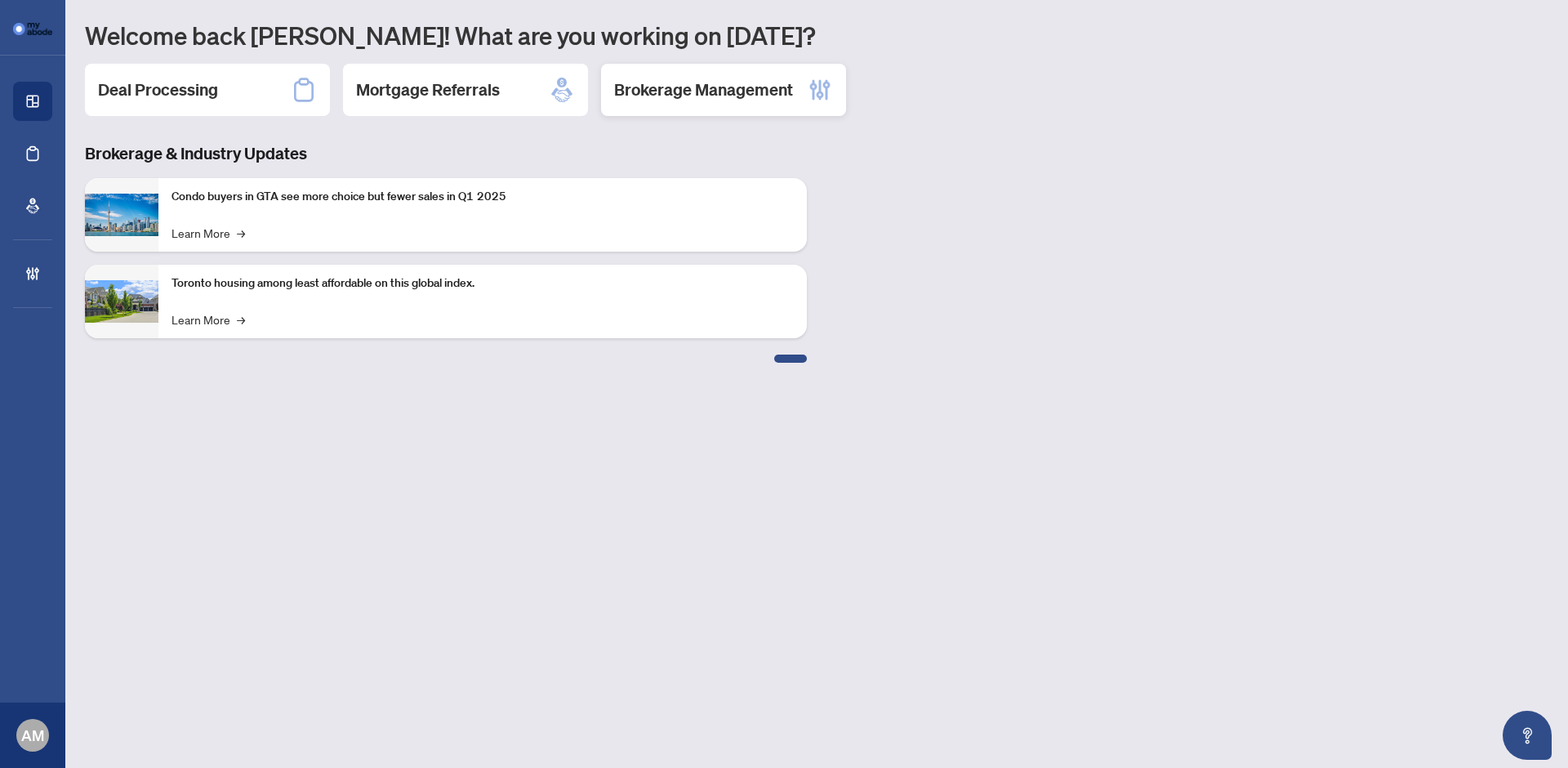
click at [702, 102] on div "Brokerage Management" at bounding box center [723, 90] width 245 height 52
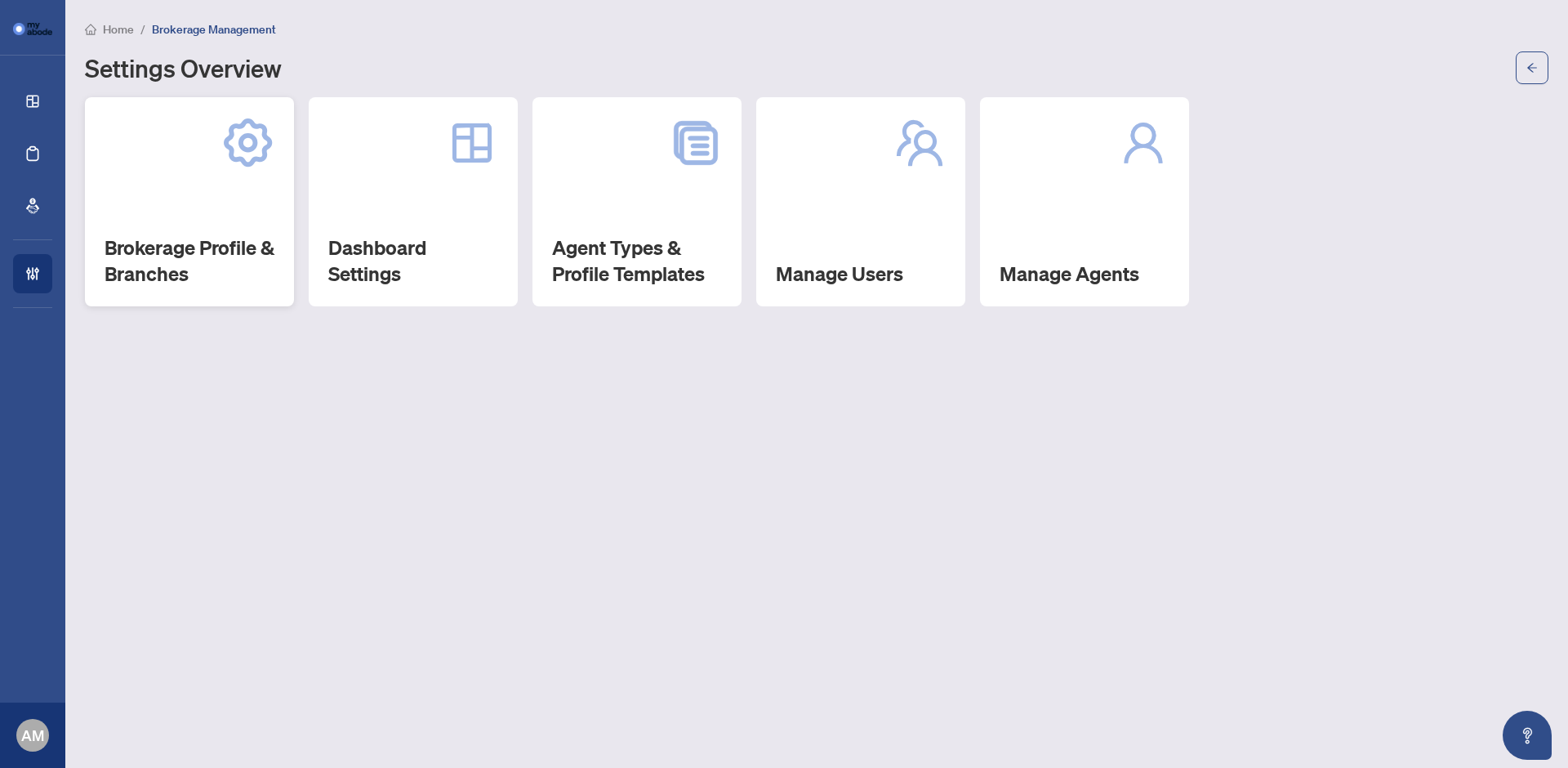
click at [212, 218] on div "Brokerage Profile & Branches" at bounding box center [189, 202] width 209 height 209
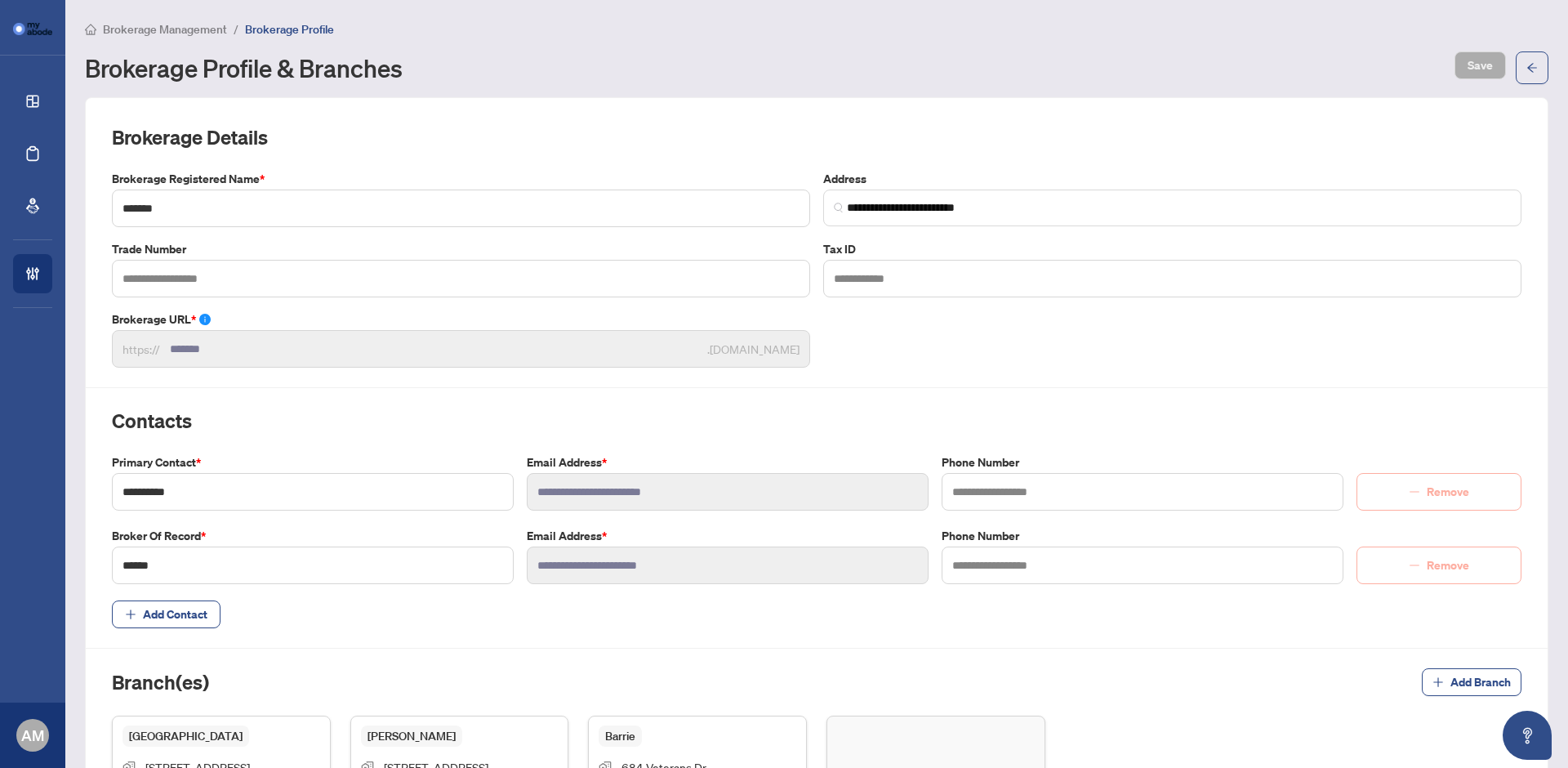
click at [176, 28] on span "Brokerage Management" at bounding box center [165, 30] width 124 height 15
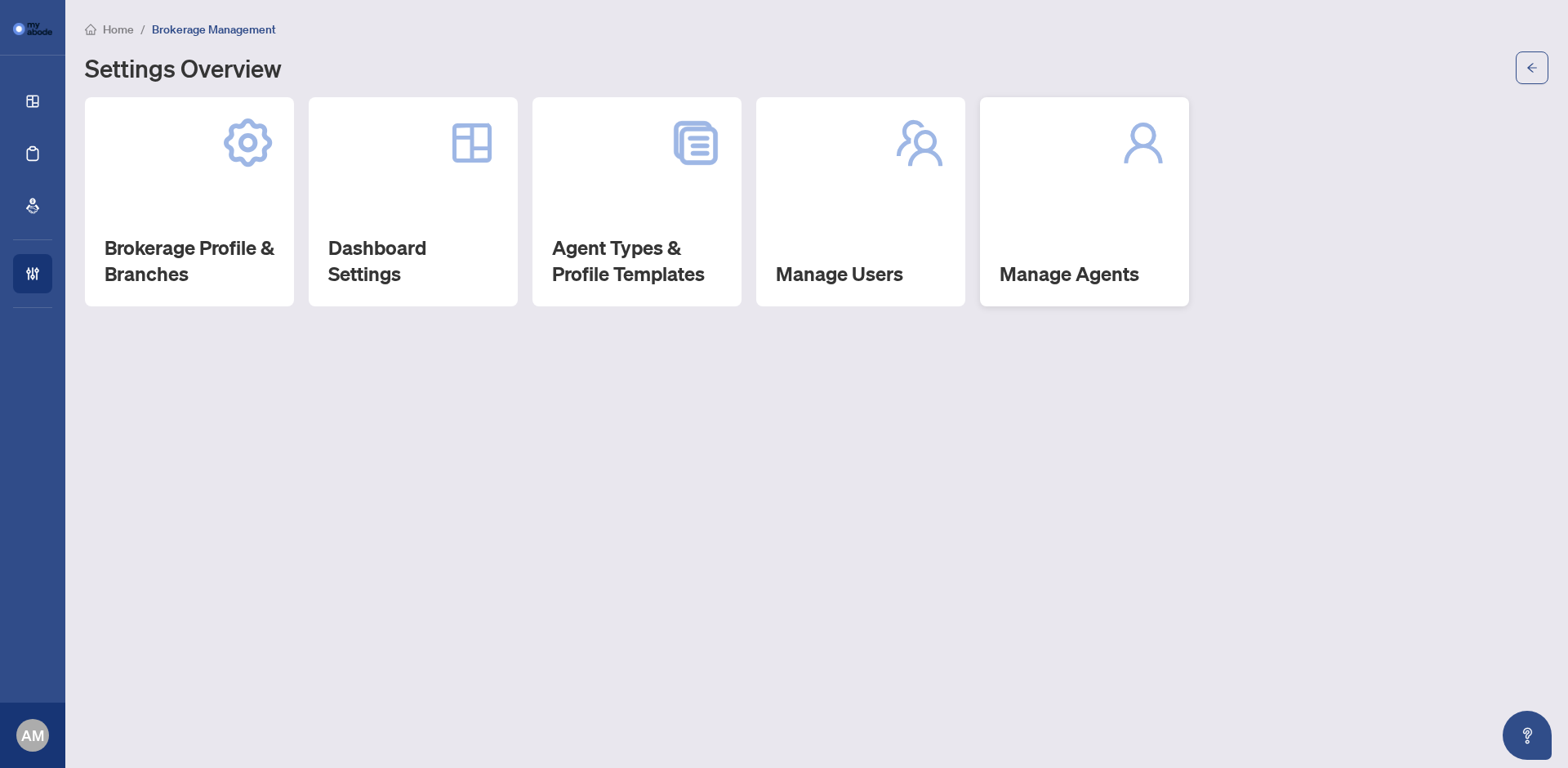
click at [1089, 209] on div "Manage Agents" at bounding box center [1084, 202] width 209 height 209
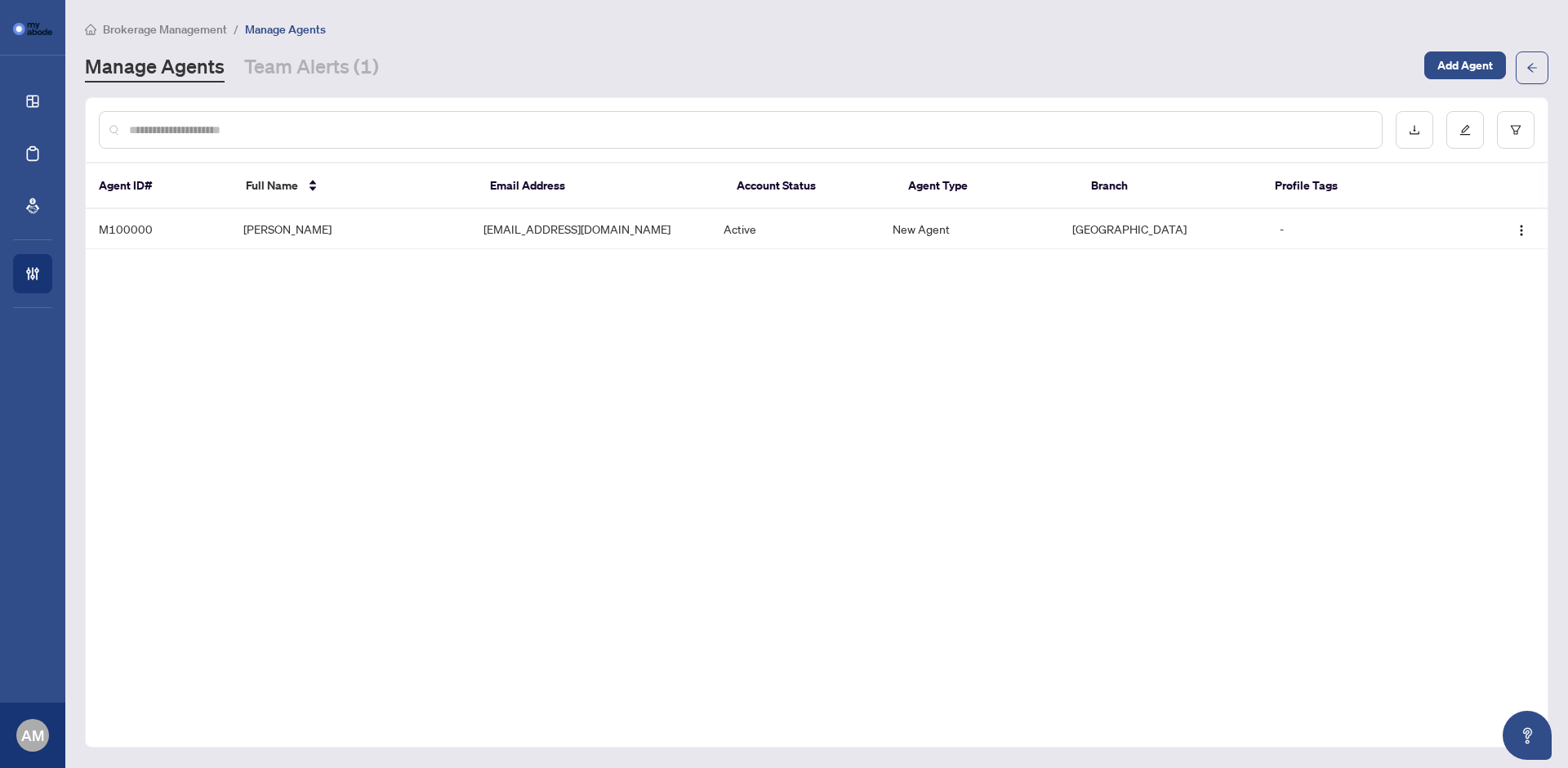
click at [181, 29] on span "Brokerage Management" at bounding box center [165, 30] width 124 height 15
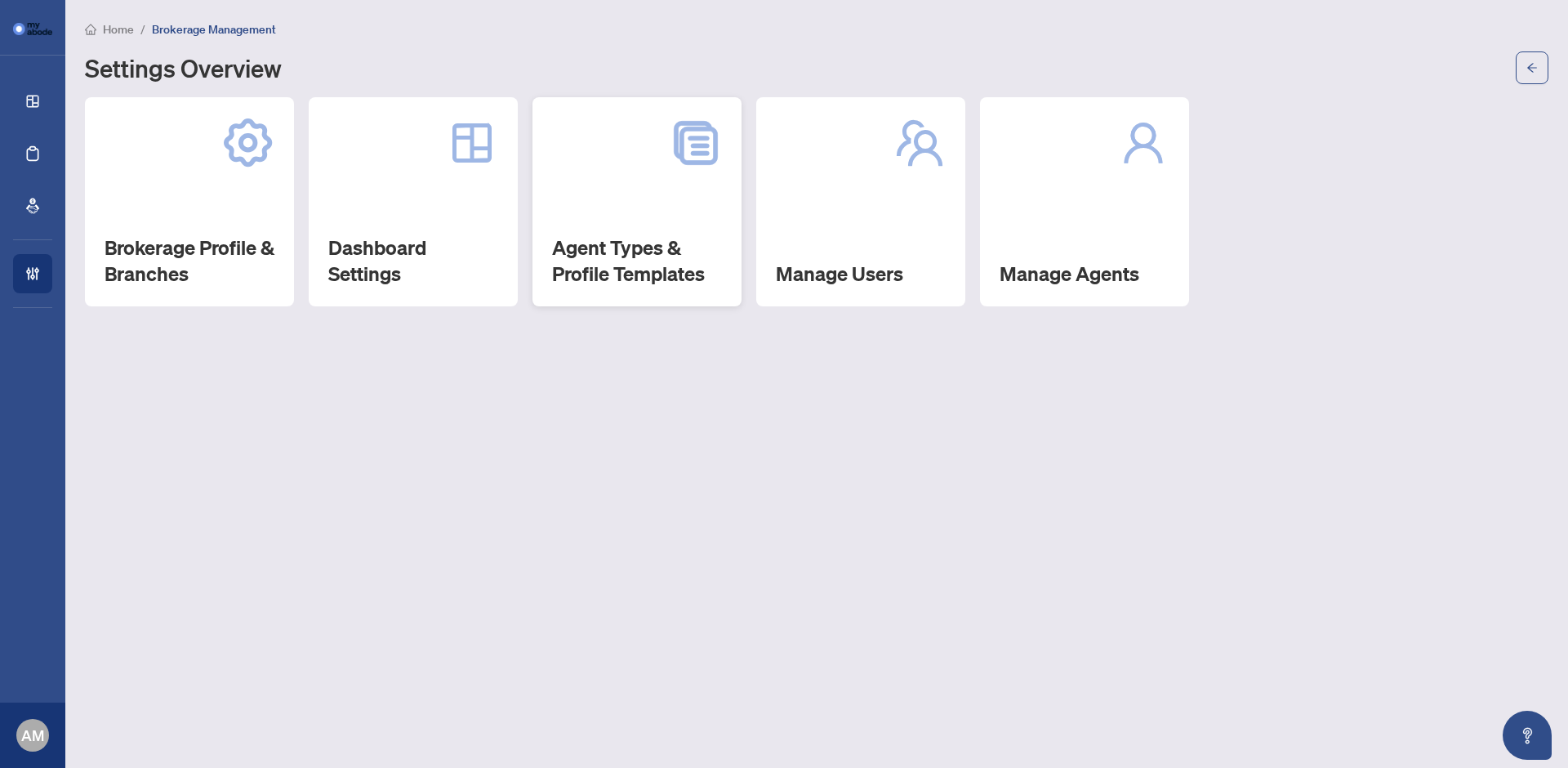
click at [715, 261] on h2 "Agent Types & Profile Templates" at bounding box center [636, 261] width 170 height 52
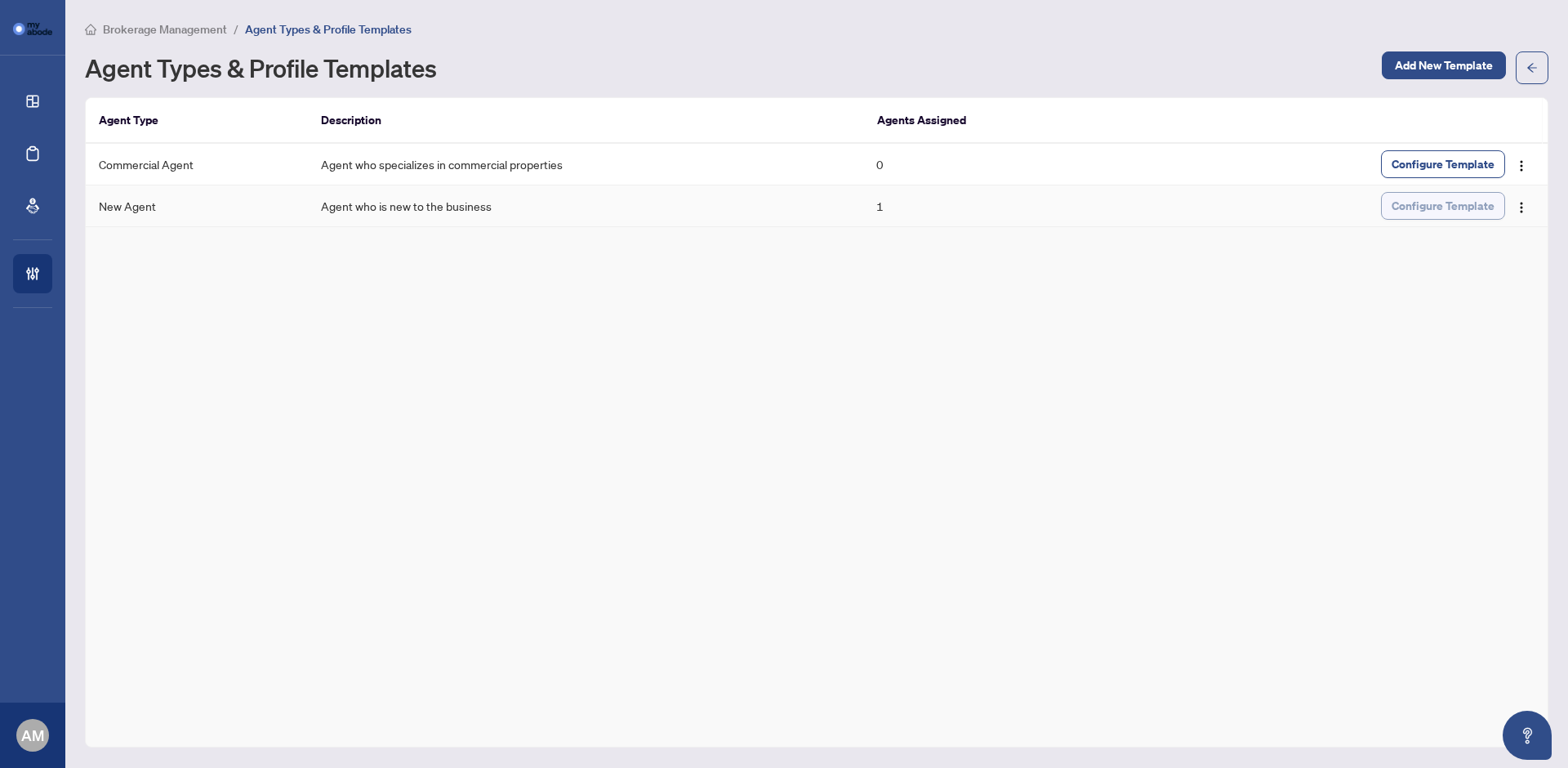
click at [1402, 207] on span "Configure Template" at bounding box center [1443, 206] width 103 height 26
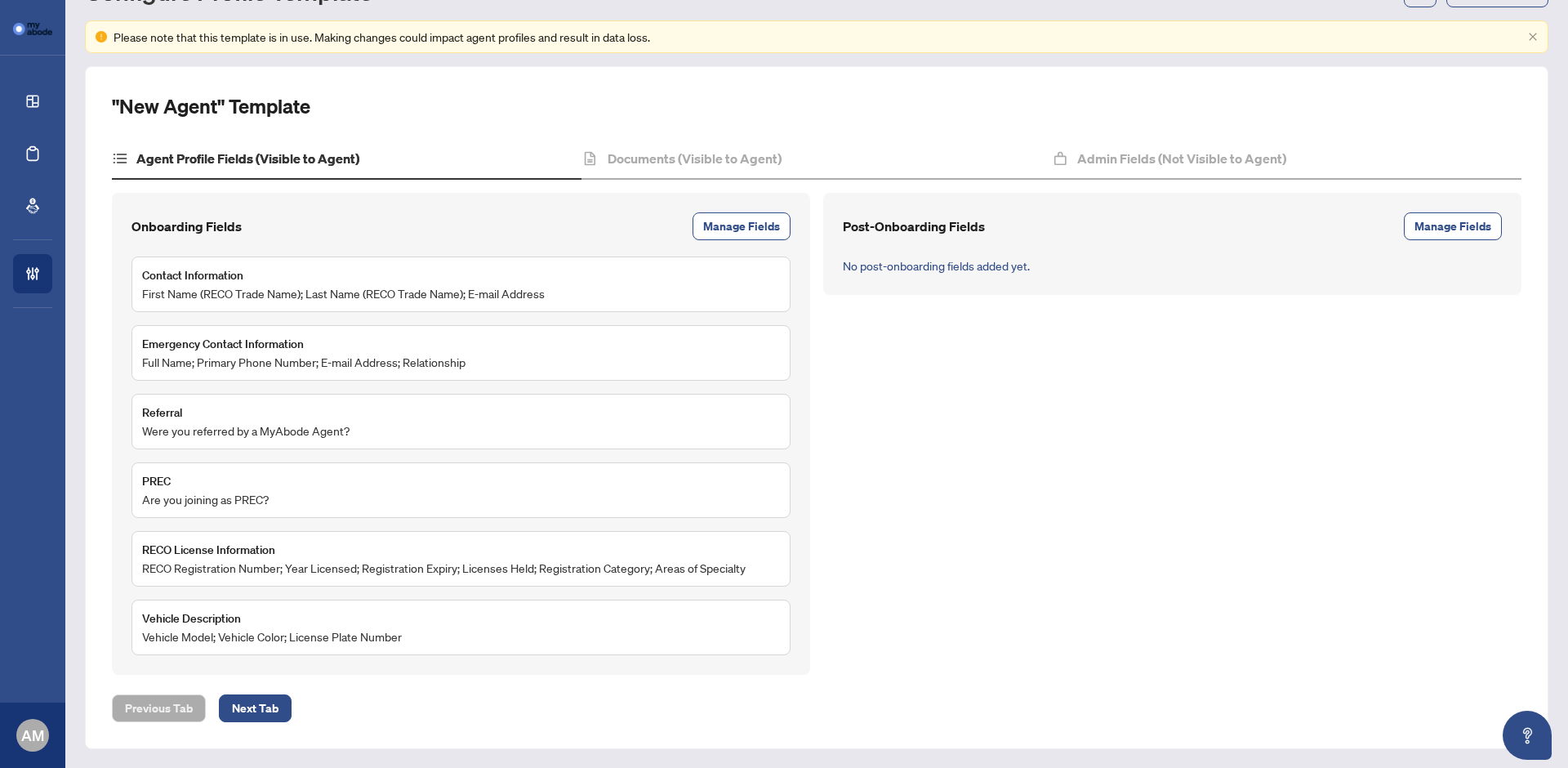
scroll to position [68, 0]
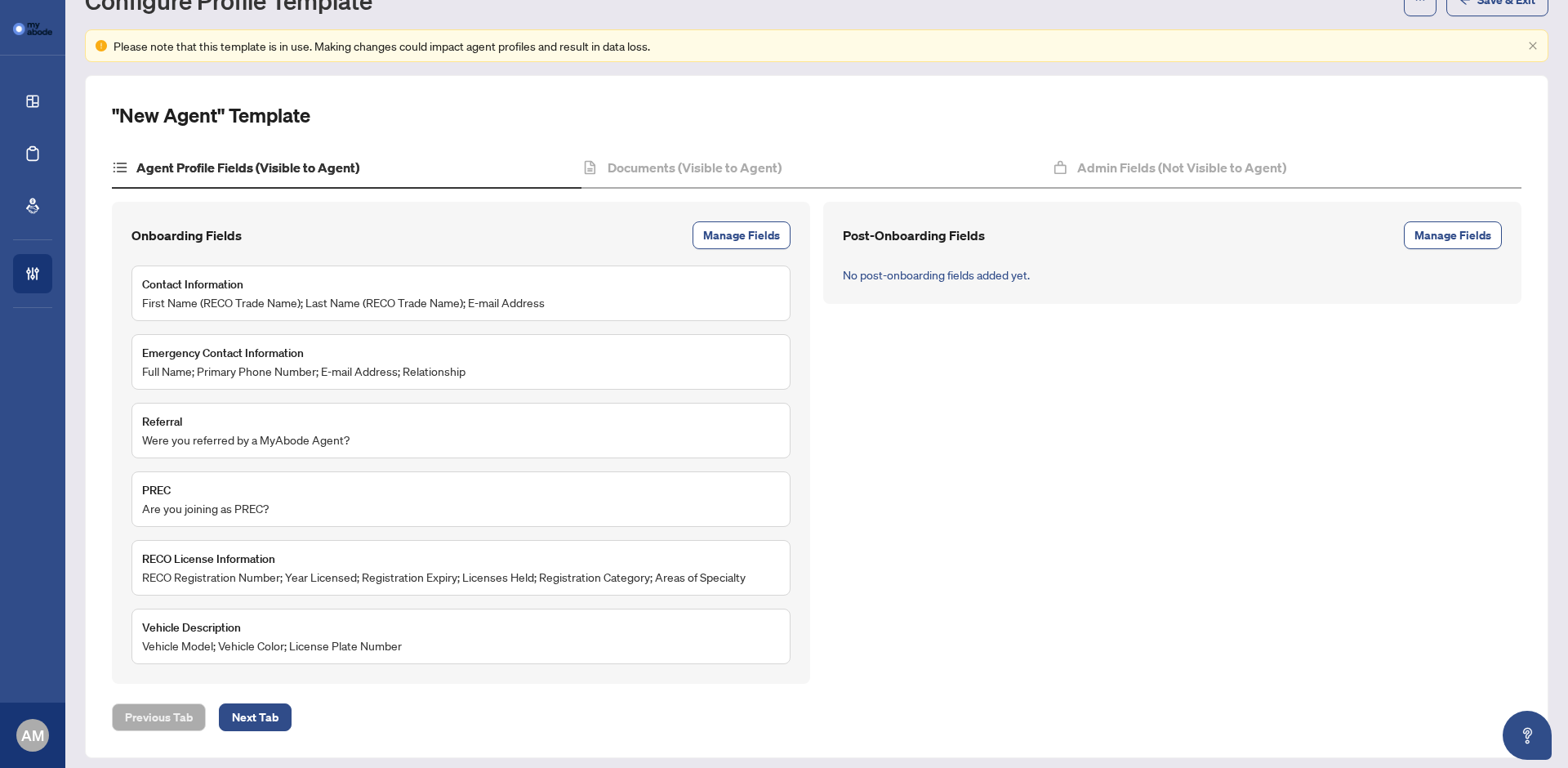
click at [228, 302] on span "First Name (RECO Trade Name); Last Name (RECO Trade Name); E-mail Address" at bounding box center [343, 302] width 402 height 18
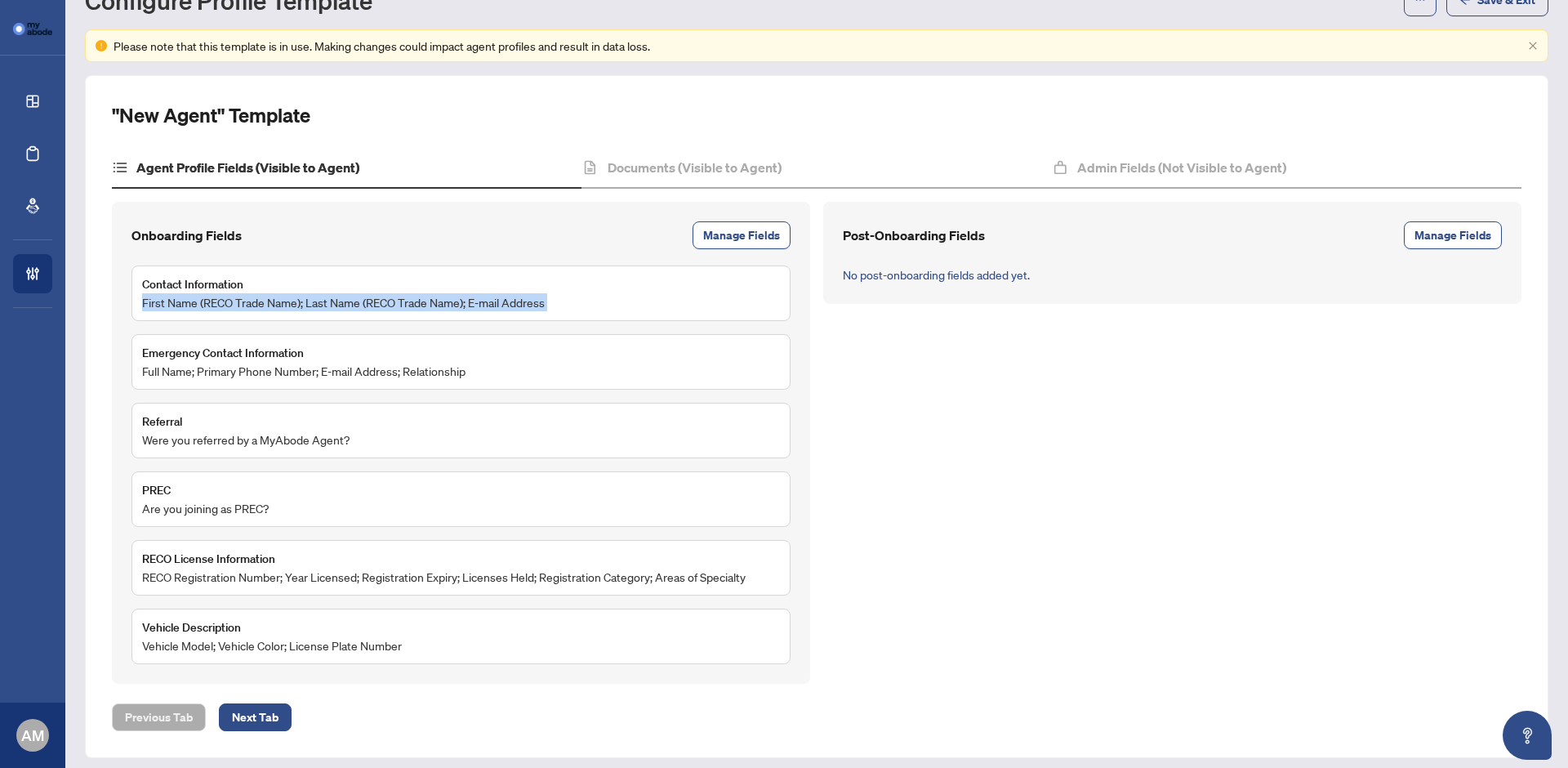
click at [228, 302] on span "First Name (RECO Trade Name); Last Name (RECO Trade Name); E-mail Address" at bounding box center [343, 302] width 402 height 18
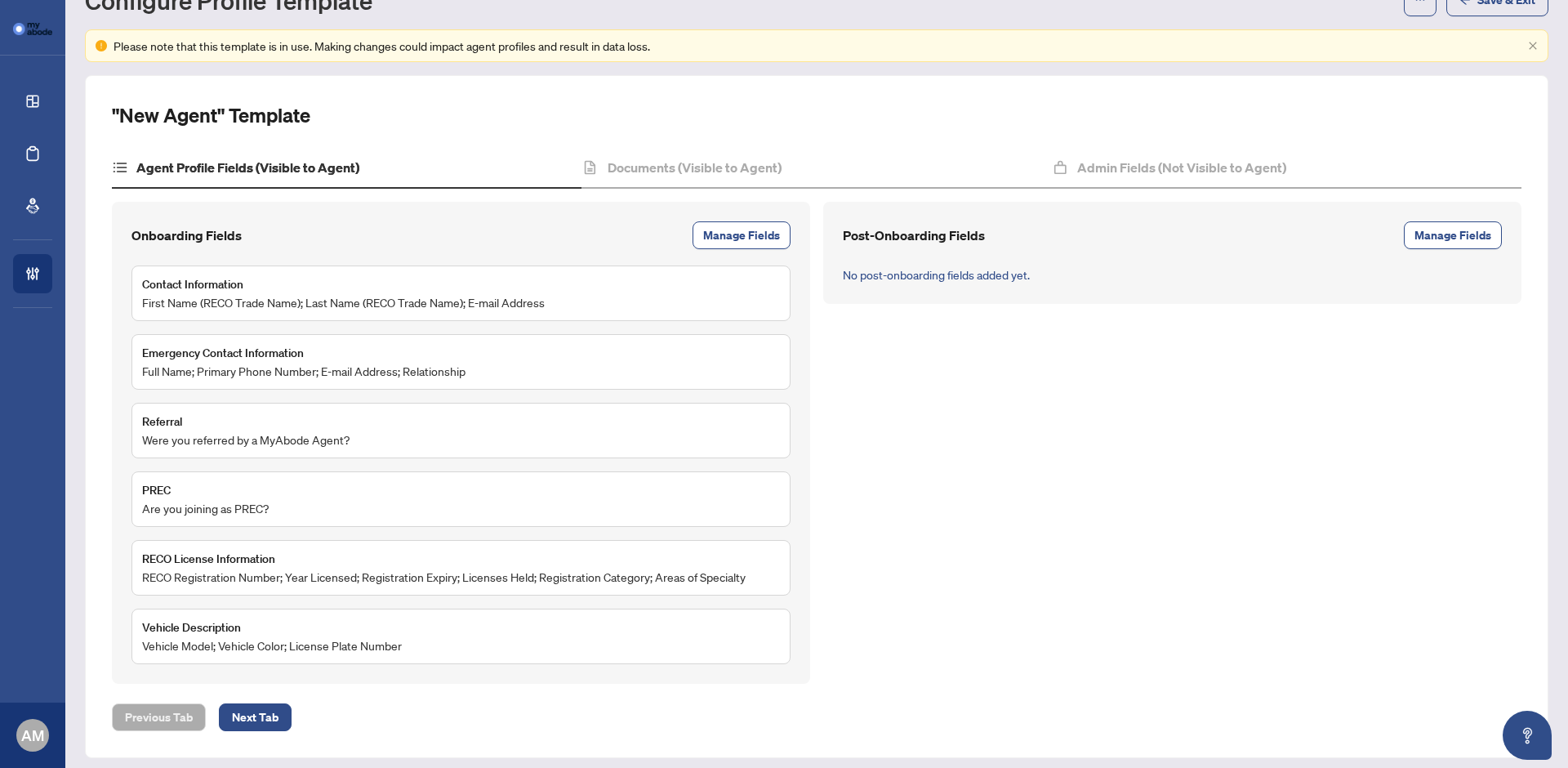
click at [195, 373] on span "Full Name; Primary Phone Number; E-mail Address; Relationship" at bounding box center [303, 370] width 324 height 18
click at [214, 452] on div "Referral Were you referred by a MyAbode Agent?" at bounding box center [461, 430] width 659 height 56
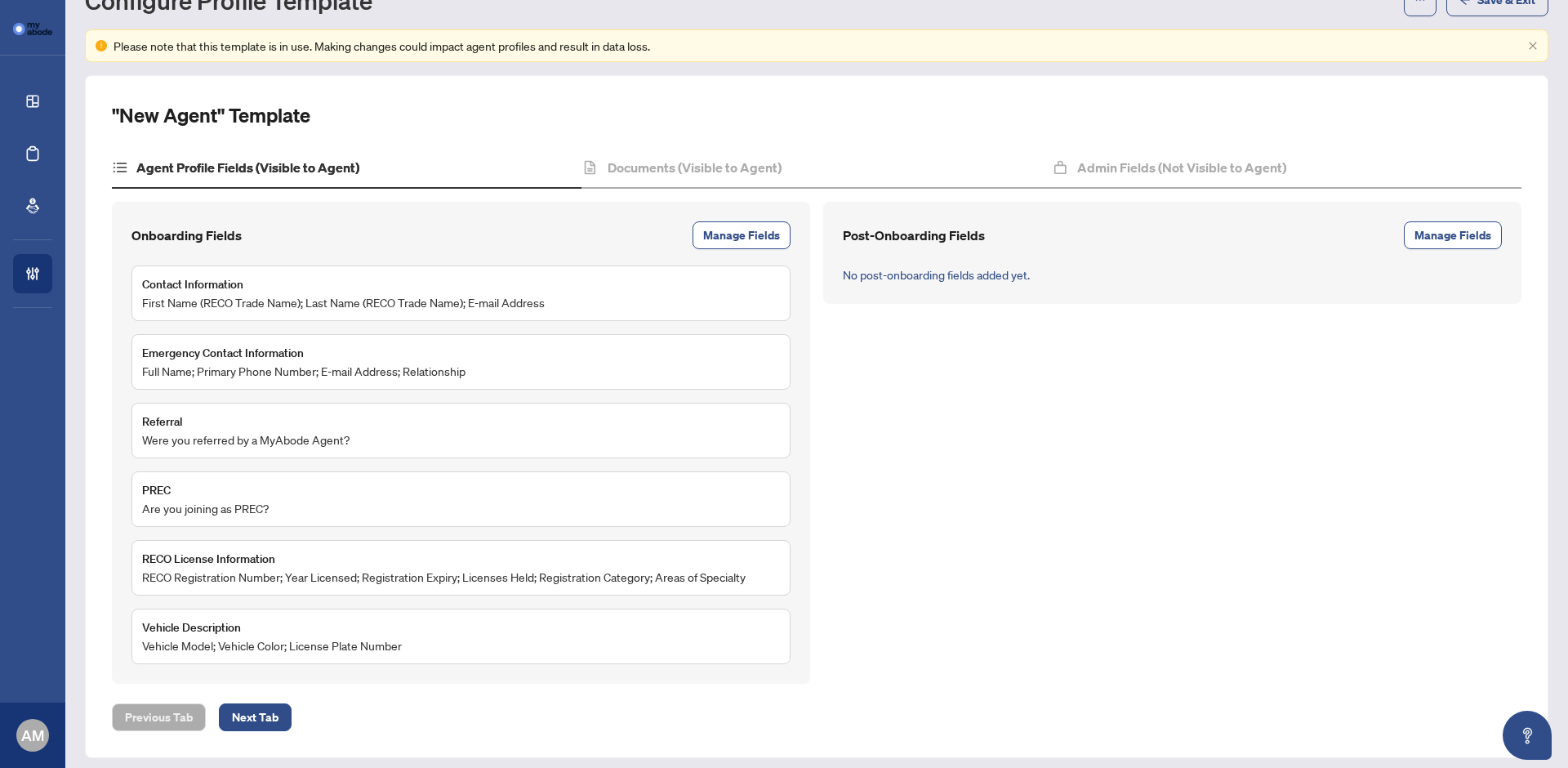
click at [215, 444] on span "Were you referred by a MyAbode Agent?" at bounding box center [245, 439] width 207 height 18
click at [279, 514] on div "PREC Are you joining as PREC?" at bounding box center [461, 499] width 638 height 36
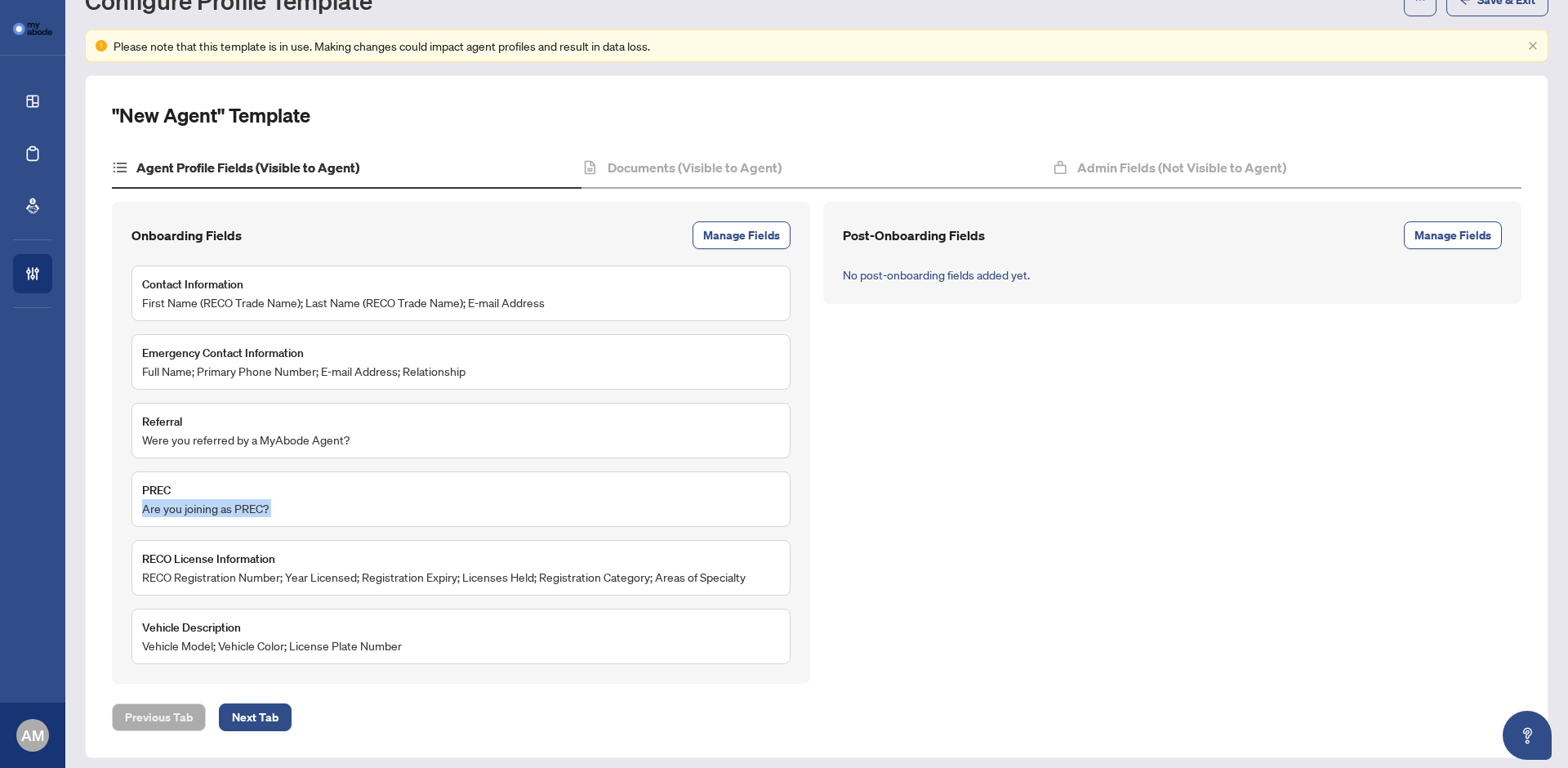
click at [279, 514] on div "PREC Are you joining as PREC?" at bounding box center [461, 499] width 638 height 36
click at [720, 167] on h4 "Documents (Visible to Agent)" at bounding box center [694, 167] width 174 height 20
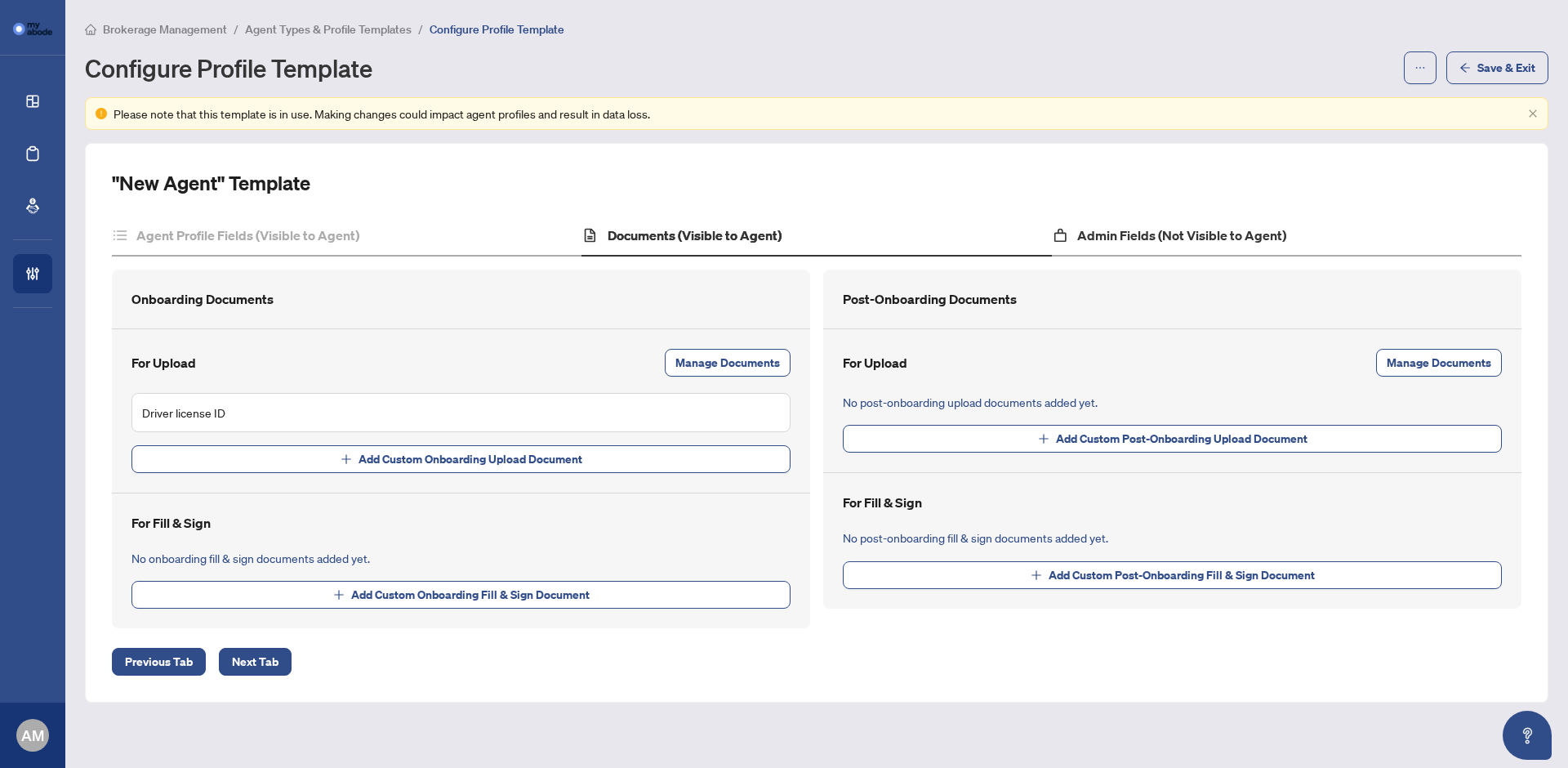
click at [1123, 223] on div "Admin Fields (Not Visible to Agent)" at bounding box center [1286, 236] width 470 height 41
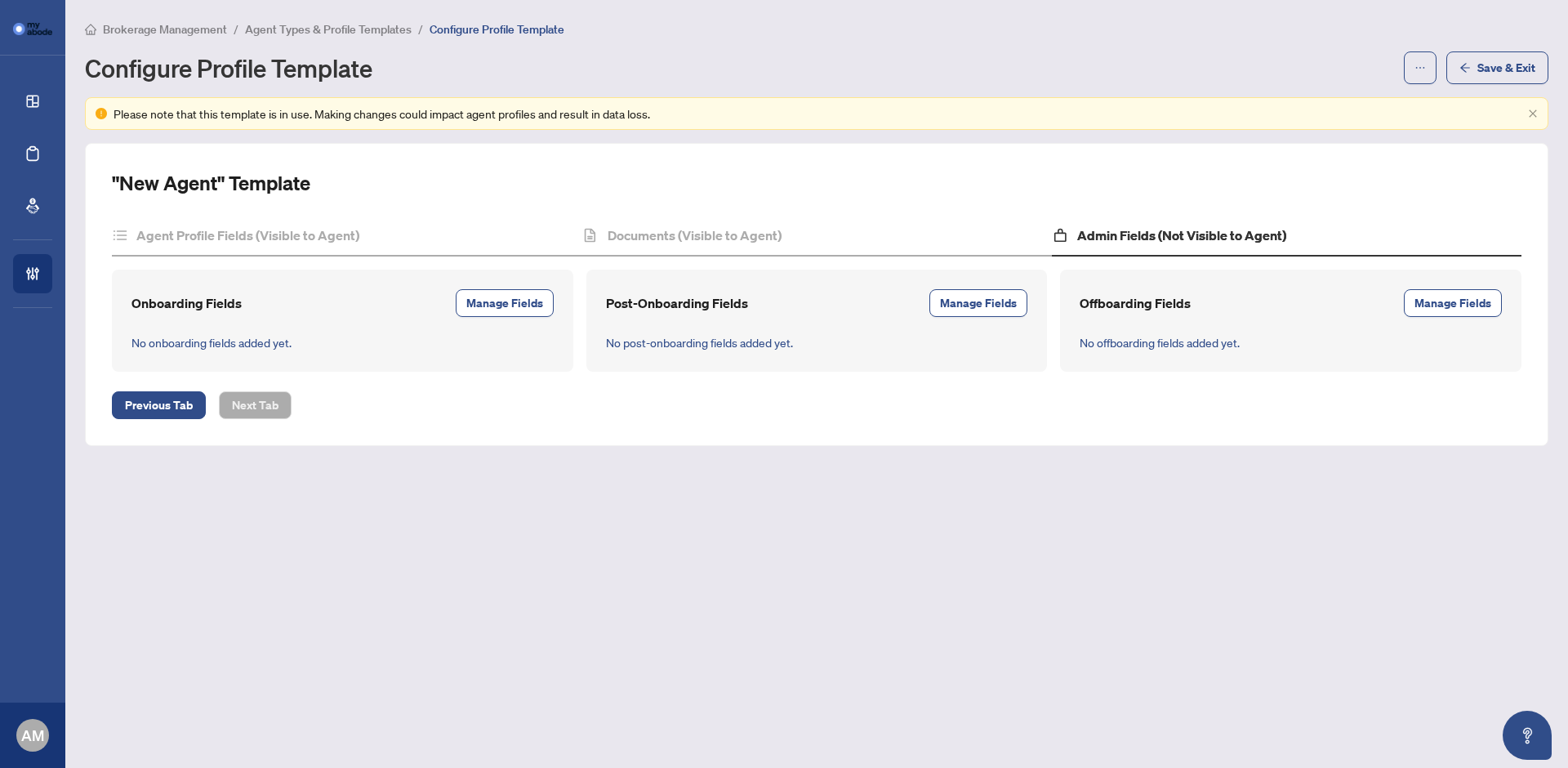
click at [388, 28] on span "Agent Types & Profile Templates" at bounding box center [328, 30] width 166 height 15
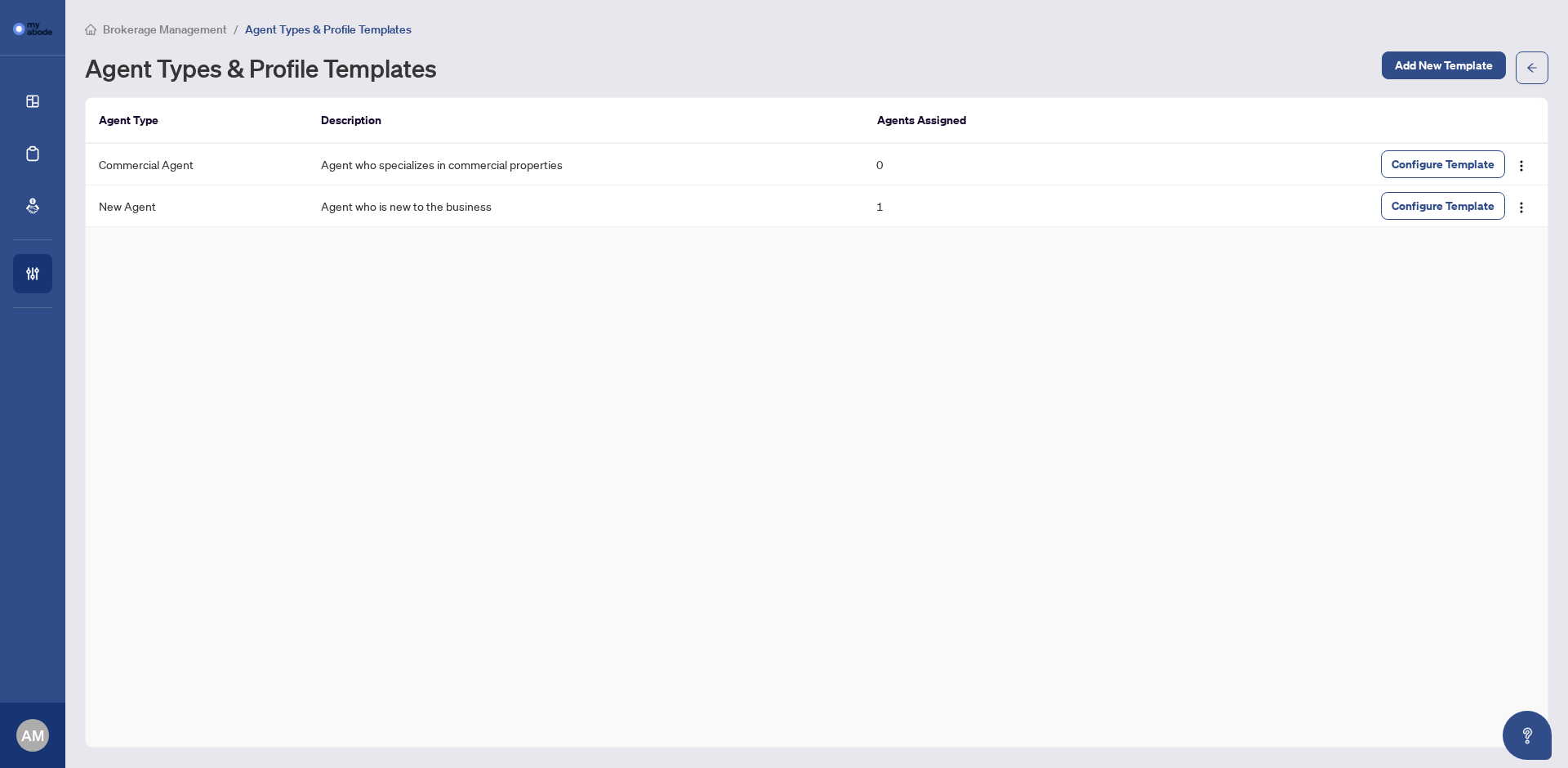
click at [214, 29] on span "Brokerage Management" at bounding box center [165, 30] width 124 height 15
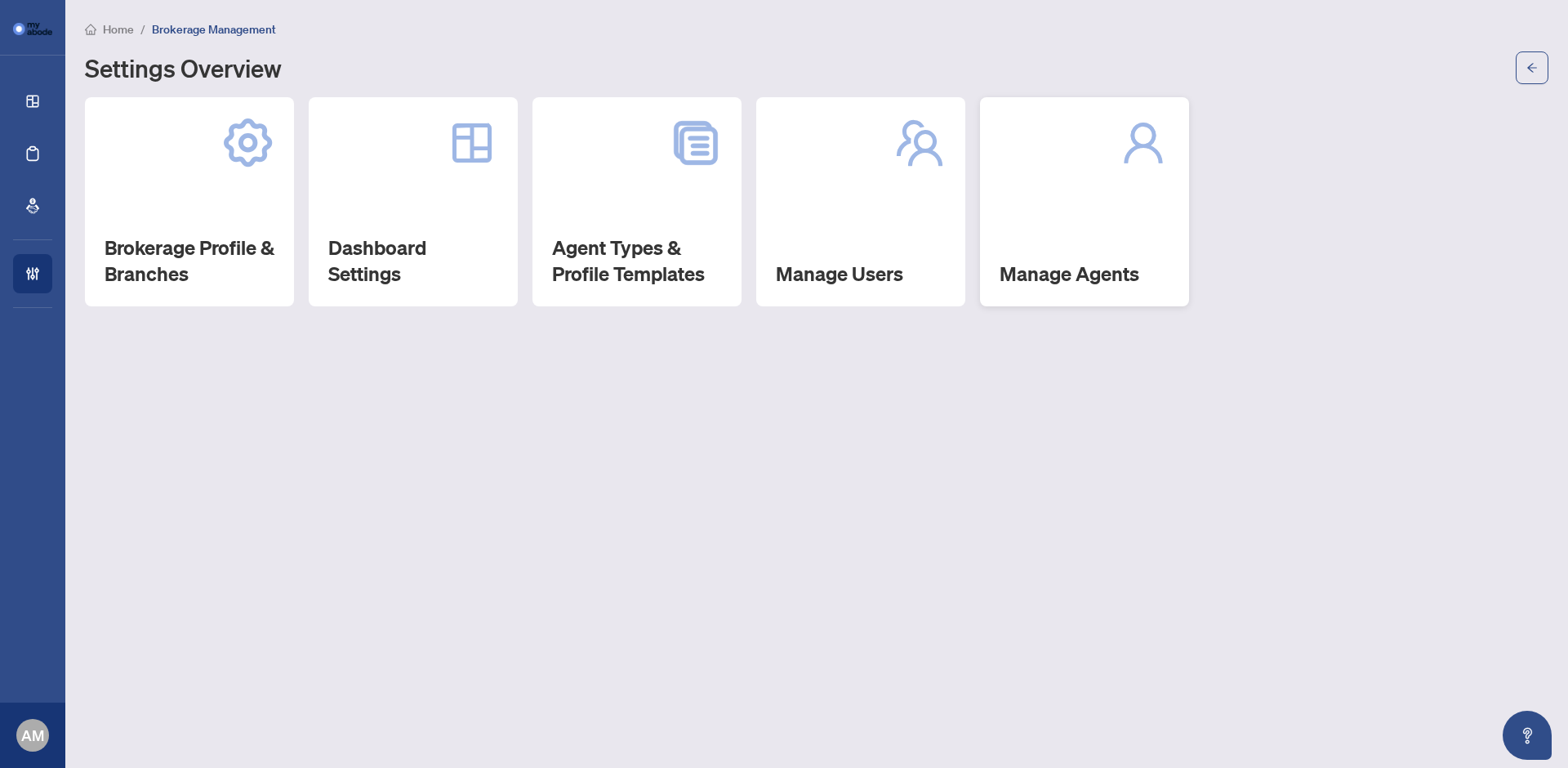
click at [1102, 240] on div "Manage Agents" at bounding box center [1084, 202] width 209 height 209
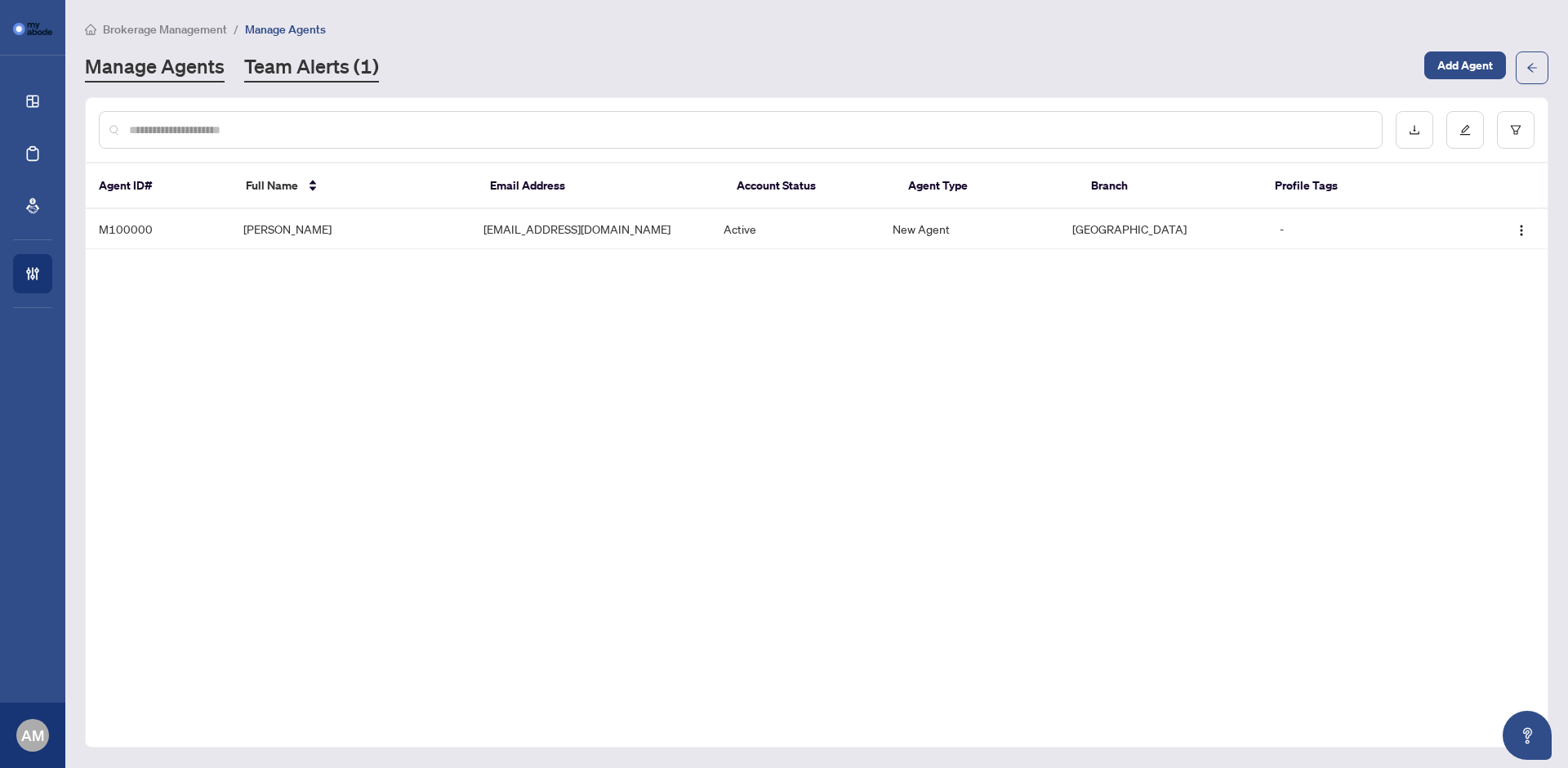
click at [314, 64] on link "Team Alerts (1)" at bounding box center [311, 68] width 134 height 30
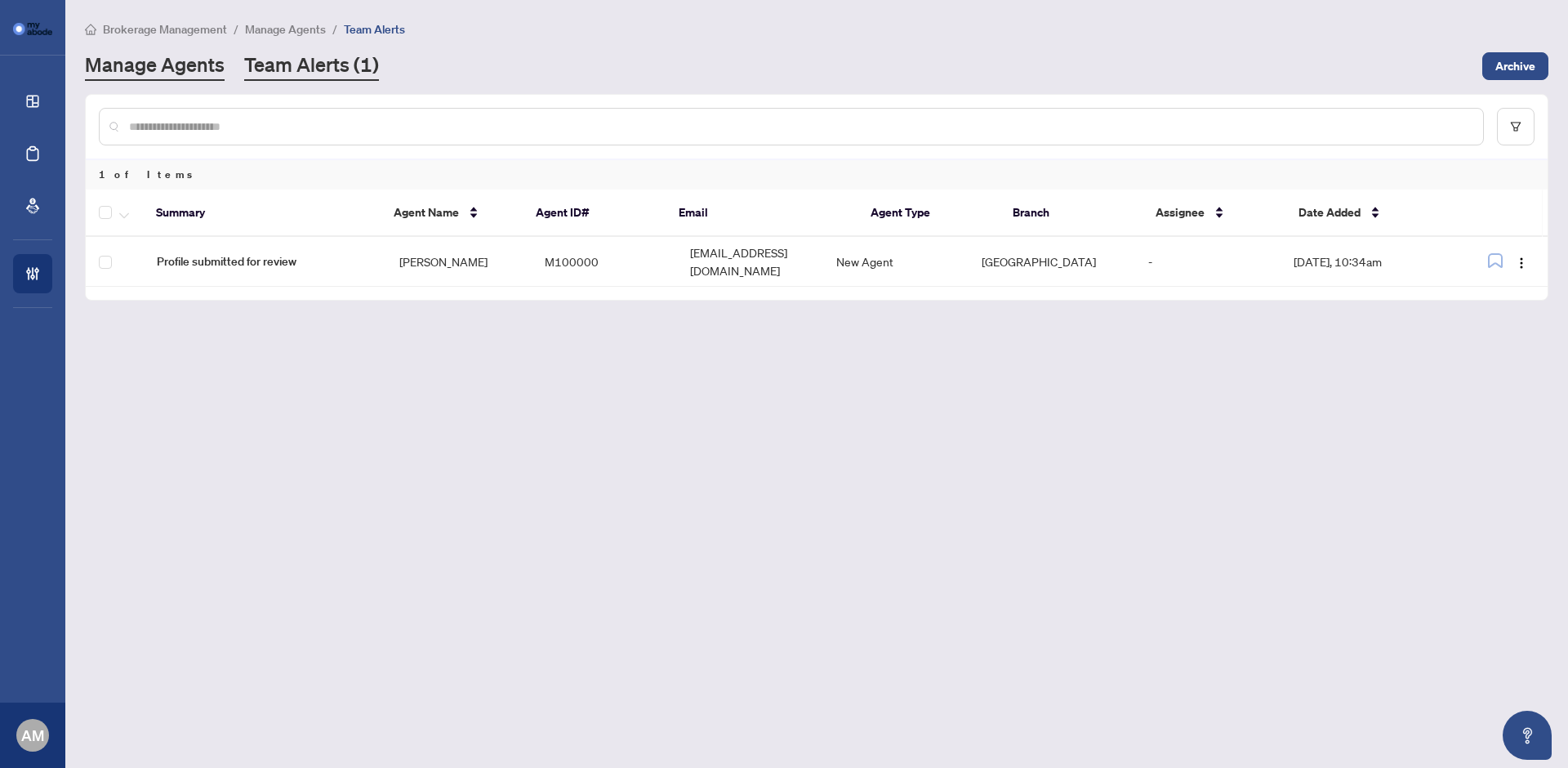
click at [187, 66] on link "Manage Agents" at bounding box center [155, 66] width 139 height 30
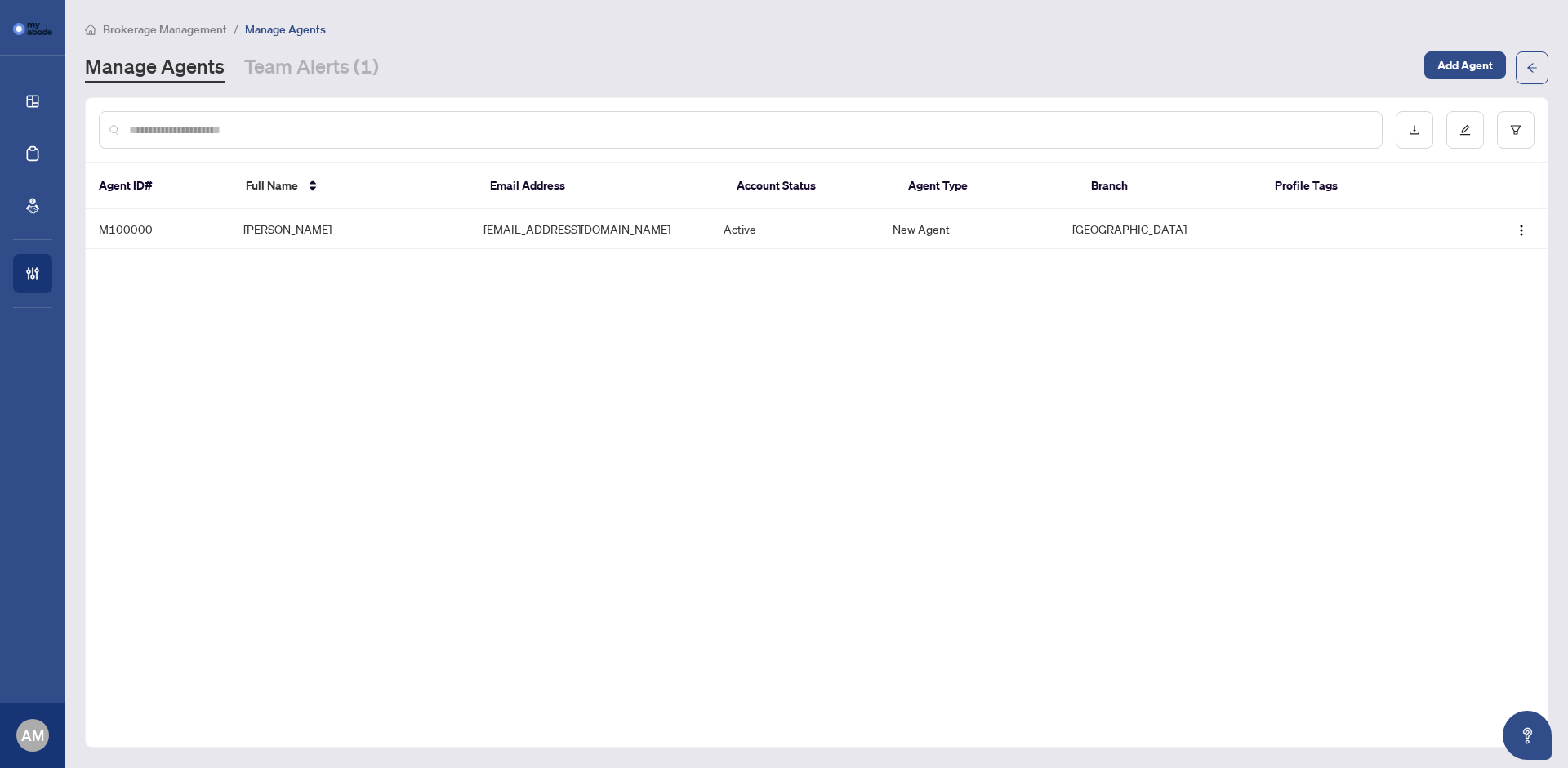
click at [200, 34] on span "Brokerage Management" at bounding box center [165, 30] width 124 height 15
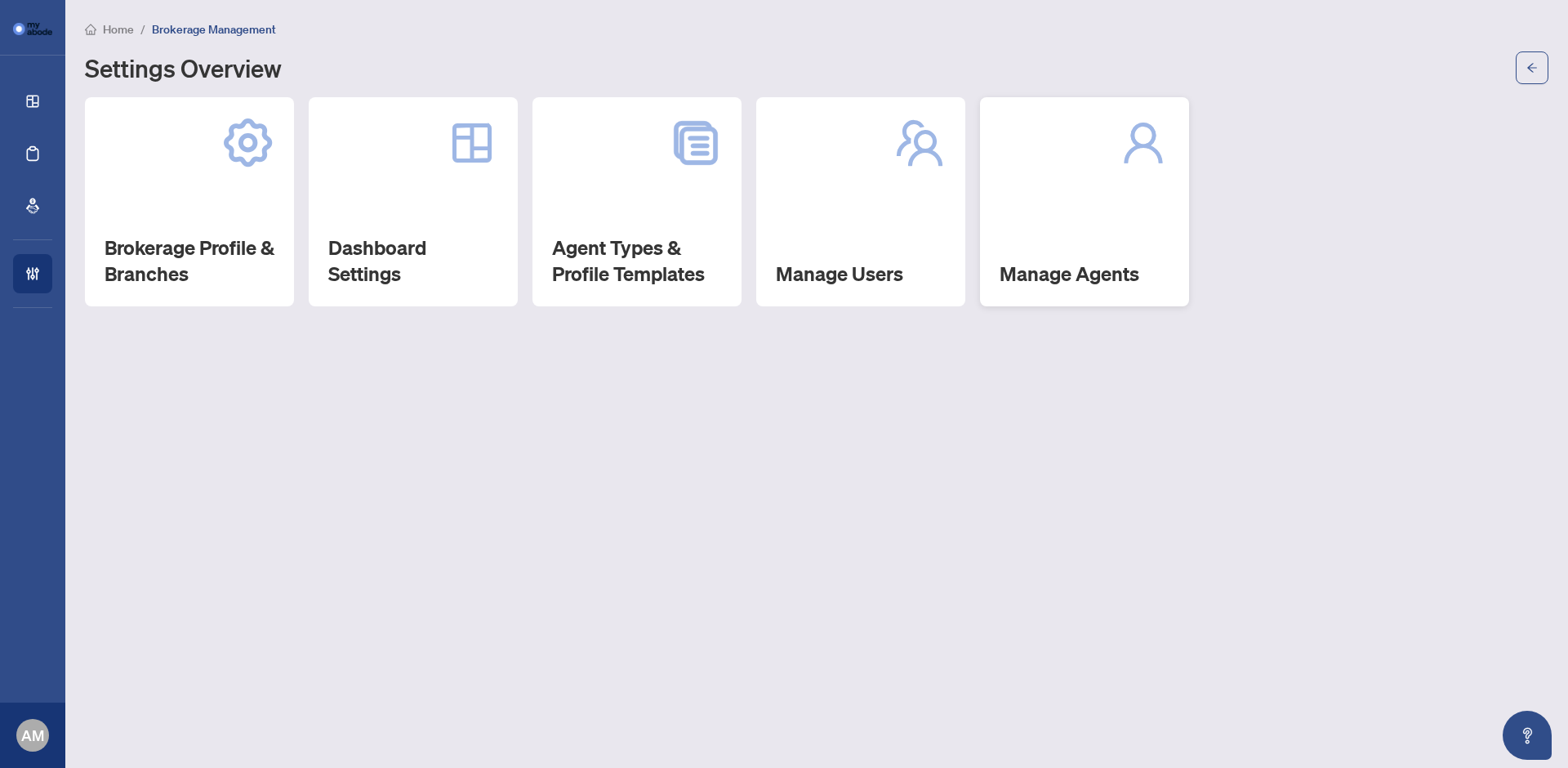
click at [1134, 243] on div "Manage Agents" at bounding box center [1084, 202] width 209 height 209
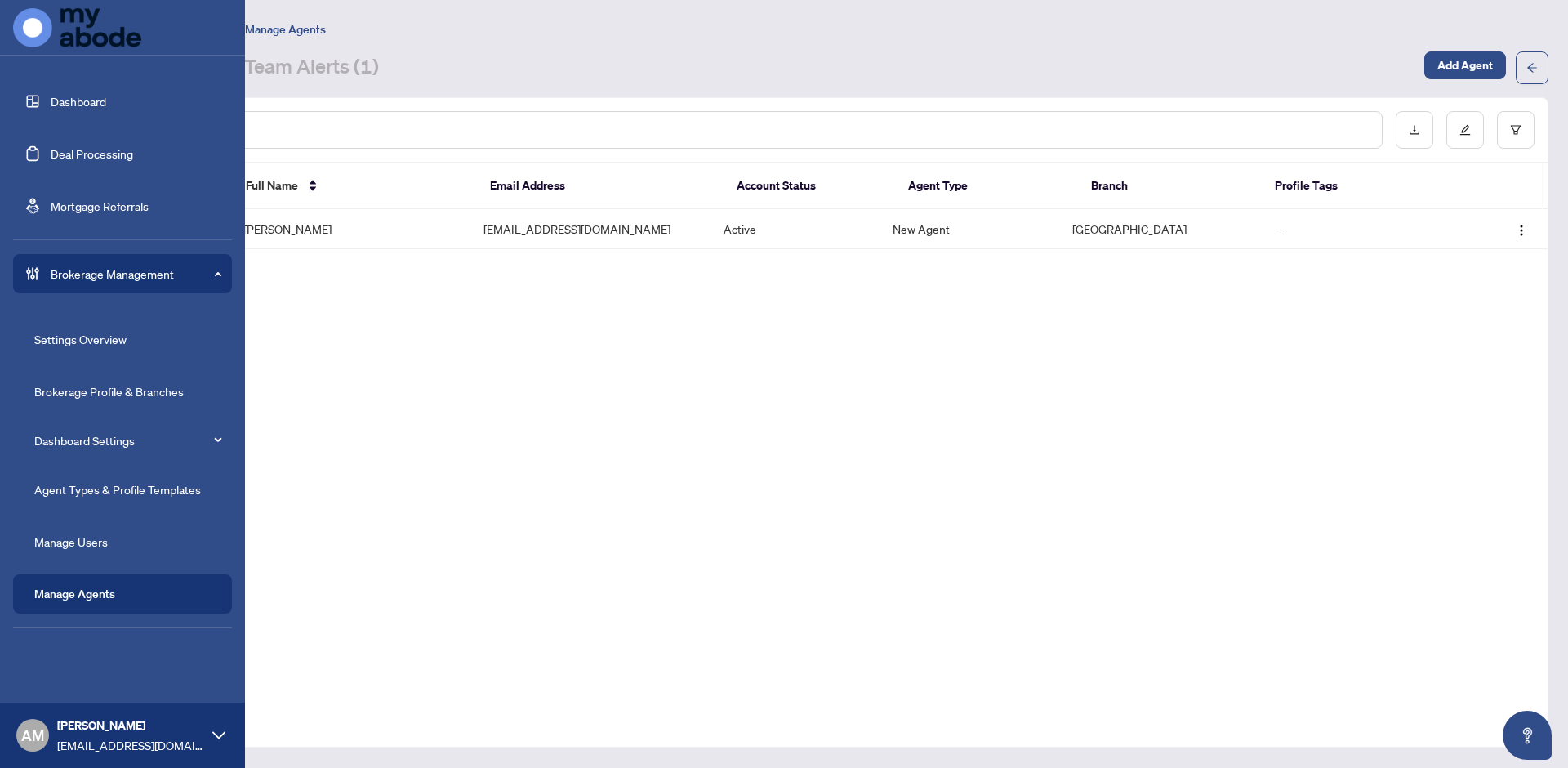
click at [99, 107] on link "Dashboard" at bounding box center [79, 102] width 56 height 15
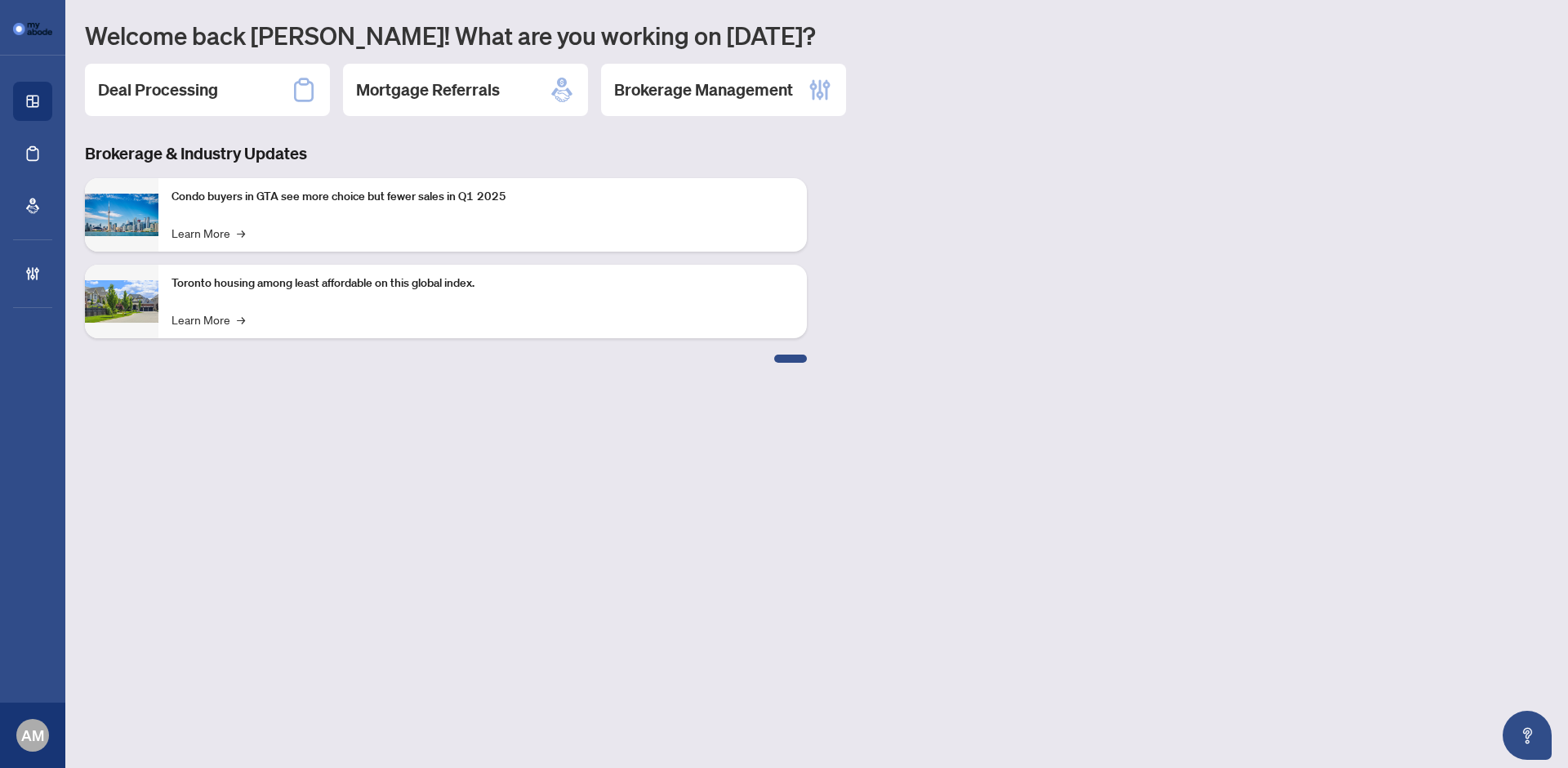
click at [454, 438] on main "Welcome back Alex! What are you working on today? Deal Processing Mortgage Refe…" at bounding box center [816, 384] width 1502 height 768
click at [1129, 372] on main "Welcome back Alex! What are you working on today? Deal Processing Mortgage Refe…" at bounding box center [816, 384] width 1502 height 768
click at [779, 484] on main "Welcome back Alex! What are you working on today? Deal Processing Mortgage Refe…" at bounding box center [816, 384] width 1502 height 768
